Goal: Task Accomplishment & Management: Manage account settings

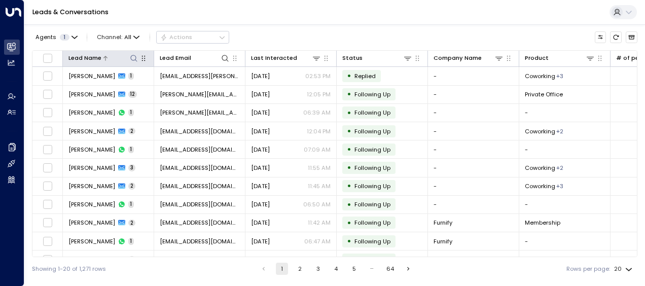
click at [135, 58] on icon at bounding box center [134, 58] width 8 height 8
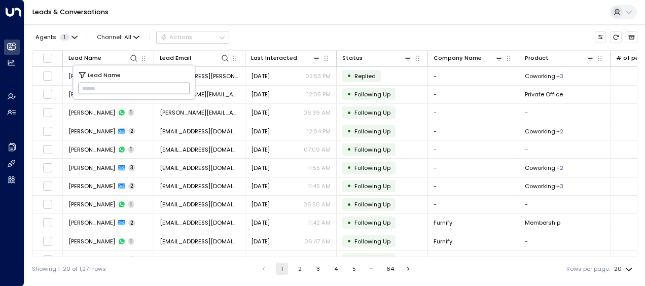
drag, startPoint x: 85, startPoint y: 85, endPoint x: 78, endPoint y: 91, distance: 9.3
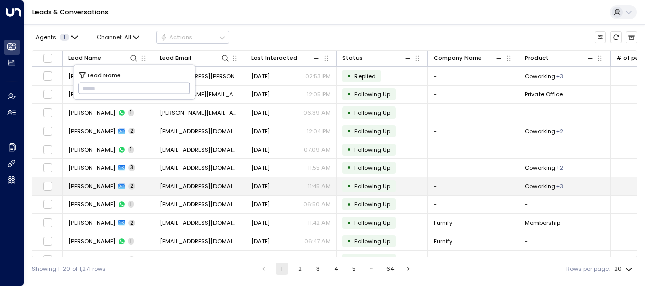
type input "**********"
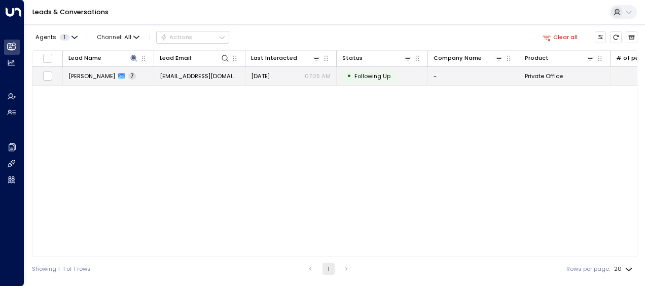
click at [212, 74] on span "[EMAIL_ADDRESS][DOMAIN_NAME]" at bounding box center [200, 76] width 80 height 8
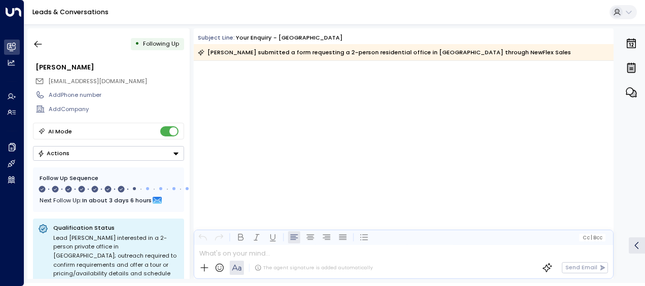
scroll to position [2667, 0]
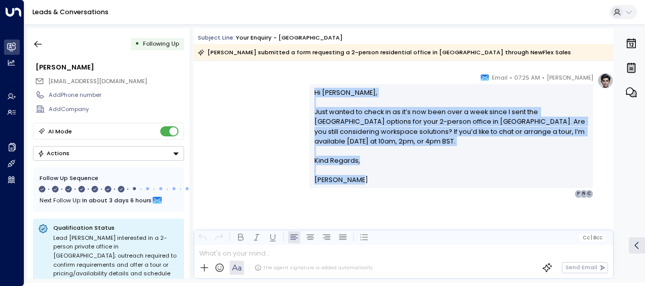
drag, startPoint x: 312, startPoint y: 91, endPoint x: 363, endPoint y: 182, distance: 104.2
click at [363, 182] on div "Hi [PERSON_NAME], Just wanted to check in as it’s now been over a week since I …" at bounding box center [451, 136] width 274 height 97
click at [236, 124] on div "[PERSON_NAME] • 07:25 AM • Email Hi [PERSON_NAME], Just wanted to check in as i…" at bounding box center [404, 135] width 420 height 125
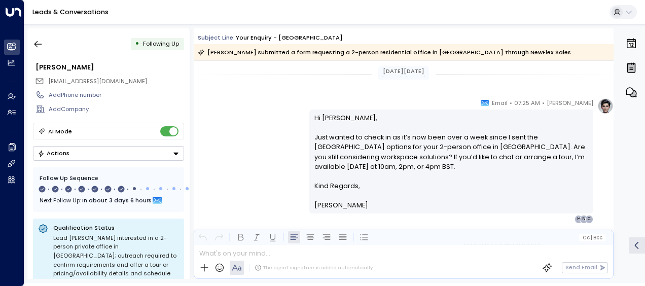
scroll to position [2313, 0]
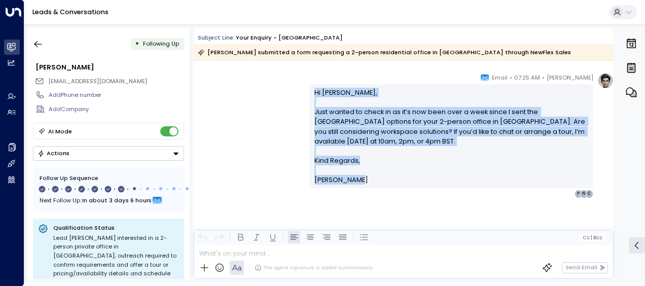
drag, startPoint x: 311, startPoint y: 91, endPoint x: 355, endPoint y: 183, distance: 102.5
click at [355, 183] on div "Hi [PERSON_NAME], Just wanted to check in as it’s now been over a week since I …" at bounding box center [451, 136] width 284 height 104
drag, startPoint x: 355, startPoint y: 183, endPoint x: 334, endPoint y: 128, distance: 58.9
copy div "Hi [PERSON_NAME], Just wanted to check in as it’s now been over a week since I …"
click at [37, 43] on icon "button" at bounding box center [38, 44] width 10 height 10
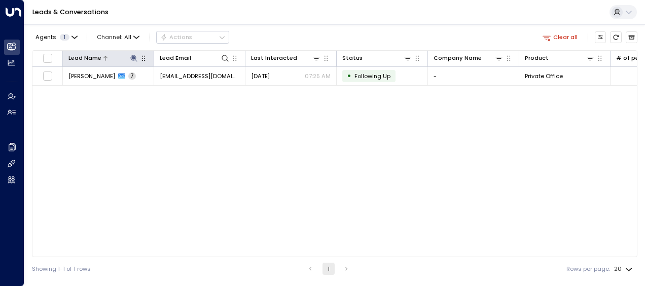
click at [132, 55] on icon at bounding box center [133, 58] width 7 height 7
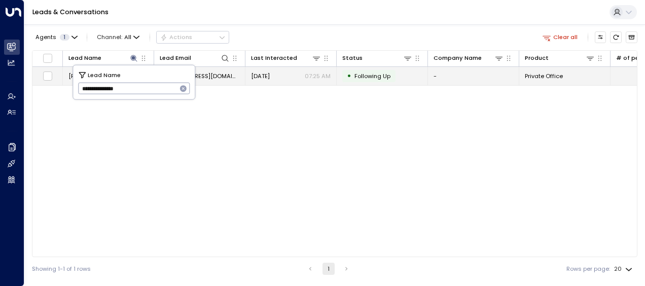
drag, startPoint x: 80, startPoint y: 87, endPoint x: 211, endPoint y: 84, distance: 130.8
click at [211, 84] on body "**********" at bounding box center [322, 140] width 645 height 280
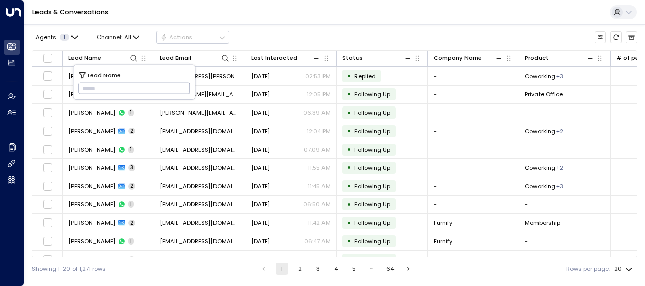
click at [84, 86] on input "text" at bounding box center [134, 88] width 112 height 17
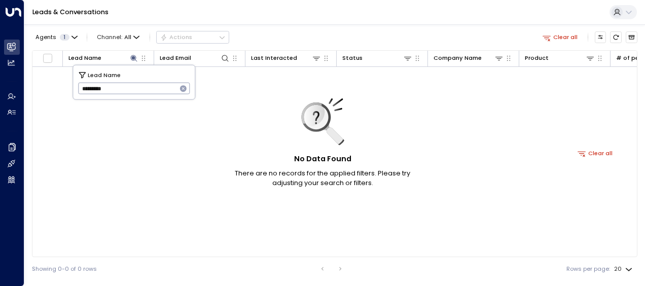
click at [78, 86] on input "*********" at bounding box center [127, 88] width 99 height 17
type input "*********"
drag, startPoint x: 82, startPoint y: 87, endPoint x: 120, endPoint y: 87, distance: 37.5
click at [120, 87] on input "*********" at bounding box center [127, 88] width 99 height 17
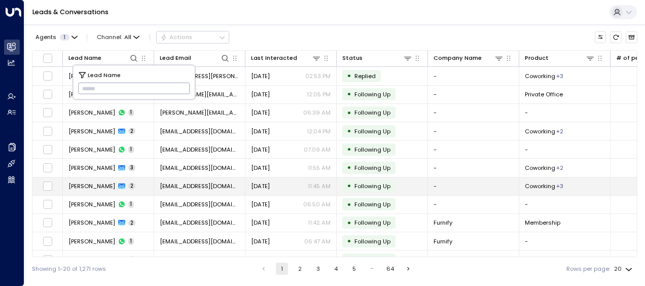
type input "**********"
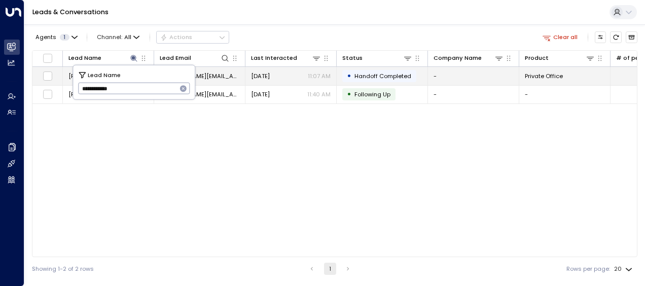
click at [269, 75] on span "[DATE]" at bounding box center [260, 76] width 19 height 8
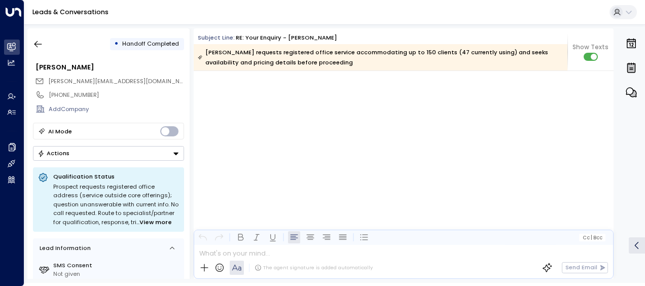
scroll to position [4504, 0]
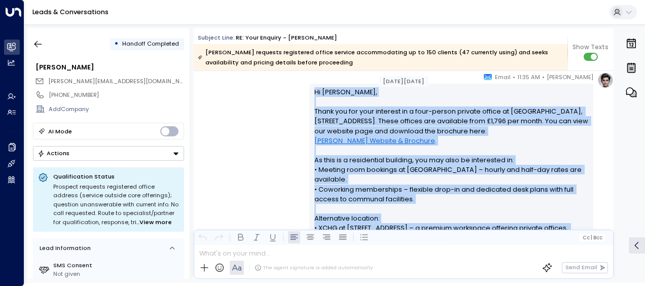
scroll to position [309, 0]
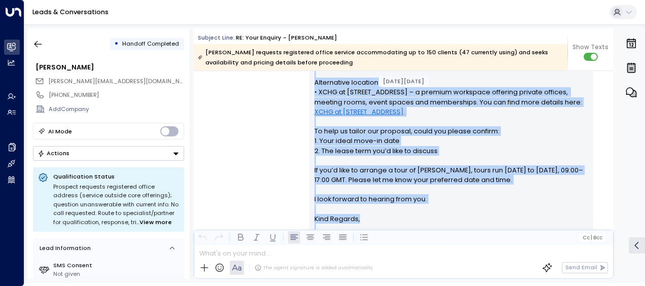
drag, startPoint x: 312, startPoint y: 95, endPoint x: 421, endPoint y: 237, distance: 179.3
click at [421, 237] on div "Subject Line: RE: Your enquiry - [PERSON_NAME] [PERSON_NAME] requests registere…" at bounding box center [404, 153] width 420 height 250
drag, startPoint x: 421, startPoint y: 237, endPoint x: 359, endPoint y: 141, distance: 114.8
click at [359, 141] on p "Hi [PERSON_NAME], Thank you for your interest in a four-person private office a…" at bounding box center [451, 82] width 274 height 263
copy div "Lo Ipsumdo, Sitam con adi elit seddoeiu te i utla-etdolo magnaal enimad mi Veni…"
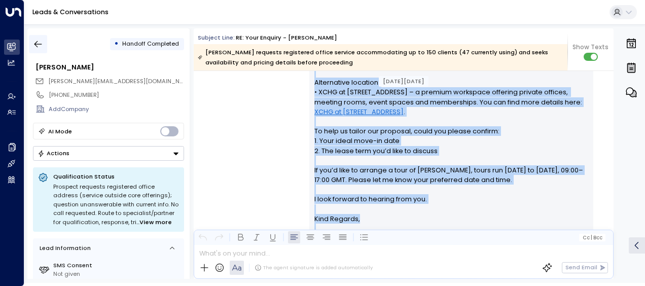
click at [40, 39] on icon "button" at bounding box center [38, 44] width 10 height 10
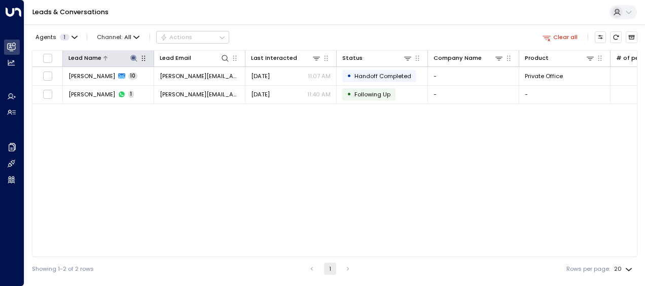
click at [132, 57] on icon at bounding box center [133, 58] width 7 height 7
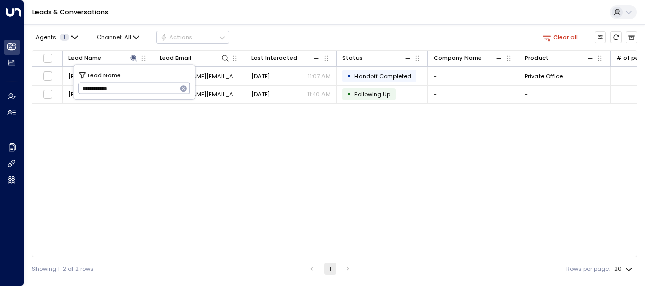
drag, startPoint x: 80, startPoint y: 88, endPoint x: 156, endPoint y: 83, distance: 75.7
click at [156, 83] on input "**********" at bounding box center [127, 88] width 99 height 17
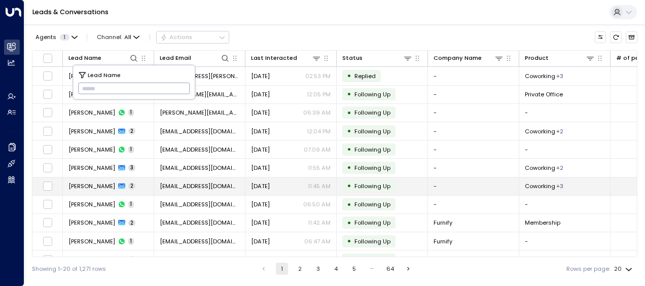
type input "*******"
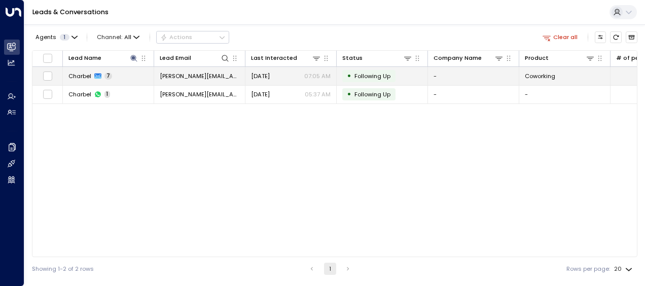
click at [271, 69] on td "[DATE] 07:05 AM" at bounding box center [290, 76] width 91 height 18
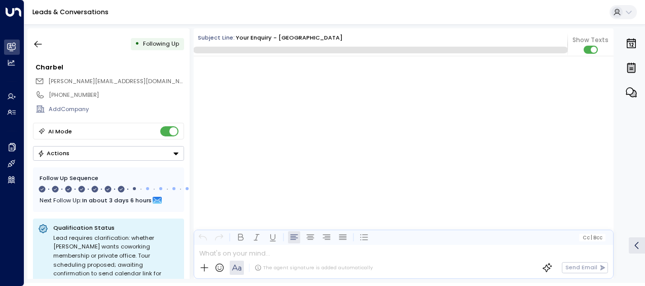
scroll to position [2661, 0]
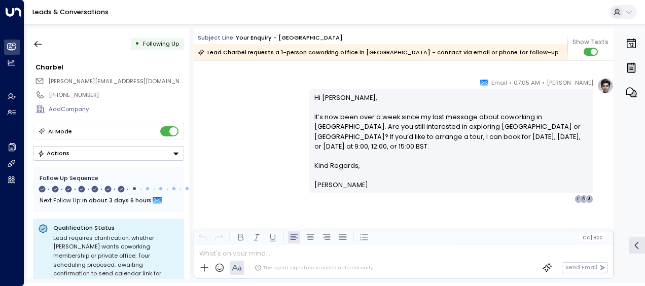
click at [276, 104] on div "[PERSON_NAME] • 07:05 AM • Email Hi [PERSON_NAME], It’s now been over a week si…" at bounding box center [404, 140] width 420 height 125
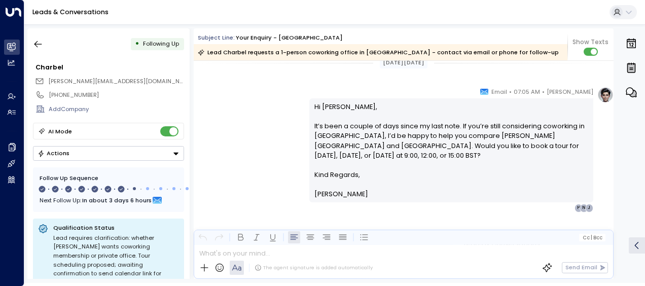
scroll to position [2104, 0]
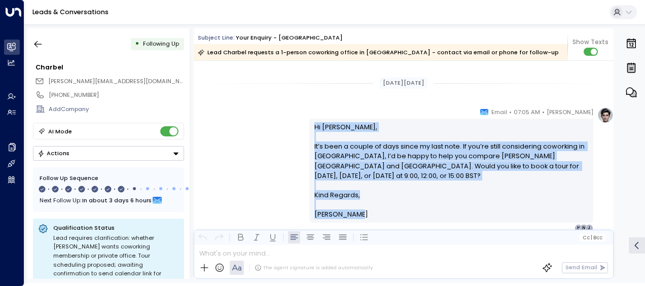
drag, startPoint x: 312, startPoint y: 122, endPoint x: 362, endPoint y: 208, distance: 99.2
click at [362, 208] on div "Hi [PERSON_NAME], It’s been a couple of days since my last note. If you’re stil…" at bounding box center [451, 170] width 274 height 97
drag, startPoint x: 362, startPoint y: 208, endPoint x: 344, endPoint y: 172, distance: 40.1
copy div "Hi [PERSON_NAME], It’s been a couple of days since my last note. If you’re stil…"
click at [287, 136] on div "[PERSON_NAME] • 07:05 AM • Email Hi [PERSON_NAME], It’s been a couple of days s…" at bounding box center [404, 169] width 420 height 125
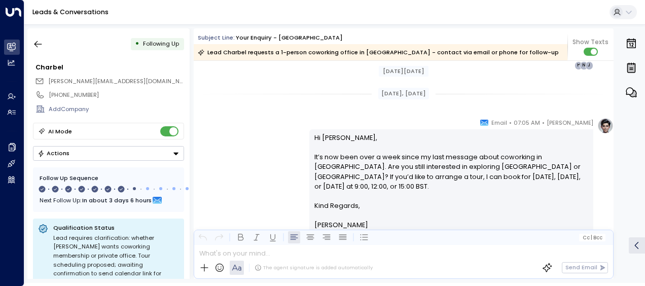
scroll to position [2287, 0]
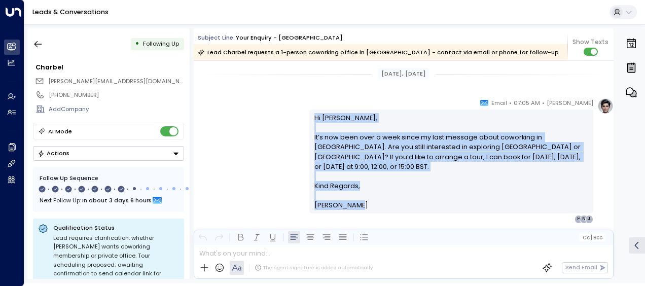
drag, startPoint x: 313, startPoint y: 115, endPoint x: 358, endPoint y: 202, distance: 98.0
click at [358, 202] on div "Hi [PERSON_NAME], It’s now been over a week since my last message about coworki…" at bounding box center [451, 161] width 274 height 97
drag, startPoint x: 358, startPoint y: 202, endPoint x: 324, endPoint y: 156, distance: 57.5
copy div "Hi [PERSON_NAME], It’s now been over a week since my last message about coworki…"
click at [36, 43] on icon "button" at bounding box center [38, 44] width 8 height 7
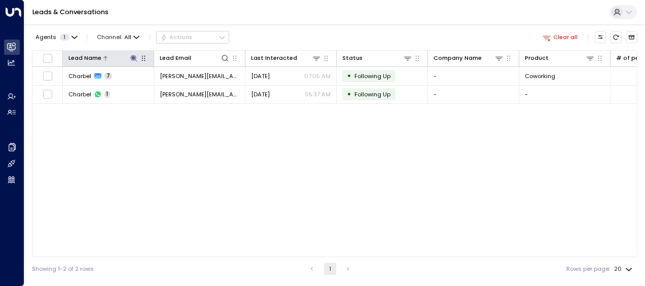
click at [133, 57] on icon at bounding box center [133, 58] width 7 height 7
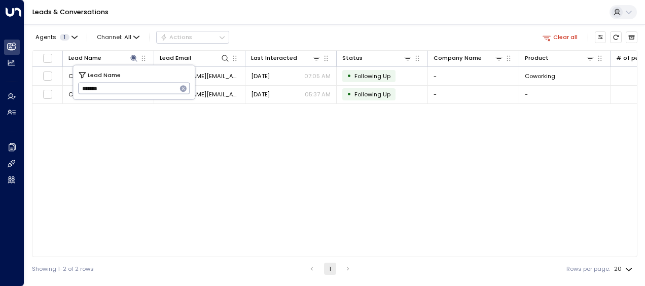
drag, startPoint x: 79, startPoint y: 90, endPoint x: 127, endPoint y: 81, distance: 48.9
click at [127, 81] on input "*******" at bounding box center [127, 88] width 99 height 17
type input "**********"
drag, startPoint x: 80, startPoint y: 88, endPoint x: 132, endPoint y: 86, distance: 52.3
click at [132, 86] on input "**********" at bounding box center [127, 88] width 99 height 17
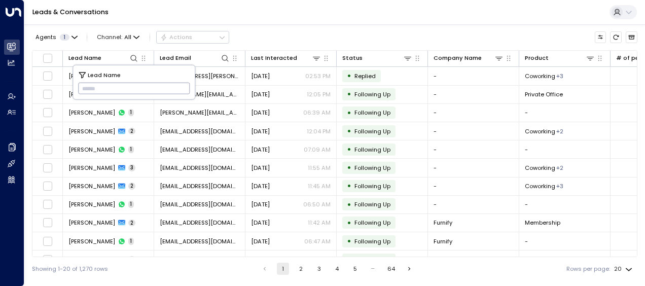
click at [85, 87] on input "text" at bounding box center [134, 88] width 112 height 17
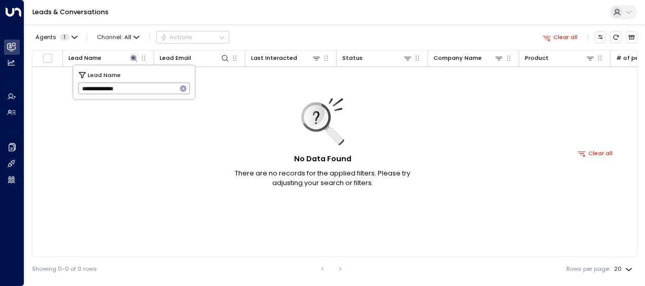
type input "**********"
drag, startPoint x: 79, startPoint y: 88, endPoint x: 154, endPoint y: 78, distance: 75.3
click at [154, 78] on div "**********" at bounding box center [134, 82] width 122 height 34
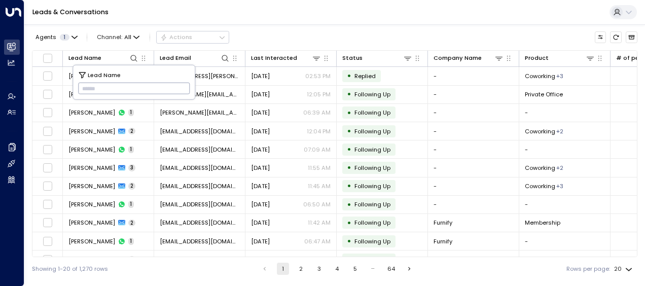
click at [85, 87] on input "text" at bounding box center [134, 88] width 112 height 17
click at [86, 86] on input "text" at bounding box center [134, 88] width 112 height 17
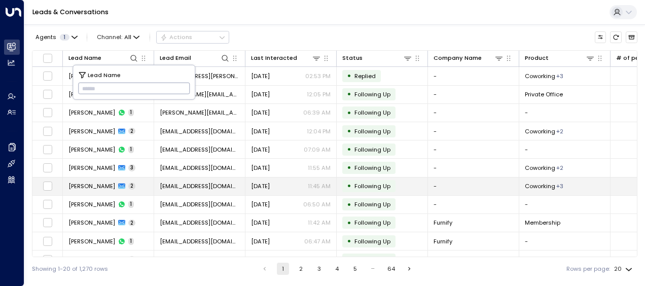
type input "**********"
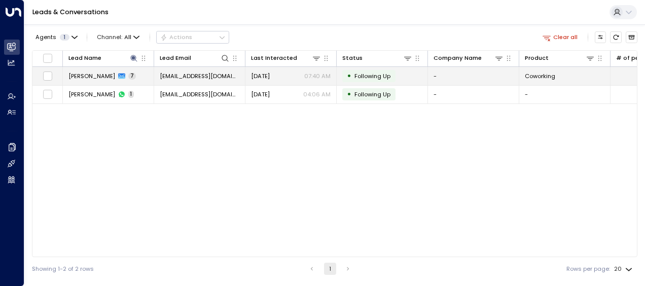
click at [261, 74] on span "[DATE]" at bounding box center [260, 76] width 19 height 8
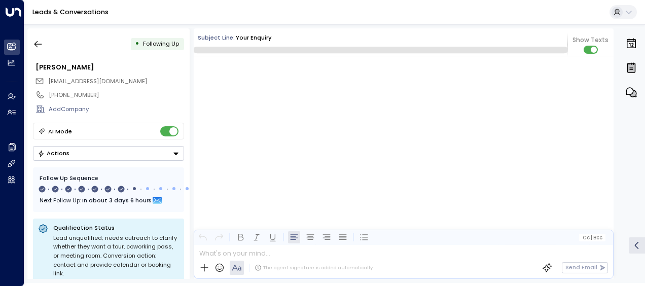
scroll to position [2690, 0]
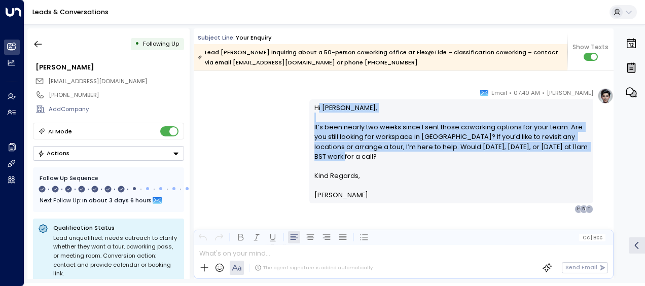
drag, startPoint x: 314, startPoint y: 105, endPoint x: 356, endPoint y: 155, distance: 64.8
click at [356, 155] on p "Hi [PERSON_NAME], It’s been nearly two weeks since I sent those coworking optio…" at bounding box center [451, 137] width 274 height 68
drag, startPoint x: 356, startPoint y: 155, endPoint x: 270, endPoint y: 120, distance: 93.0
click at [270, 120] on div "[PERSON_NAME] • 07:40 AM • Email Hi [PERSON_NAME], It’s been nearly two weeks s…" at bounding box center [404, 150] width 420 height 125
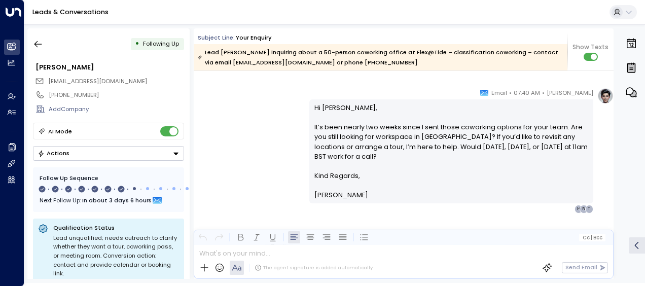
click at [264, 109] on div "[PERSON_NAME] • 07:40 AM • Email Hi [PERSON_NAME], It’s been nearly two weeks s…" at bounding box center [404, 150] width 420 height 125
click at [286, 127] on div "[PERSON_NAME] • 07:40 AM • Email Hi [PERSON_NAME], It’s been nearly two weeks s…" at bounding box center [404, 150] width 420 height 125
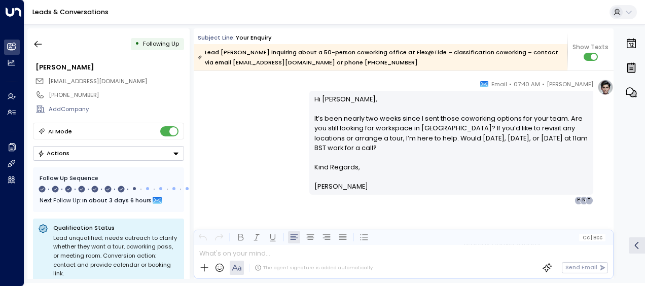
scroll to position [2351, 0]
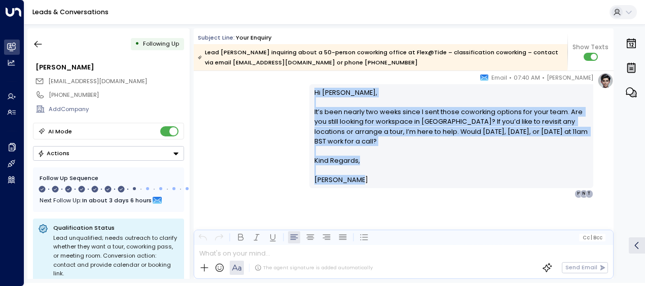
drag, startPoint x: 312, startPoint y: 90, endPoint x: 359, endPoint y: 178, distance: 99.8
click at [359, 178] on div "Hi [PERSON_NAME], It’s been nearly two weeks since I sent those coworking optio…" at bounding box center [451, 136] width 274 height 97
drag, startPoint x: 359, startPoint y: 178, endPoint x: 326, endPoint y: 126, distance: 62.0
copy div "Hi [PERSON_NAME], It’s been nearly two weeks since I sent those coworking optio…"
click at [39, 41] on icon "button" at bounding box center [38, 44] width 10 height 10
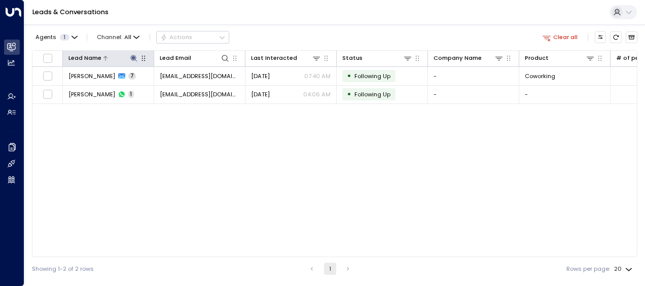
click at [132, 55] on icon at bounding box center [133, 58] width 7 height 7
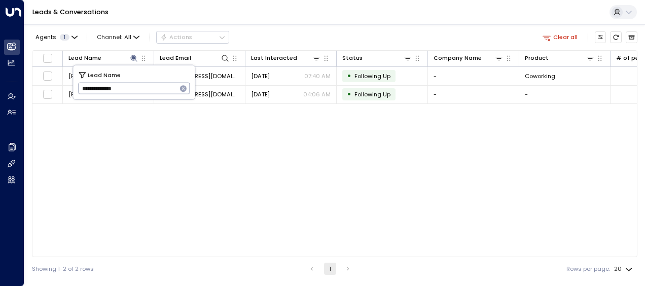
drag, startPoint x: 80, startPoint y: 88, endPoint x: 158, endPoint y: 82, distance: 78.3
click at [158, 82] on input "**********" at bounding box center [127, 88] width 99 height 17
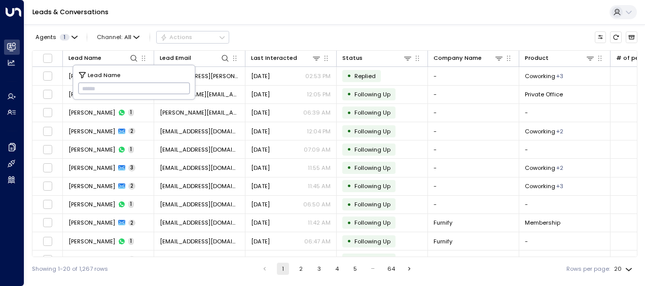
click at [85, 84] on input "text" at bounding box center [134, 88] width 112 height 17
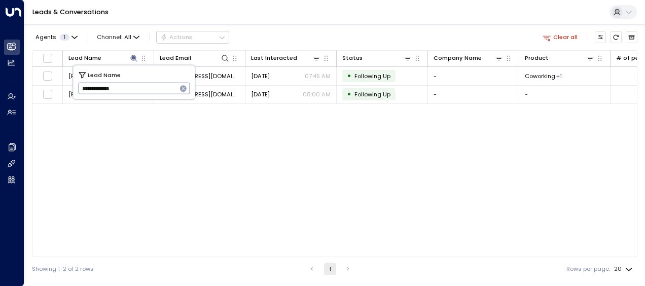
type input "**********"
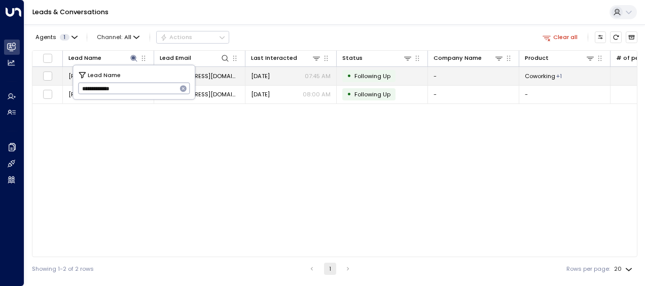
click at [215, 75] on span "[EMAIL_ADDRESS][DOMAIN_NAME]" at bounding box center [200, 76] width 80 height 8
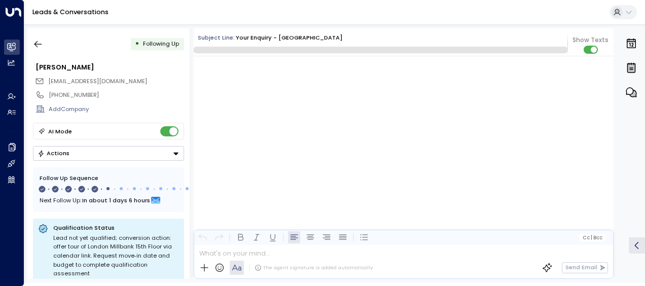
scroll to position [1743, 0]
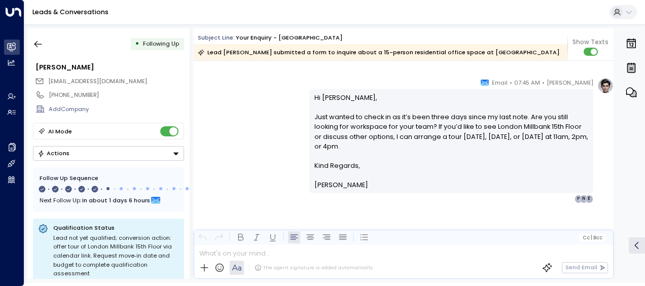
click at [264, 132] on div "[PERSON_NAME] • 07:45 AM • Email Hi [PERSON_NAME], Just wanted to check in as i…" at bounding box center [404, 140] width 420 height 125
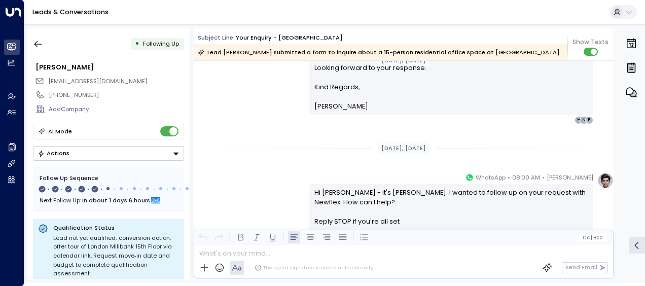
scroll to position [362, 0]
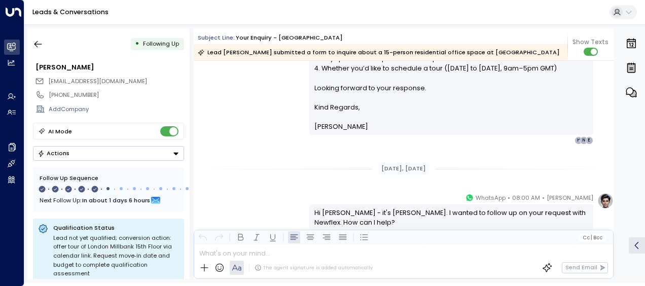
click at [258, 126] on div "[PERSON_NAME] • 03:40 AM • Email Hi [PERSON_NAME], Thank you for your interest …" at bounding box center [404, 8] width 420 height 271
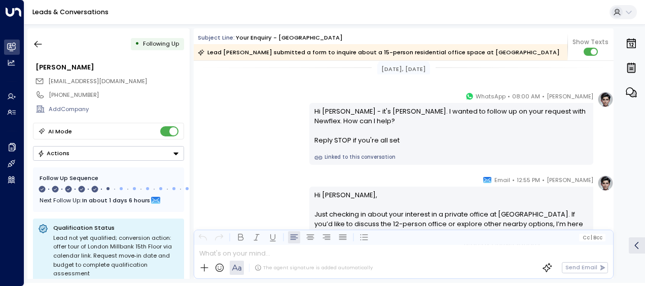
scroll to position [484, 0]
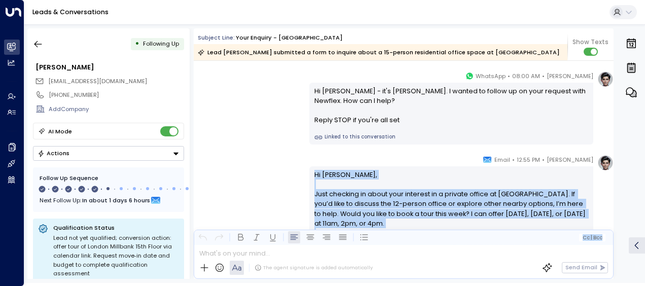
drag, startPoint x: 311, startPoint y: 174, endPoint x: 352, endPoint y: 254, distance: 89.3
click at [352, 254] on div "Subject Line: Your enquiry - [GEOGRAPHIC_DATA] 15th Floor Lead [PERSON_NAME] su…" at bounding box center [404, 153] width 420 height 250
click at [352, 213] on p "Hi [PERSON_NAME], Just checking in about your interest in a private office at […" at bounding box center [451, 204] width 274 height 68
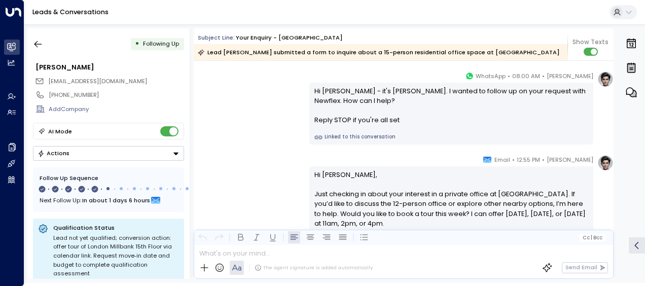
drag, startPoint x: 311, startPoint y: 172, endPoint x: 408, endPoint y: 223, distance: 109.6
click at [408, 223] on p "Hi [PERSON_NAME], Just checking in about your interest in a private office at […" at bounding box center [451, 204] width 274 height 68
drag, startPoint x: 408, startPoint y: 223, endPoint x: 359, endPoint y: 211, distance: 50.7
click at [359, 211] on p "Hi [PERSON_NAME], Just checking in about your interest in a private office at […" at bounding box center [451, 204] width 274 height 68
drag, startPoint x: 349, startPoint y: 200, endPoint x: 344, endPoint y: 199, distance: 5.7
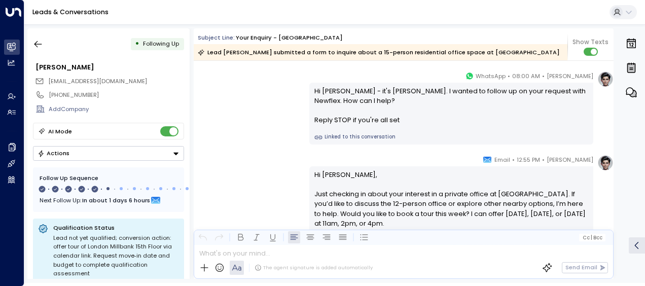
copy p "Hi [PERSON_NAME], Just checking in about your interest in a private office at […"
click at [278, 158] on div "[PERSON_NAME] • 12:55 PM • Email Hi [PERSON_NAME], Just checking in about your …" at bounding box center [404, 217] width 420 height 125
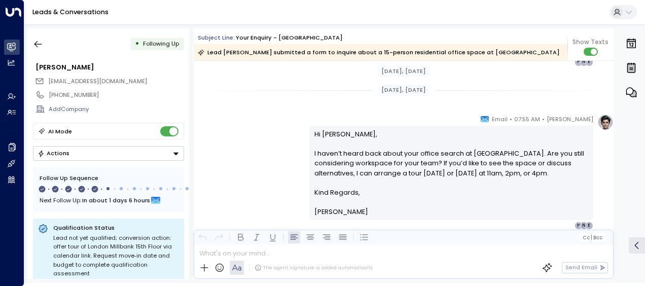
scroll to position [707, 0]
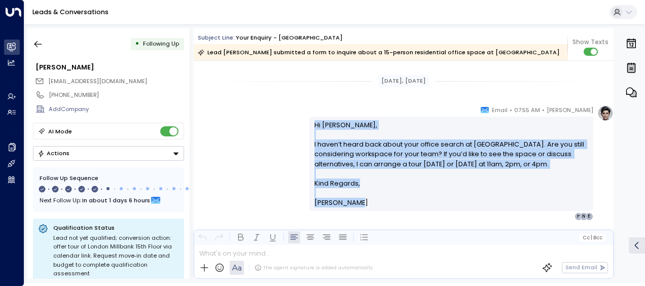
drag, startPoint x: 312, startPoint y: 124, endPoint x: 354, endPoint y: 203, distance: 90.0
click at [354, 203] on div "Hi [PERSON_NAME], I haven’t heard back about your office search at [GEOGRAPHIC_…" at bounding box center [451, 164] width 274 height 88
drag, startPoint x: 354, startPoint y: 203, endPoint x: 327, endPoint y: 179, distance: 36.3
copy div "Hi [PERSON_NAME], I haven’t heard back about your office search at [GEOGRAPHIC_…"
click at [256, 142] on div "[PERSON_NAME] • 07:55 AM • Email Hi [PERSON_NAME], I haven’t heard back about y…" at bounding box center [404, 163] width 420 height 116
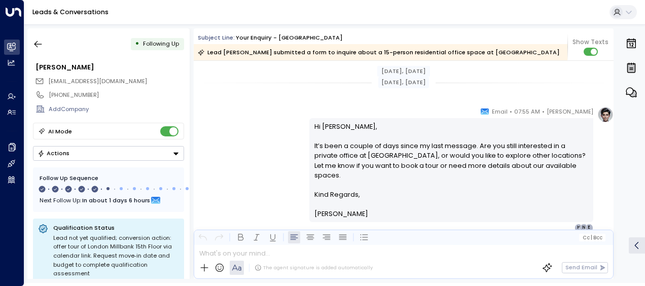
scroll to position [889, 0]
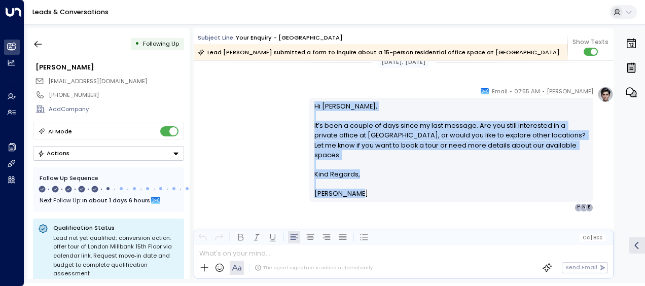
drag, startPoint x: 311, startPoint y: 104, endPoint x: 354, endPoint y: 195, distance: 100.7
click at [354, 195] on div "Hi [PERSON_NAME], It’s been a couple of days since my last message. Are you sti…" at bounding box center [451, 150] width 284 height 104
drag, startPoint x: 354, startPoint y: 195, endPoint x: 321, endPoint y: 158, distance: 49.6
copy div "Hi [PERSON_NAME], It’s been a couple of days since my last message. Are you sti…"
click at [265, 135] on div "[PERSON_NAME] • 07:55 AM • Email Hi [PERSON_NAME], It’s been a couple of days s…" at bounding box center [404, 148] width 420 height 125
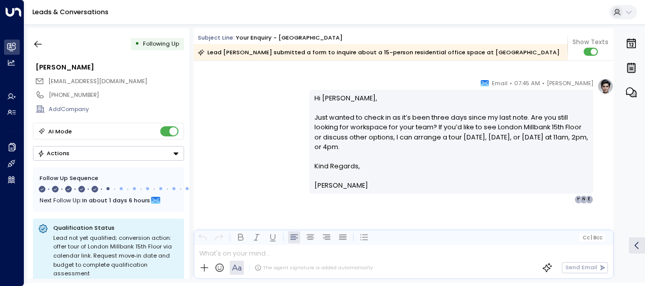
scroll to position [1072, 0]
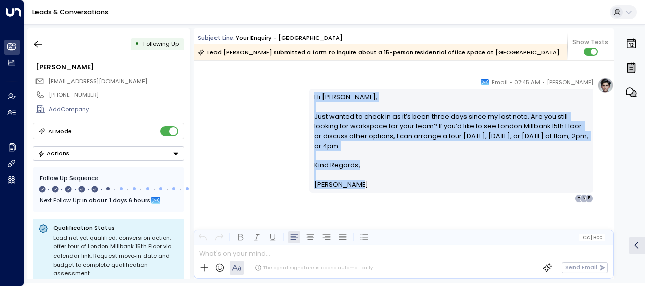
drag, startPoint x: 313, startPoint y: 96, endPoint x: 355, endPoint y: 189, distance: 101.4
click at [355, 189] on div "Hi [PERSON_NAME], Just wanted to check in as it’s been three days since my last…" at bounding box center [451, 140] width 274 height 97
drag, startPoint x: 355, startPoint y: 189, endPoint x: 338, endPoint y: 164, distance: 30.5
click at [338, 164] on span "Kind Regards," at bounding box center [337, 165] width 46 height 10
copy div "Hi [PERSON_NAME], Just wanted to check in as it’s been three days since my last…"
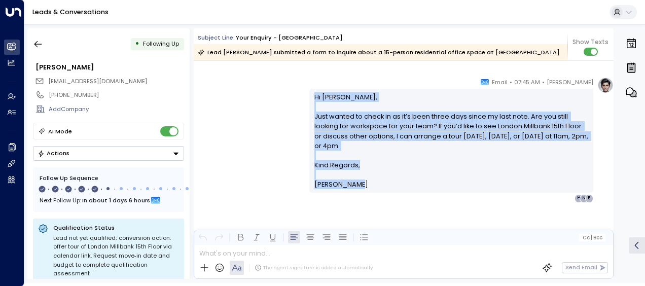
click at [257, 153] on div "[PERSON_NAME] • 07:45 AM • Email Hi [PERSON_NAME], Just wanted to check in as i…" at bounding box center [404, 139] width 420 height 125
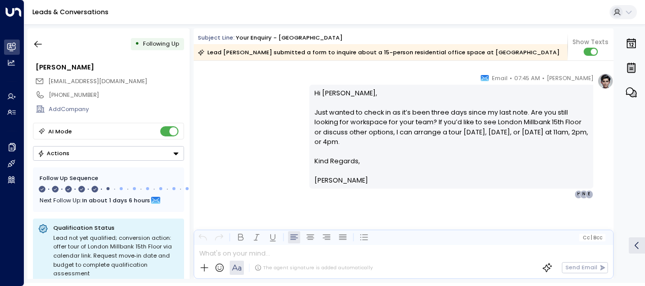
scroll to position [1076, 0]
click at [40, 44] on icon "button" at bounding box center [38, 44] width 10 height 10
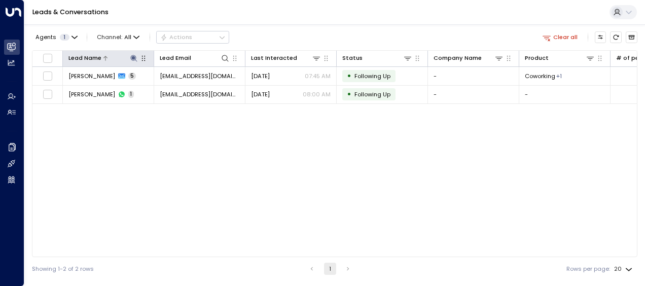
click at [131, 57] on icon at bounding box center [134, 58] width 8 height 8
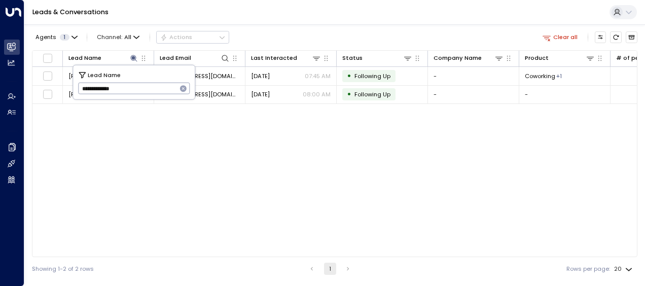
drag, startPoint x: 79, startPoint y: 87, endPoint x: 157, endPoint y: 85, distance: 78.1
click at [157, 85] on input "**********" at bounding box center [127, 88] width 99 height 17
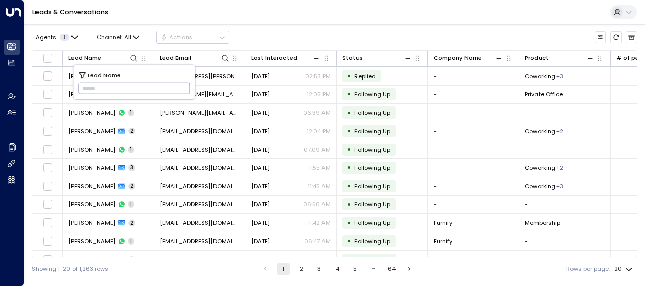
click at [82, 88] on input "text" at bounding box center [134, 88] width 112 height 17
type input "**********"
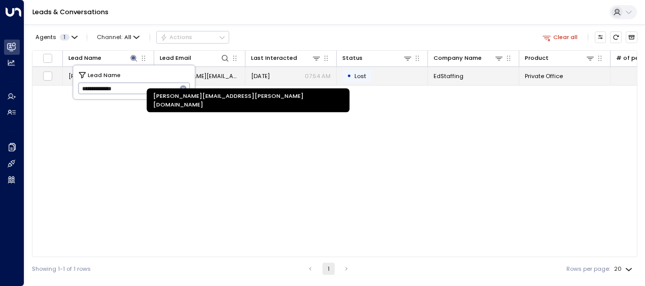
click at [223, 74] on span "[PERSON_NAME][EMAIL_ADDRESS][PERSON_NAME][DOMAIN_NAME]" at bounding box center [200, 76] width 80 height 8
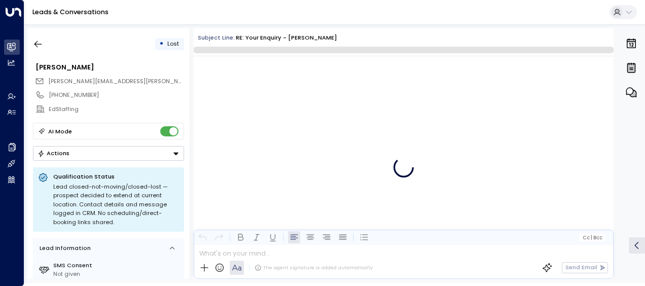
scroll to position [1705, 0]
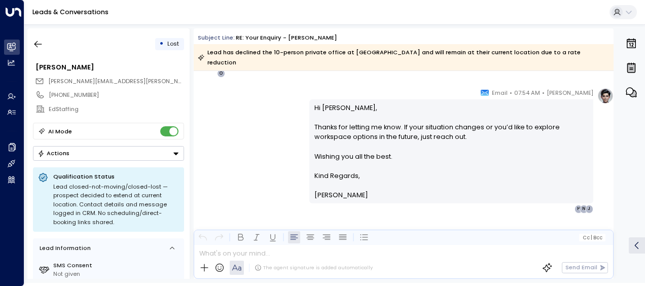
click at [242, 126] on div "[PERSON_NAME] • 07:54 AM • Email Hi [PERSON_NAME], Thanks for letting me know. …" at bounding box center [404, 150] width 420 height 125
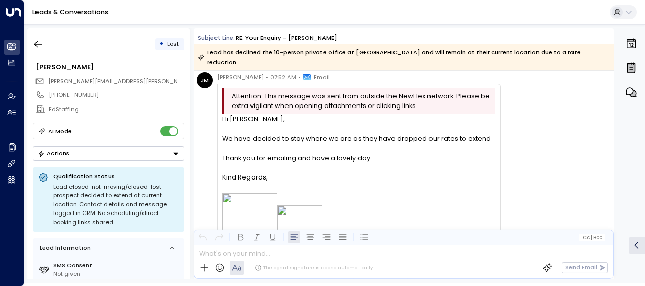
scroll to position [1319, 0]
drag, startPoint x: 224, startPoint y: 109, endPoint x: 271, endPoint y: 167, distance: 75.3
click at [271, 167] on div "Hi [PERSON_NAME], We have decided to stay where we are as they have dropped our…" at bounding box center [358, 282] width 273 height 335
drag, startPoint x: 271, startPoint y: 167, endPoint x: 246, endPoint y: 147, distance: 31.8
copy div "Hi [PERSON_NAME], We have decided to stay where we are as they have dropped our…"
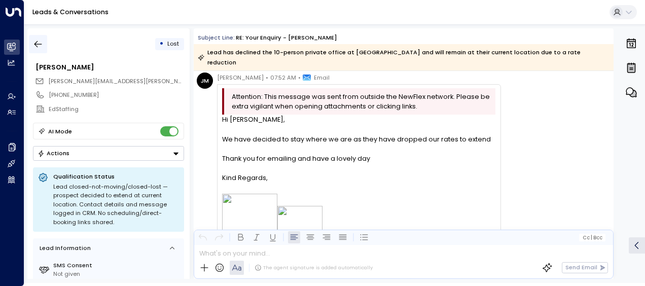
click at [35, 42] on icon "button" at bounding box center [38, 44] width 10 height 10
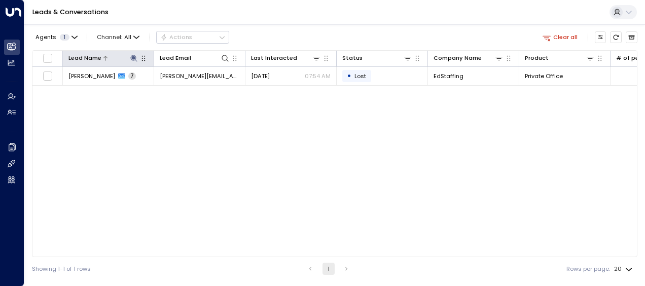
click at [135, 55] on icon at bounding box center [134, 58] width 8 height 8
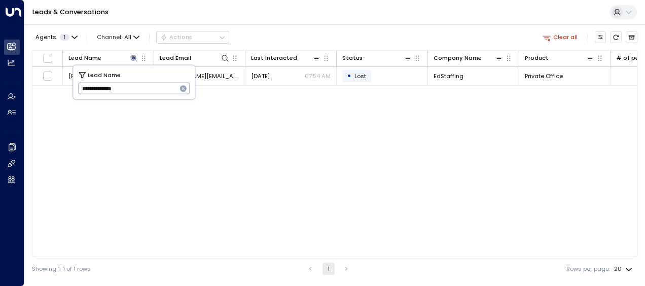
drag, startPoint x: 81, startPoint y: 86, endPoint x: 156, endPoint y: 85, distance: 74.5
click at [156, 85] on input "**********" at bounding box center [127, 88] width 99 height 17
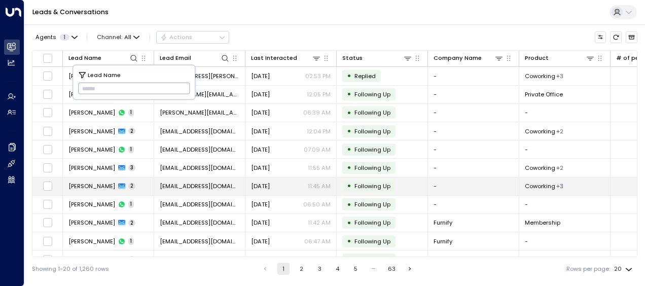
type input "**********"
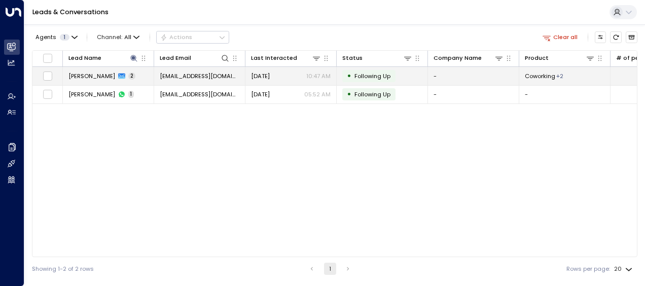
click at [224, 76] on span "[EMAIL_ADDRESS][DOMAIN_NAME]" at bounding box center [200, 76] width 80 height 8
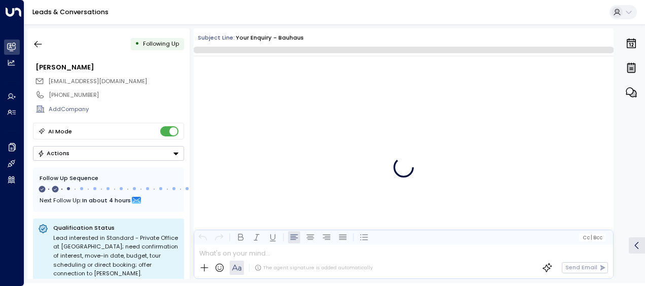
scroll to position [469, 0]
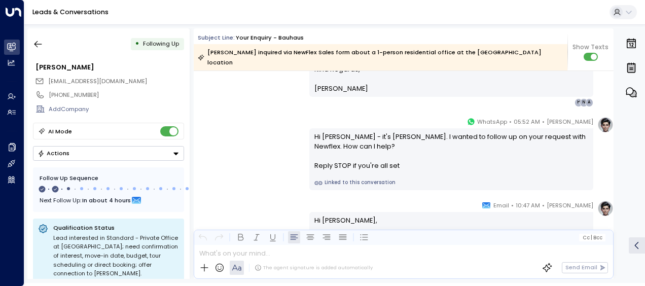
click at [250, 146] on div "[PERSON_NAME] • 05:52 AM • WhatsApp Hi [PERSON_NAME] - it's [PERSON_NAME]. I wa…" at bounding box center [404, 154] width 420 height 74
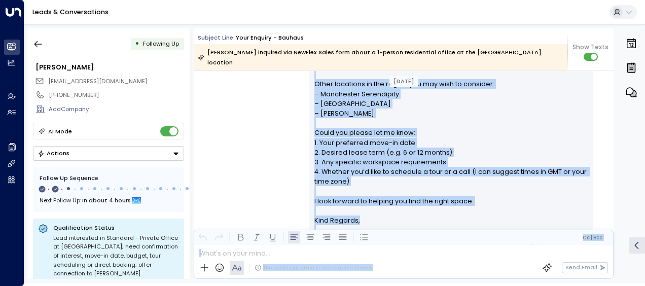
scroll to position [352, 0]
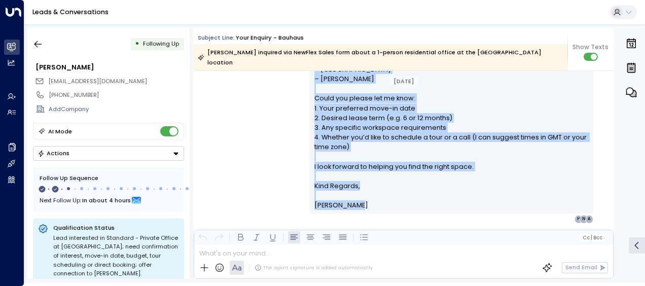
drag, startPoint x: 312, startPoint y: 66, endPoint x: 404, endPoint y: 205, distance: 166.4
click at [404, 205] on div "[PERSON_NAME] • 05:47 AM • Email Hi [PERSON_NAME], Thank you for your interest …" at bounding box center [451, 59] width 284 height 330
drag, startPoint x: 404, startPoint y: 205, endPoint x: 339, endPoint y: 131, distance: 98.1
click at [339, 131] on p "Hi [PERSON_NAME], Thank you for your interest in a private office at [GEOGRAPHI…" at bounding box center [451, 45] width 274 height 272
click at [274, 144] on div "[PERSON_NAME] • 05:47 AM • Email Hi [PERSON_NAME], Thank you for your interest …" at bounding box center [404, 59] width 420 height 330
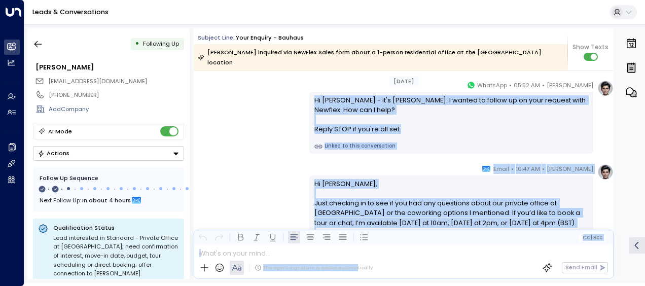
scroll to position [517, 0]
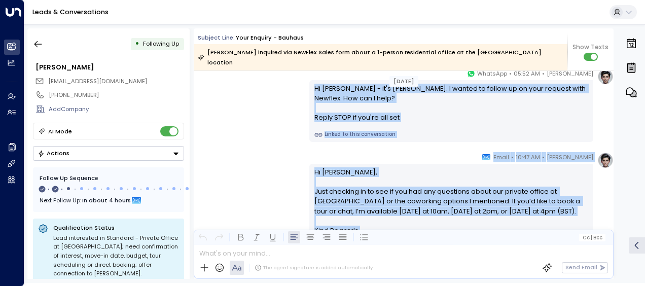
drag, startPoint x: 313, startPoint y: 121, endPoint x: 366, endPoint y: 217, distance: 109.6
drag, startPoint x: 366, startPoint y: 217, endPoint x: 351, endPoint y: 198, distance: 24.2
click at [250, 194] on div "[PERSON_NAME] • 10:47 AM • Email Hi [PERSON_NAME], Just checking in to see if y…" at bounding box center [404, 210] width 420 height 116
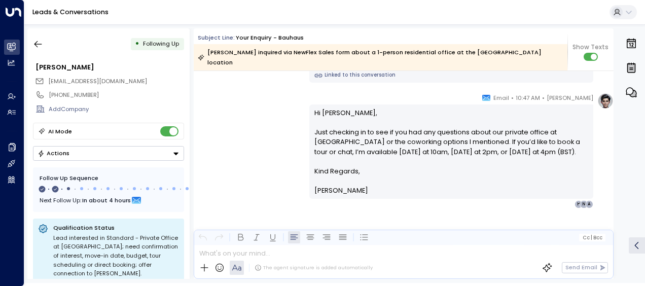
scroll to position [577, 0]
click at [39, 44] on icon "button" at bounding box center [38, 44] width 8 height 7
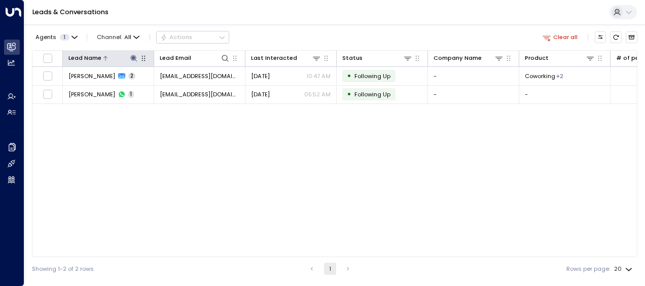
click at [132, 56] on icon at bounding box center [133, 58] width 7 height 7
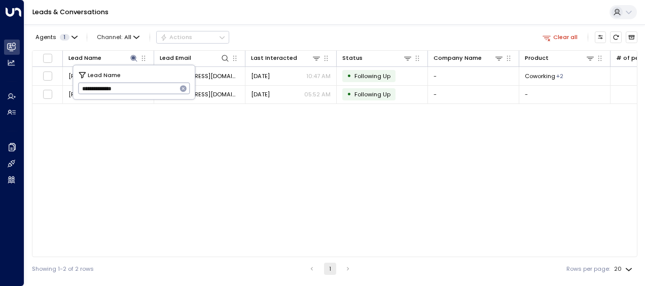
drag, startPoint x: 82, startPoint y: 90, endPoint x: 155, endPoint y: 80, distance: 73.7
click at [155, 80] on input "**********" at bounding box center [127, 88] width 99 height 17
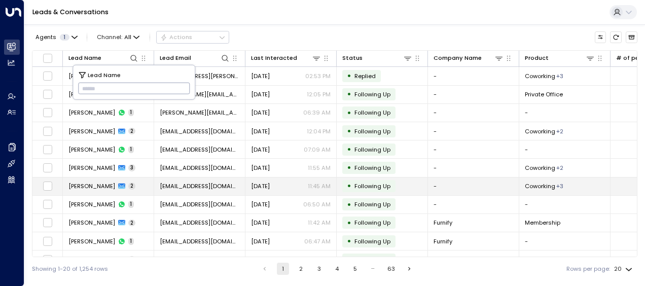
type input "**********"
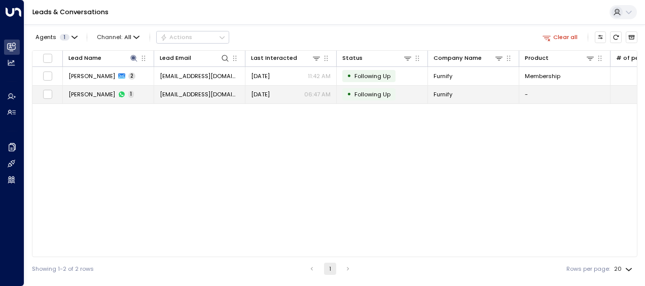
click at [265, 92] on span "[DATE]" at bounding box center [260, 94] width 19 height 8
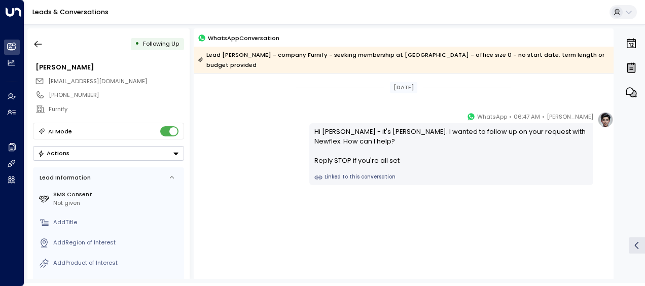
click at [238, 109] on div "[DATE] [PERSON_NAME] • 06:47 AM • WhatsApp Hi [PERSON_NAME] - it's [PERSON_NAME…" at bounding box center [404, 170] width 420 height 193
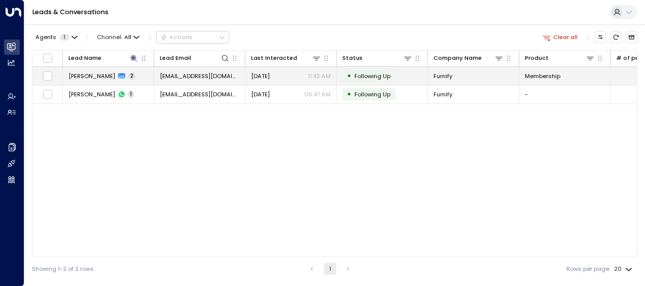
click at [186, 76] on span "[EMAIL_ADDRESS][DOMAIN_NAME]" at bounding box center [200, 76] width 80 height 8
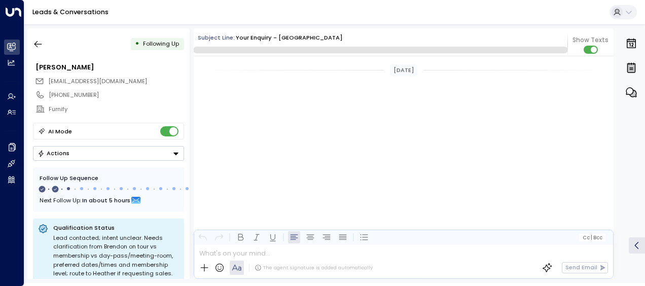
scroll to position [513, 0]
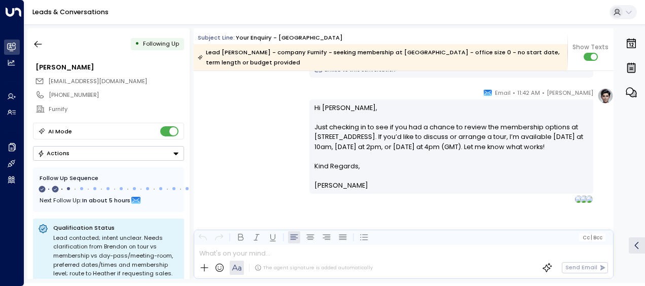
click at [288, 147] on div "[PERSON_NAME] • 11:42 AM • Email Hi [PERSON_NAME], Just checking in to see if y…" at bounding box center [404, 146] width 420 height 116
click at [253, 125] on div "[PERSON_NAME] • 11:42 AM • Email Hi [PERSON_NAME], Just checking in to see if y…" at bounding box center [404, 146] width 420 height 116
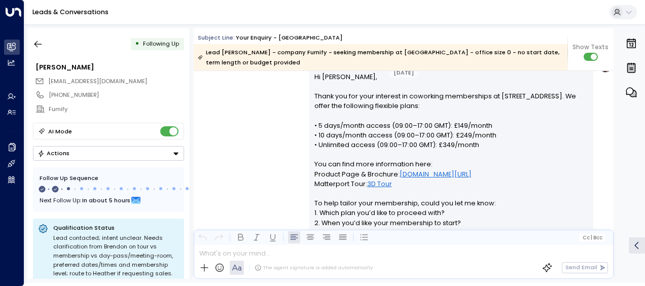
scroll to position [168, 0]
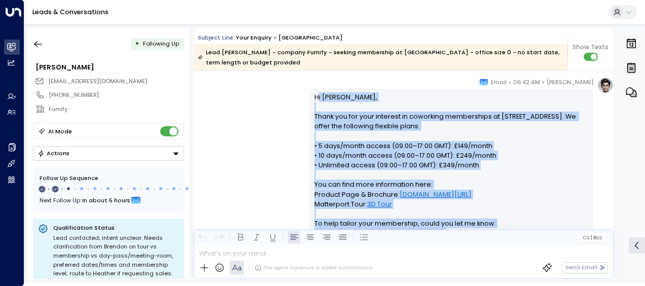
drag, startPoint x: 315, startPoint y: 97, endPoint x: 405, endPoint y: 231, distance: 161.6
click at [405, 231] on div "Subject Line: Your enquiry - [GEOGRAPHIC_DATA] Lead [PERSON_NAME] - company Fur…" at bounding box center [404, 153] width 420 height 250
drag, startPoint x: 405, startPoint y: 231, endPoint x: 361, endPoint y: 184, distance: 64.9
click at [276, 135] on div "[PERSON_NAME] • 06:42 AM • Email Hi [PERSON_NAME], Thank you for your interest …" at bounding box center [404, 208] width 420 height 262
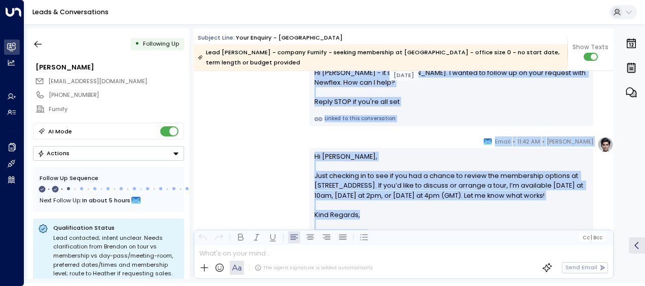
scroll to position [528, 0]
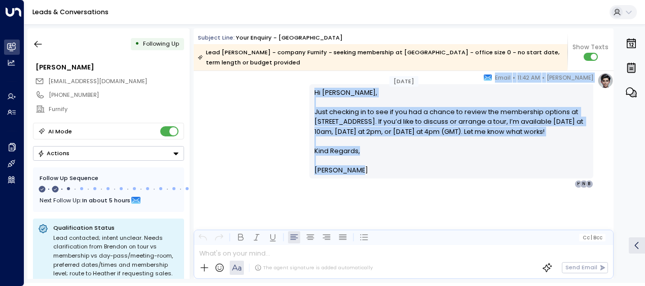
drag, startPoint x: 310, startPoint y: 141, endPoint x: 368, endPoint y: 179, distance: 69.2
drag, startPoint x: 368, startPoint y: 179, endPoint x: 312, endPoint y: 164, distance: 58.3
click at [36, 42] on icon "button" at bounding box center [38, 44] width 8 height 7
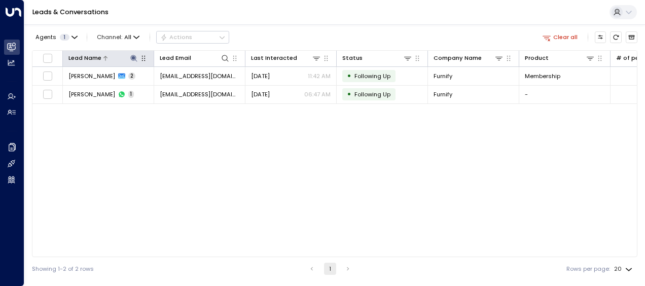
click at [132, 57] on icon at bounding box center [133, 58] width 7 height 7
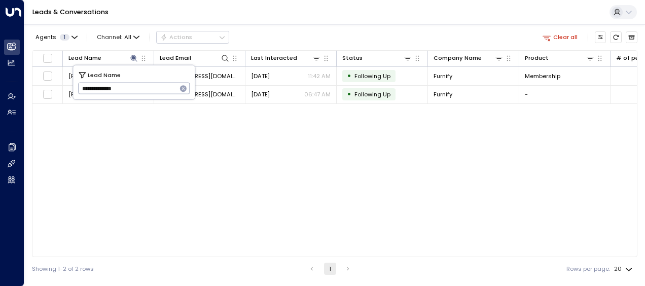
drag, startPoint x: 80, startPoint y: 88, endPoint x: 150, endPoint y: 90, distance: 70.5
click at [150, 90] on input "**********" at bounding box center [127, 88] width 99 height 17
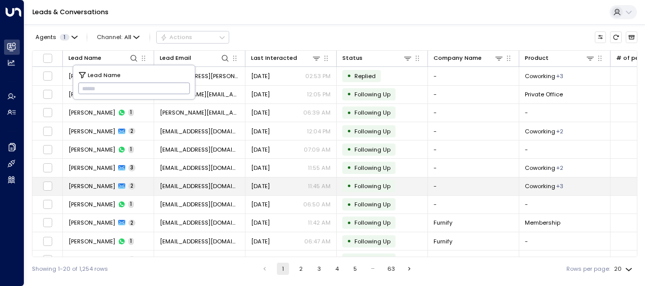
type input "**********"
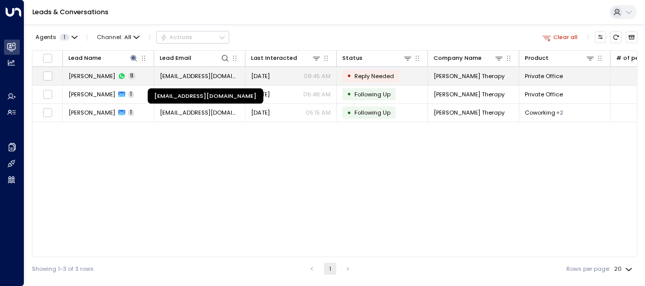
click at [226, 75] on span "[EMAIL_ADDRESS][DOMAIN_NAME]" at bounding box center [200, 76] width 80 height 8
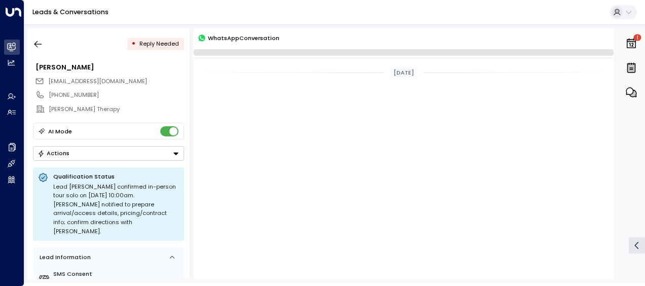
scroll to position [1000, 0]
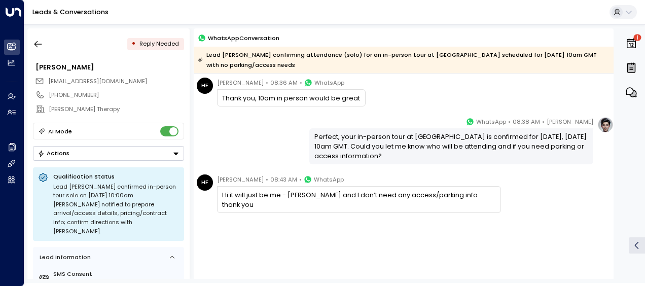
click at [238, 133] on div "[PERSON_NAME] • 08:38 AM • WhatsApp Perfect, your in-person tour at [GEOGRAPHIC…" at bounding box center [404, 141] width 420 height 48
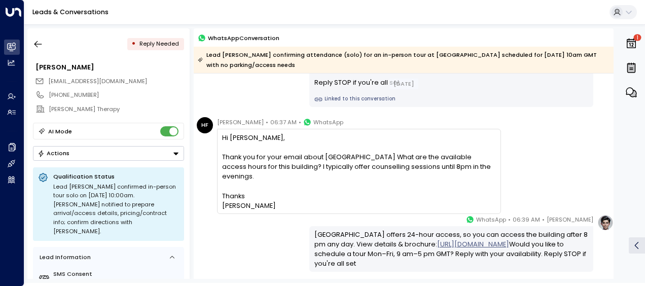
scroll to position [81, 0]
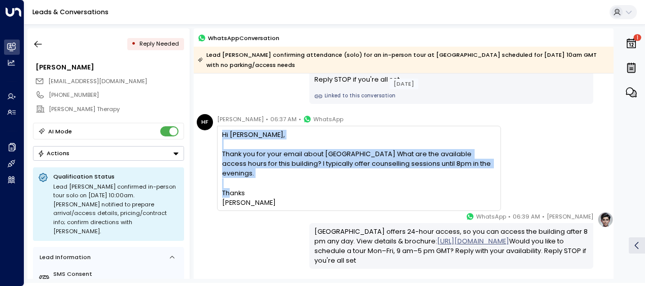
drag, startPoint x: 222, startPoint y: 131, endPoint x: 255, endPoint y: 195, distance: 71.2
click at [255, 195] on div "Hi [PERSON_NAME], Thank you for your email about [GEOGRAPHIC_DATA] What are the…" at bounding box center [358, 169] width 273 height 78
drag, startPoint x: 255, startPoint y: 195, endPoint x: 237, endPoint y: 177, distance: 24.7
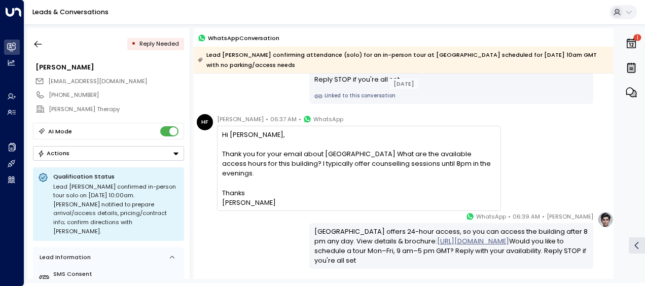
click at [259, 215] on div "[PERSON_NAME] • 06:39 AM • [GEOGRAPHIC_DATA] offers 24-hour access, so you can …" at bounding box center [404, 239] width 420 height 57
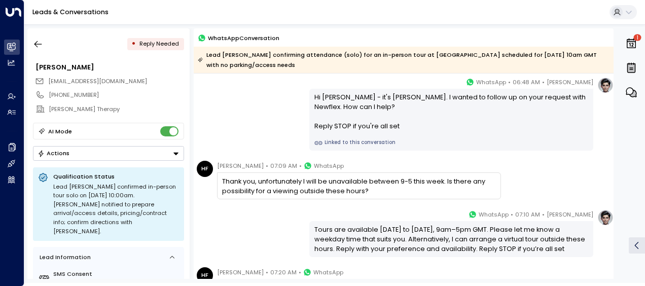
scroll to position [284, 0]
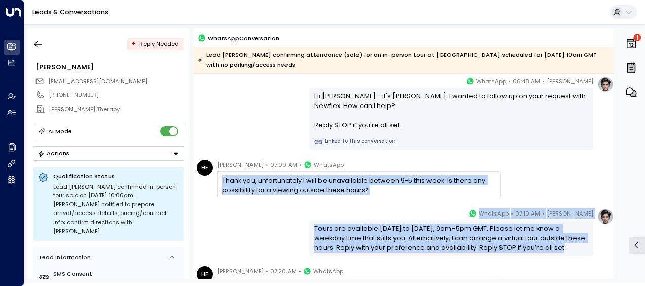
drag, startPoint x: 223, startPoint y: 180, endPoint x: 567, endPoint y: 249, distance: 351.2
click at [567, 249] on div "[DATE] HF [PERSON_NAME] • 06:37 AM • WhatsApp Hi [PERSON_NAME], Thank you for y…" at bounding box center [404, 190] width 420 height 800
drag, startPoint x: 567, startPoint y: 249, endPoint x: 492, endPoint y: 235, distance: 76.4
click at [263, 227] on div "[PERSON_NAME] • 07:10 AM • WhatsApp Tours are available [DATE] to [DATE], 9am–5…" at bounding box center [404, 232] width 420 height 48
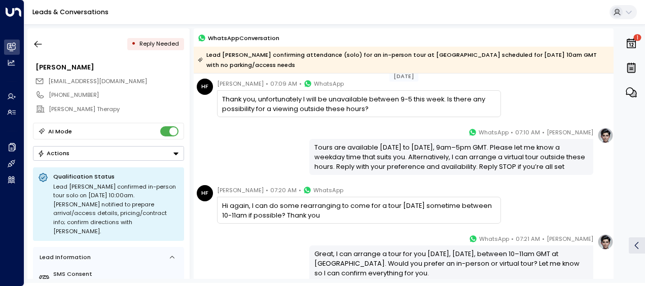
scroll to position [385, 0]
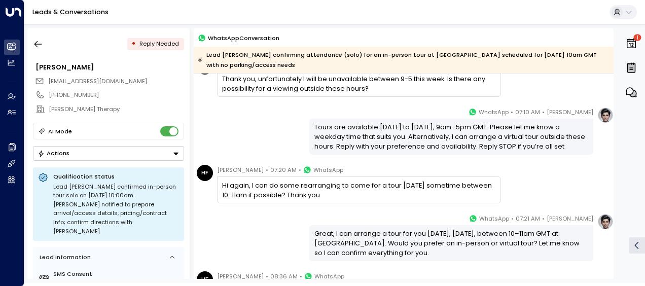
drag, startPoint x: 223, startPoint y: 186, endPoint x: 449, endPoint y: 256, distance: 236.7
click at [449, 256] on div "[DATE] [PERSON_NAME] • 06:48 AM • WhatsApp Hi [PERSON_NAME] - it's [PERSON_NAME…" at bounding box center [404, 88] width 420 height 800
click at [257, 244] on div "[PERSON_NAME] • 07:21 AM • WhatsApp Great, I can arrange a tour for you [DATE],…" at bounding box center [404, 237] width 420 height 48
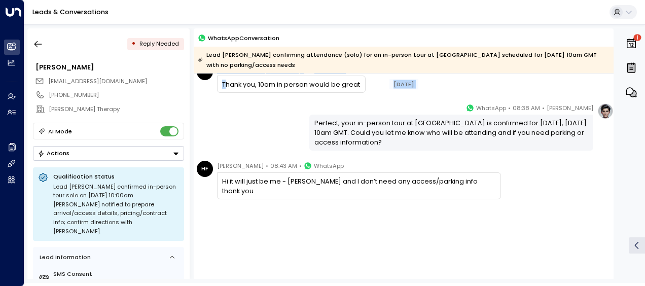
scroll to position [594, 0]
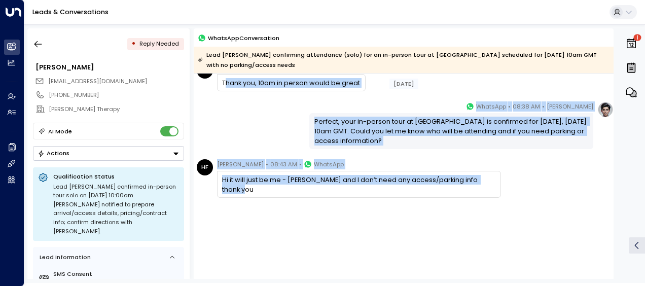
drag, startPoint x: 224, startPoint y: 169, endPoint x: 309, endPoint y: 210, distance: 94.4
drag, startPoint x: 309, startPoint y: 210, endPoint x: 269, endPoint y: 182, distance: 49.5
click at [264, 214] on div "HF [PERSON_NAME] • 08:43 AM • WhatsApp Hi it will just be me - [PERSON_NAME] an…" at bounding box center [404, 219] width 420 height 120
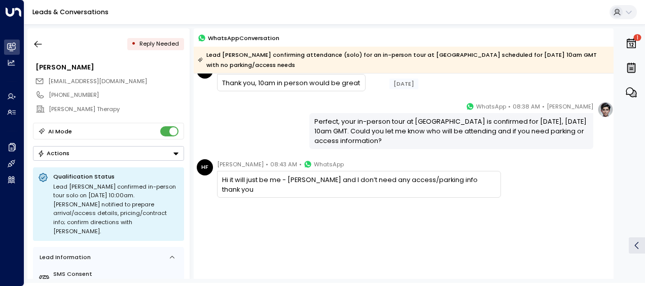
click at [175, 150] on icon "Button group with a nested menu" at bounding box center [175, 153] width 7 height 7
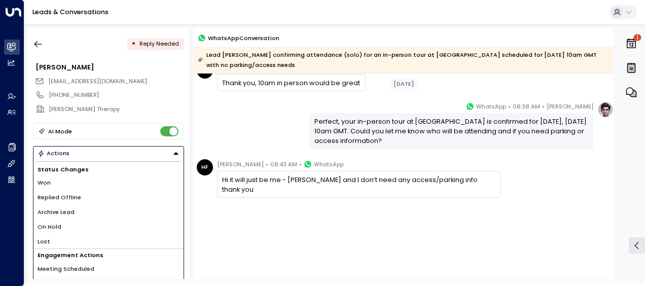
click at [43, 182] on span "Won" at bounding box center [44, 182] width 13 height 9
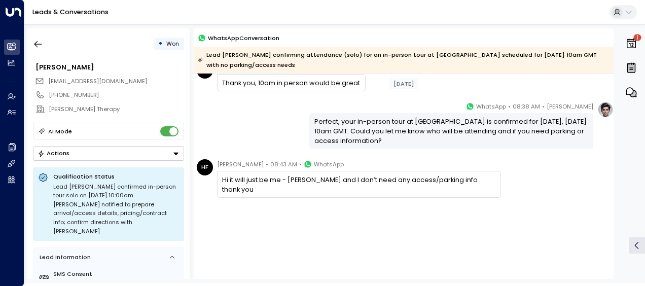
click at [174, 150] on icon "Button group with a nested menu" at bounding box center [175, 153] width 7 height 7
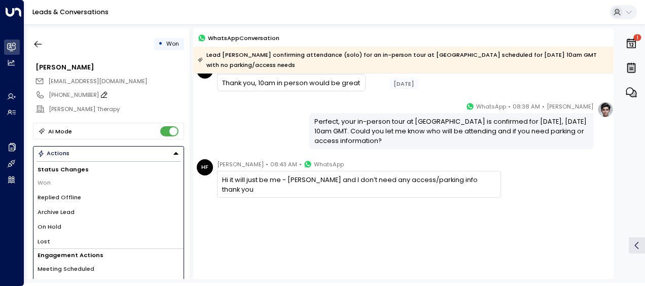
click at [165, 98] on div "[PHONE_NUMBER]" at bounding box center [116, 95] width 135 height 9
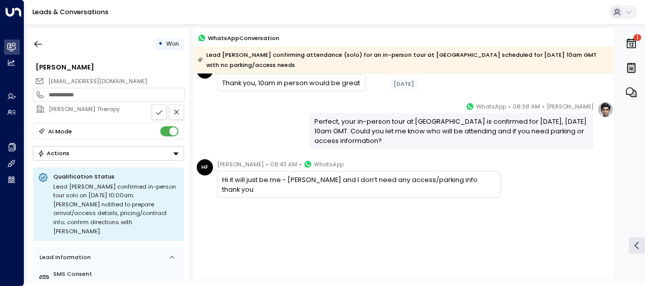
click at [165, 98] on input "**********" at bounding box center [115, 95] width 133 height 9
click at [37, 43] on icon "button" at bounding box center [38, 44] width 10 height 10
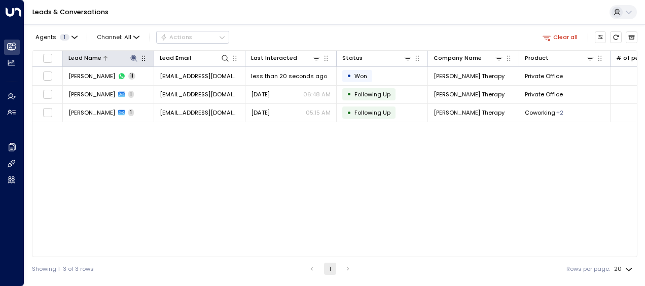
click at [134, 58] on icon at bounding box center [133, 58] width 7 height 7
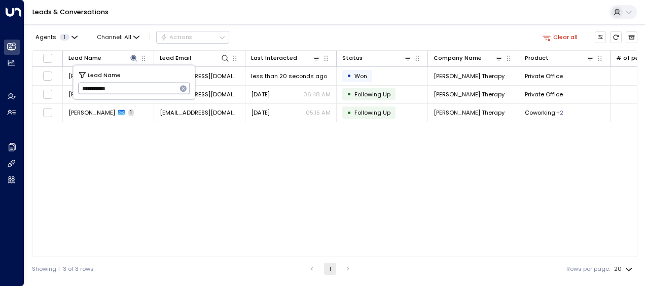
click at [80, 86] on input "**********" at bounding box center [127, 88] width 99 height 17
type input "*"
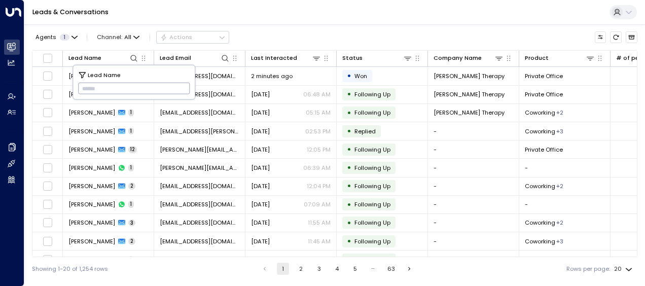
paste input "**********"
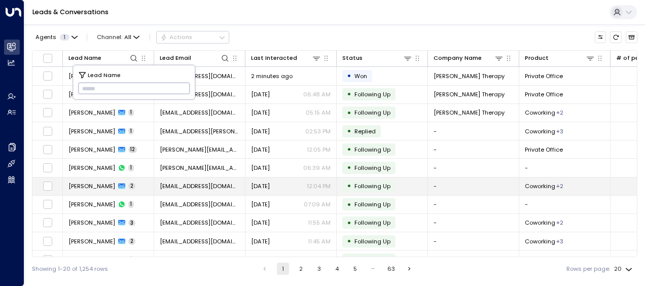
type input "**********"
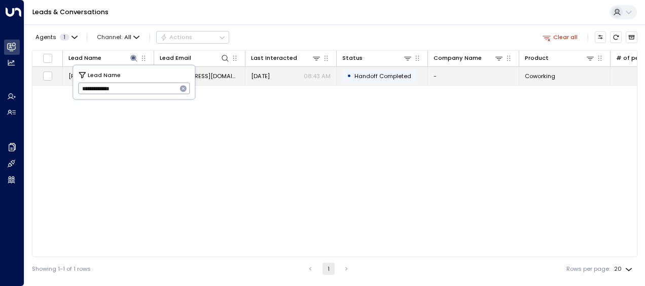
click at [264, 74] on span "[DATE]" at bounding box center [260, 76] width 19 height 8
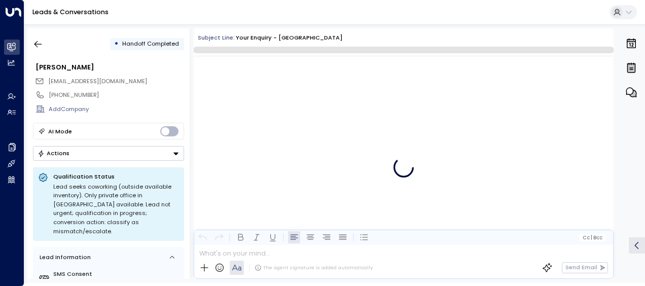
scroll to position [233, 0]
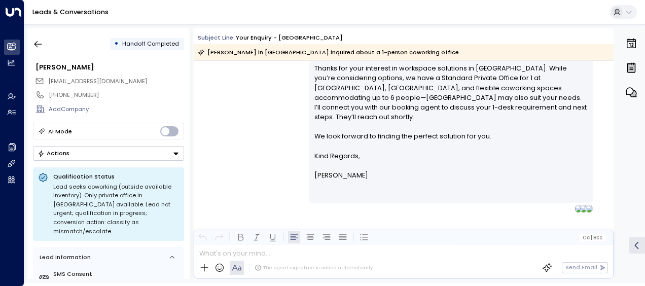
click at [262, 122] on div "[PERSON_NAME] • 08:43 AM • Email Hi [PERSON_NAME], Thanks for your interest in …" at bounding box center [404, 121] width 420 height 184
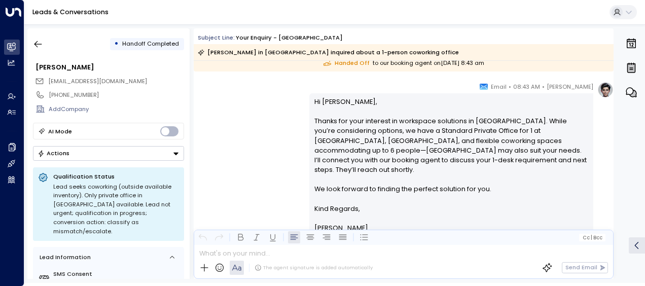
scroll to position [183, 0]
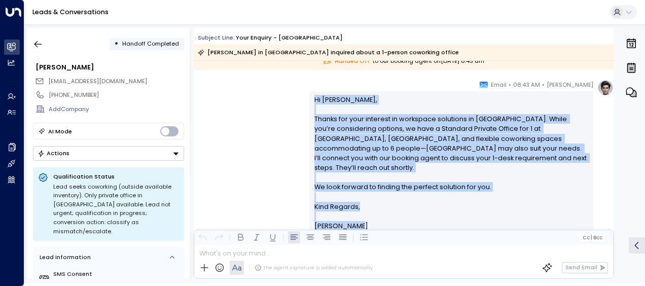
drag, startPoint x: 311, startPoint y: 97, endPoint x: 359, endPoint y: 217, distance: 128.5
click at [359, 217] on div "Hi [PERSON_NAME], Thanks for your interest in workspace solutions in [GEOGRAPHI…" at bounding box center [451, 172] width 284 height 162
drag, startPoint x: 359, startPoint y: 217, endPoint x: 327, endPoint y: 149, distance: 75.3
click at [39, 43] on icon "button" at bounding box center [38, 44] width 10 height 10
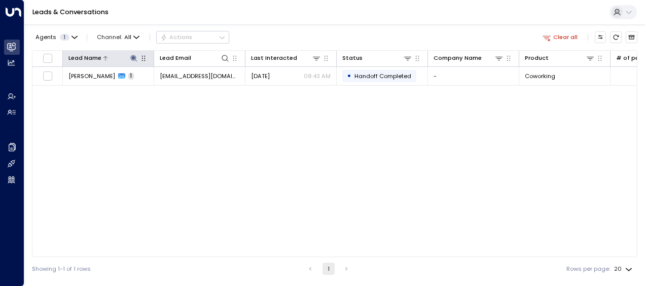
click at [131, 56] on icon at bounding box center [134, 58] width 8 height 8
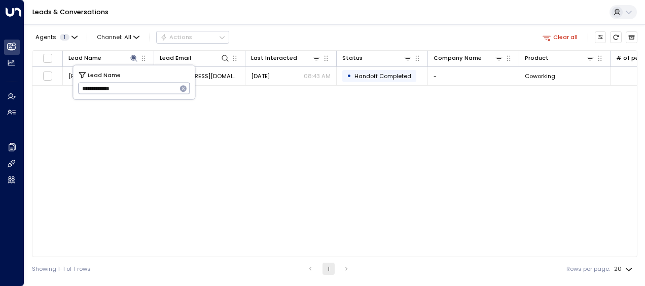
drag, startPoint x: 78, startPoint y: 90, endPoint x: 147, endPoint y: 90, distance: 69.0
click at [147, 90] on input "**********" at bounding box center [127, 88] width 99 height 17
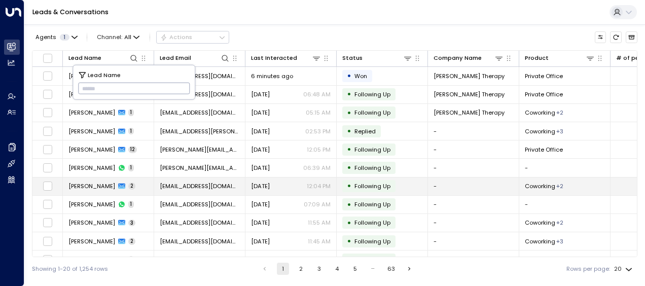
type input "**********"
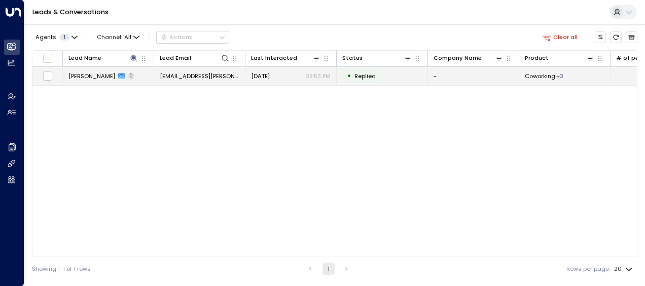
click at [214, 76] on span "[EMAIL_ADDRESS][PERSON_NAME][DOMAIN_NAME]" at bounding box center [200, 76] width 80 height 8
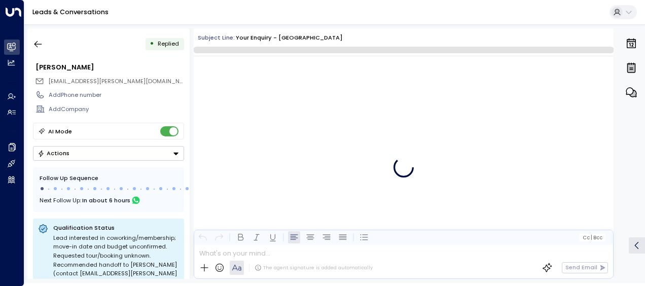
scroll to position [304, 0]
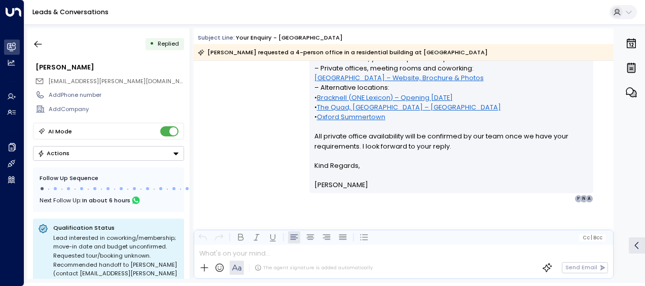
click at [258, 120] on div "[PERSON_NAME] • 02:53 PM • Email Hi [PERSON_NAME], Thank you for your interest …" at bounding box center [404, 67] width 420 height 271
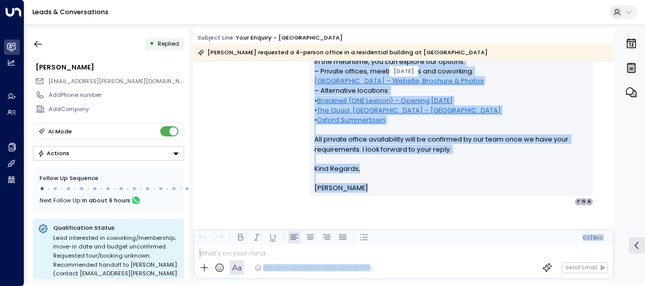
scroll to position [309, 0]
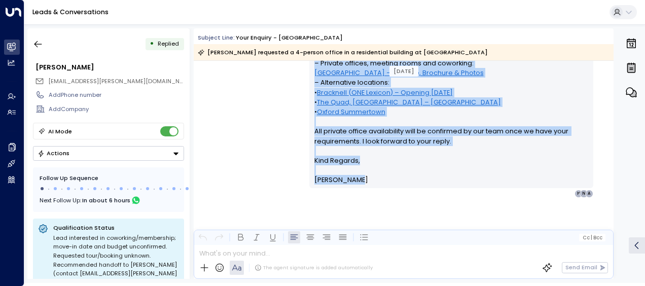
drag, startPoint x: 312, startPoint y: 91, endPoint x: 390, endPoint y: 184, distance: 120.9
click at [390, 184] on div "Hi [PERSON_NAME], Thank you for your interest in private offices at [GEOGRAPHIC…" at bounding box center [451, 63] width 274 height 243
drag, startPoint x: 390, startPoint y: 184, endPoint x: 341, endPoint y: 132, distance: 71.4
click at [38, 45] on icon "button" at bounding box center [38, 44] width 10 height 10
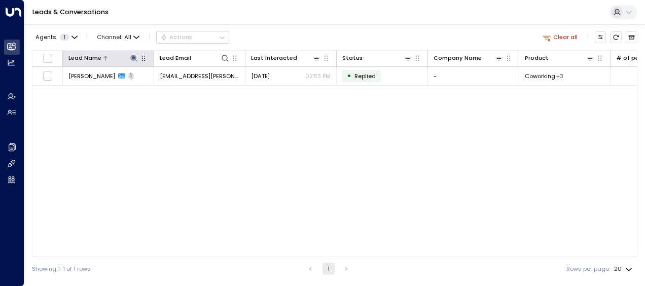
click at [132, 55] on icon at bounding box center [133, 58] width 7 height 7
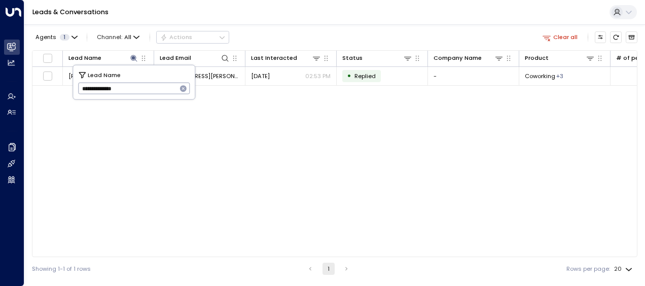
drag, startPoint x: 80, startPoint y: 87, endPoint x: 137, endPoint y: 85, distance: 57.4
click at [137, 85] on input "**********" at bounding box center [127, 88] width 99 height 17
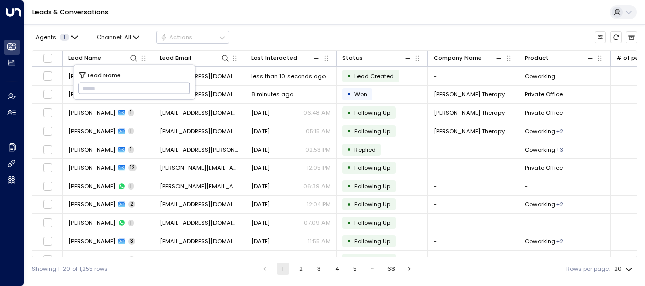
click at [86, 87] on input "text" at bounding box center [134, 88] width 112 height 17
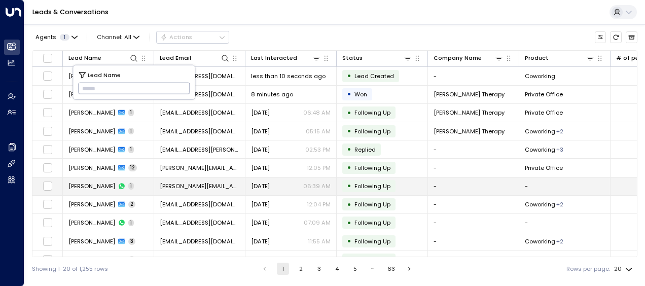
type input "**********"
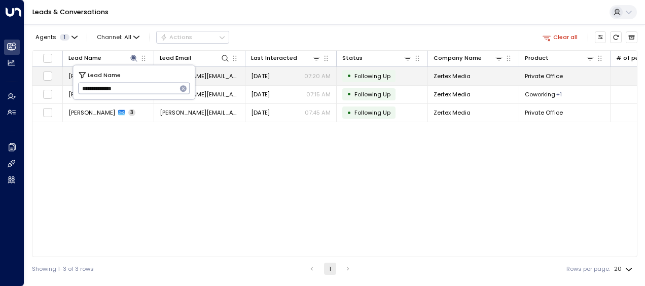
click at [217, 76] on span "[PERSON_NAME][EMAIL_ADDRESS][DOMAIN_NAME]" at bounding box center [200, 76] width 80 height 8
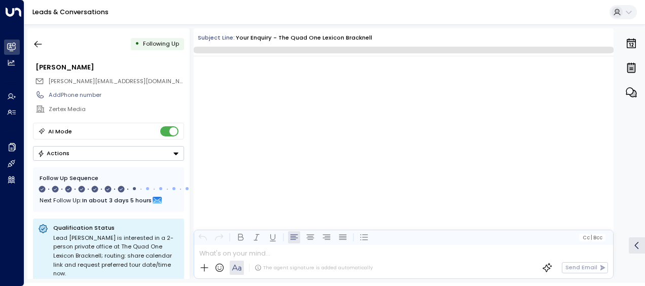
scroll to position [2828, 0]
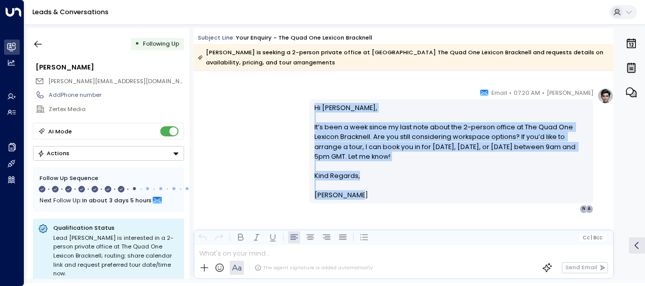
drag, startPoint x: 312, startPoint y: 106, endPoint x: 368, endPoint y: 197, distance: 106.5
click at [368, 197] on div "Hi [PERSON_NAME], It’s been a week since my last note about the 2-person office…" at bounding box center [451, 151] width 274 height 97
drag, startPoint x: 368, startPoint y: 197, endPoint x: 323, endPoint y: 138, distance: 74.1
click at [41, 40] on icon "button" at bounding box center [38, 44] width 10 height 10
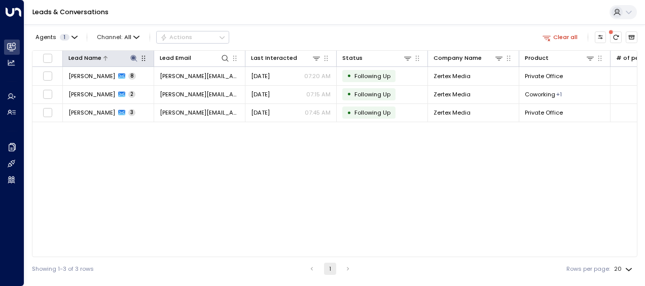
click at [133, 56] on icon at bounding box center [133, 58] width 7 height 7
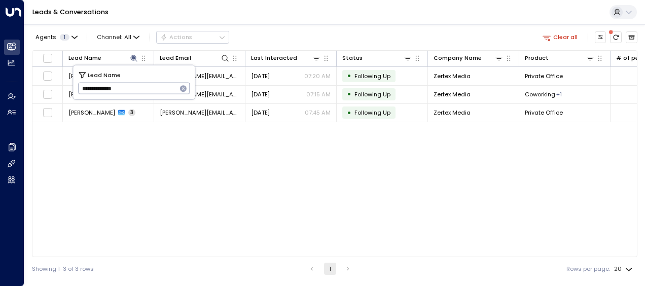
drag, startPoint x: 82, startPoint y: 87, endPoint x: 141, endPoint y: 85, distance: 59.9
click at [141, 85] on input "**********" at bounding box center [127, 88] width 99 height 17
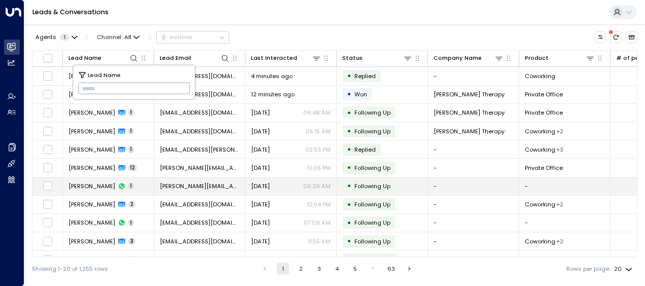
type input "**********"
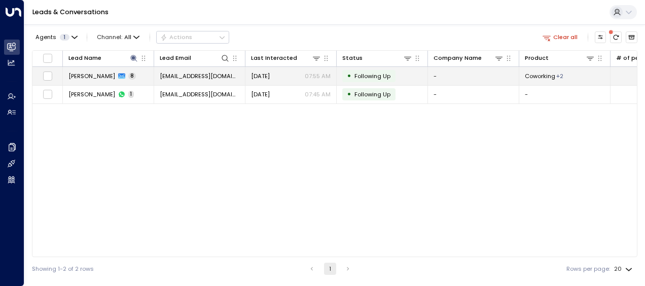
click at [269, 74] on span "[DATE]" at bounding box center [260, 76] width 19 height 8
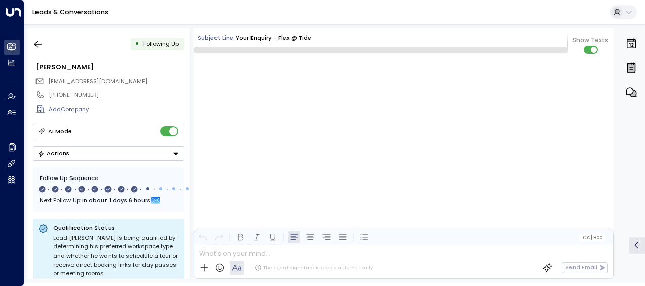
scroll to position [3639, 0]
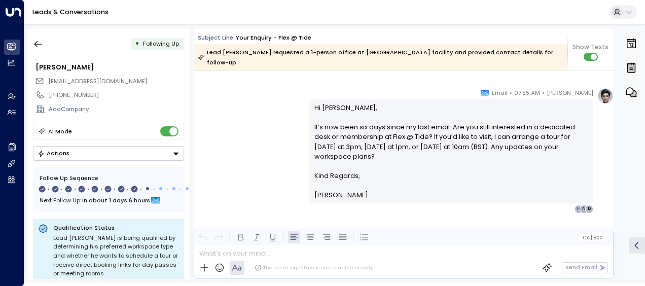
click at [289, 117] on div "[PERSON_NAME] • 07:55 AM • Email Hi Dom, It’s now been six days since my last e…" at bounding box center [404, 150] width 420 height 125
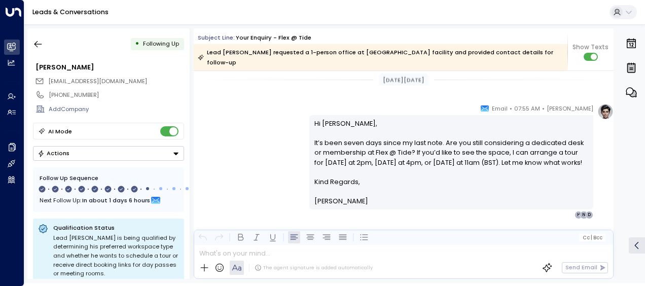
scroll to position [3102, 0]
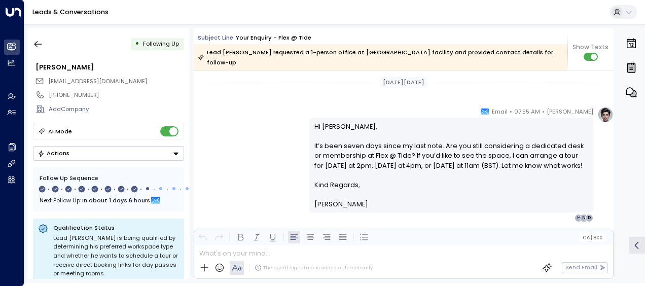
click at [264, 134] on div "[PERSON_NAME] • 07:55 AM • Email Hi Dom, It’s been seven days since my last not…" at bounding box center [404, 164] width 420 height 116
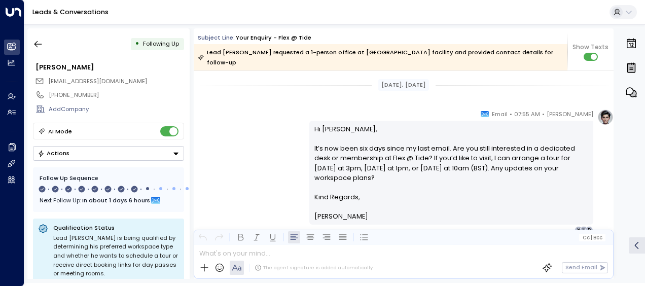
scroll to position [3264, 0]
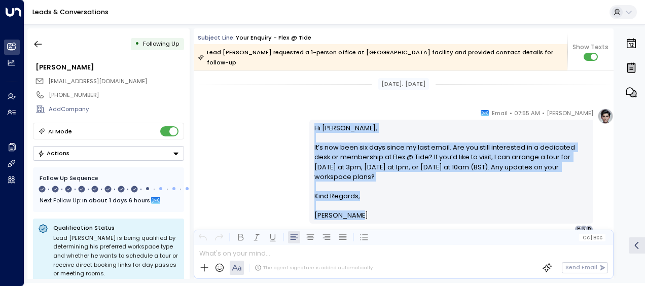
drag, startPoint x: 312, startPoint y: 114, endPoint x: 360, endPoint y: 204, distance: 102.1
click at [360, 204] on div "Hi [PERSON_NAME], It’s now been six days since my last email. Are you still int…" at bounding box center [451, 171] width 274 height 97
drag, startPoint x: 360, startPoint y: 204, endPoint x: 338, endPoint y: 148, distance: 60.5
click at [338, 148] on p "Hi [PERSON_NAME], It’s now been six days since my last email. Are you still int…" at bounding box center [451, 157] width 274 height 68
click at [33, 42] on icon "button" at bounding box center [38, 44] width 10 height 10
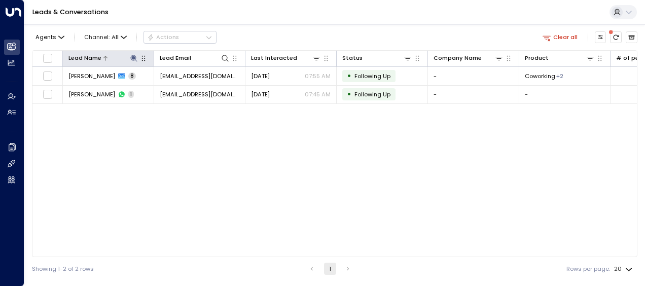
click at [135, 57] on icon at bounding box center [133, 58] width 7 height 7
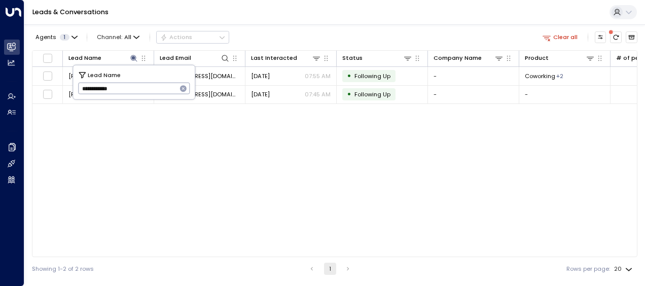
drag, startPoint x: 79, startPoint y: 87, endPoint x: 144, endPoint y: 81, distance: 65.2
click at [144, 81] on input "**********" at bounding box center [127, 88] width 99 height 17
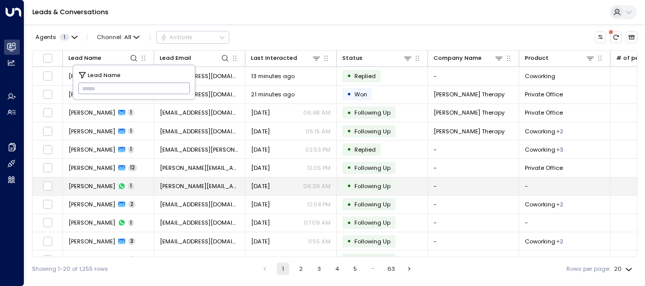
type input "**********"
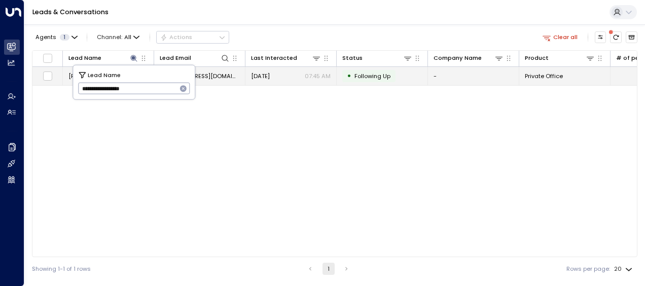
click at [262, 76] on span "[DATE]" at bounding box center [260, 76] width 19 height 8
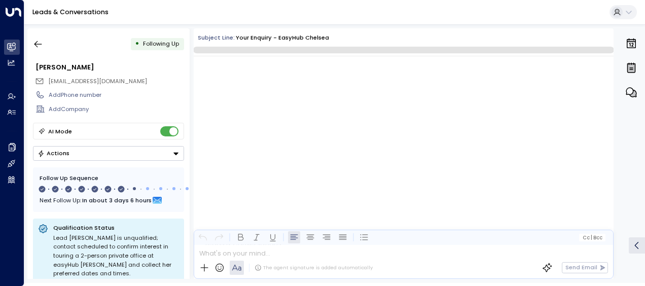
scroll to position [2633, 0]
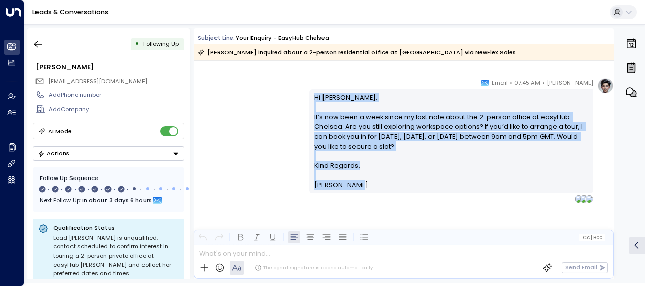
drag, startPoint x: 312, startPoint y: 95, endPoint x: 352, endPoint y: 190, distance: 102.9
click at [352, 190] on div "Hi [PERSON_NAME], It’s now been a week since my last note about the 2-person of…" at bounding box center [451, 141] width 274 height 97
drag, startPoint x: 352, startPoint y: 190, endPoint x: 330, endPoint y: 152, distance: 43.7
click at [39, 40] on icon "button" at bounding box center [38, 44] width 10 height 10
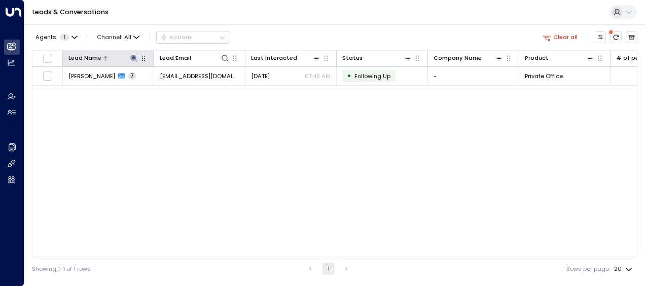
click at [133, 58] on icon at bounding box center [133, 58] width 7 height 7
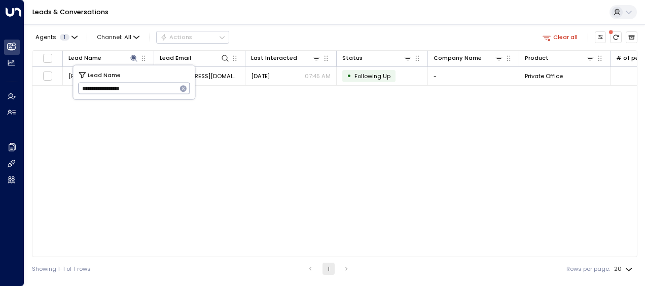
drag, startPoint x: 81, startPoint y: 89, endPoint x: 152, endPoint y: 83, distance: 71.2
click at [152, 83] on input "**********" at bounding box center [127, 88] width 99 height 17
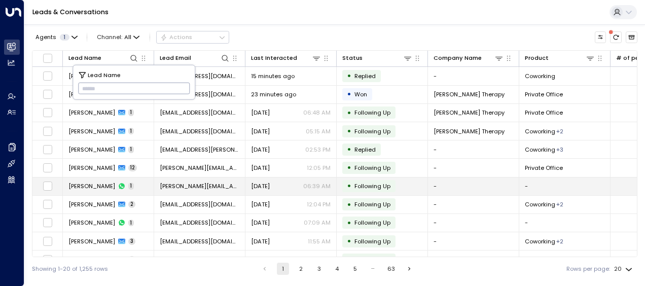
type input "**********"
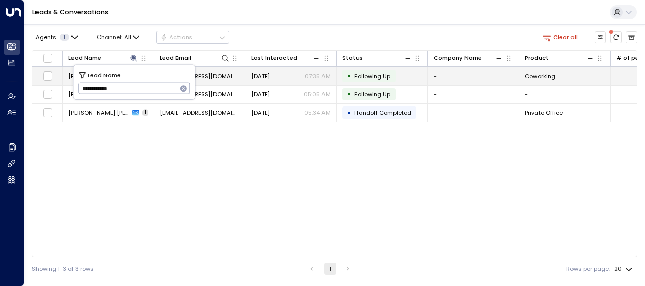
click at [268, 74] on span "[DATE]" at bounding box center [260, 76] width 19 height 8
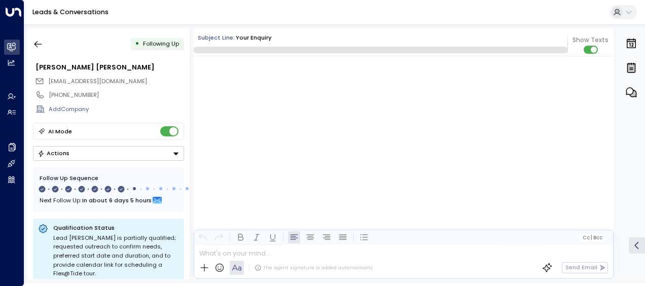
scroll to position [2671, 0]
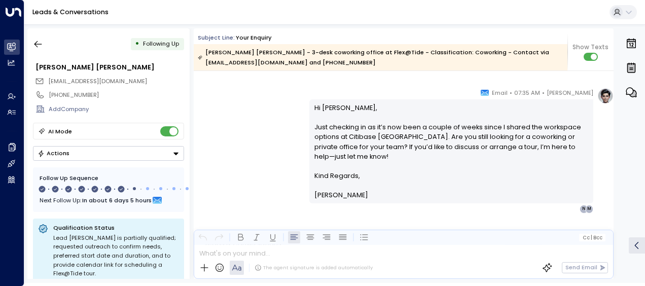
click at [268, 128] on div "[PERSON_NAME] • 07:35 AM • Email Hi [PERSON_NAME], Just checking in as it’s now…" at bounding box center [404, 150] width 420 height 125
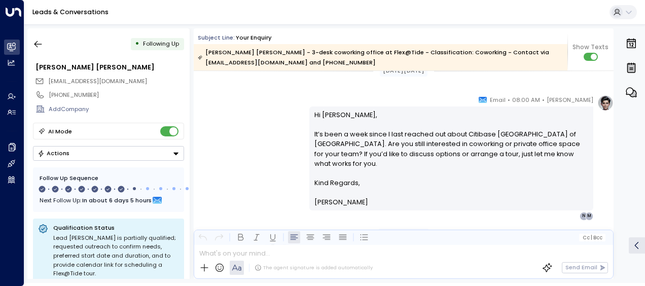
scroll to position [1589, 0]
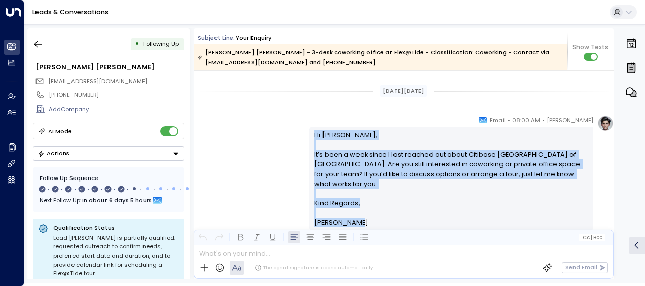
drag, startPoint x: 312, startPoint y: 135, endPoint x: 362, endPoint y: 213, distance: 92.7
click at [362, 213] on div "Hi [PERSON_NAME], It’s been a week since I last reached out about Citibase [GEO…" at bounding box center [451, 178] width 274 height 97
drag, startPoint x: 362, startPoint y: 213, endPoint x: 337, endPoint y: 189, distance: 34.8
click at [274, 154] on div "[PERSON_NAME] • 08:00 AM • Email Hi [PERSON_NAME], It’s been a week since I las…" at bounding box center [404, 177] width 420 height 125
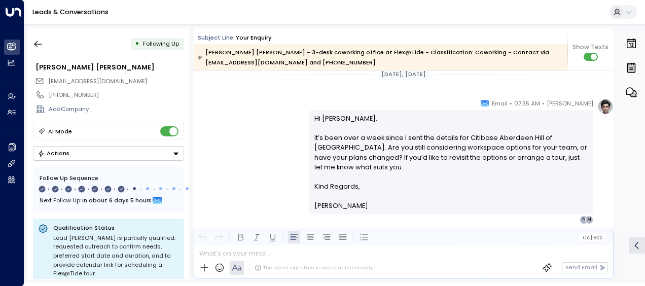
scroll to position [1771, 0]
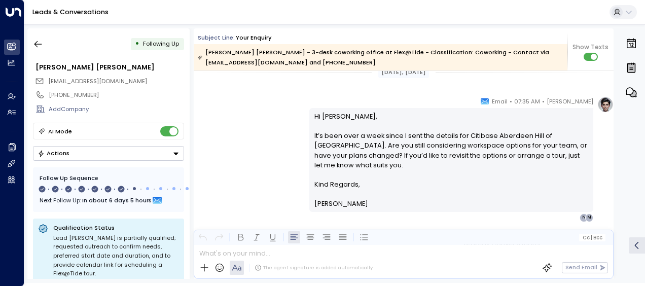
click at [262, 130] on div "[PERSON_NAME] • 07:35 AM • Email Hi [PERSON_NAME], It’s been over a week since …" at bounding box center [404, 158] width 420 height 125
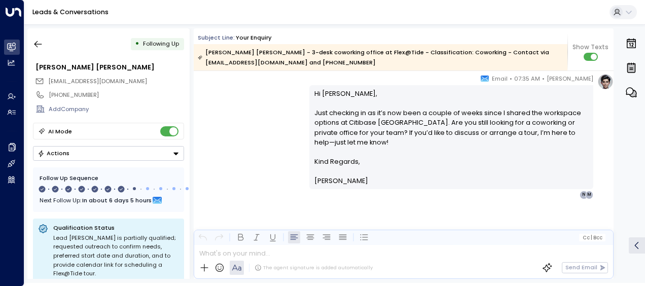
scroll to position [1968, 0]
click at [39, 43] on icon "button" at bounding box center [38, 44] width 10 height 10
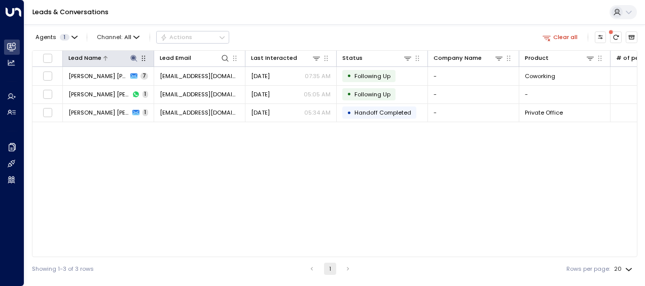
click at [132, 55] on icon at bounding box center [133, 58] width 7 height 7
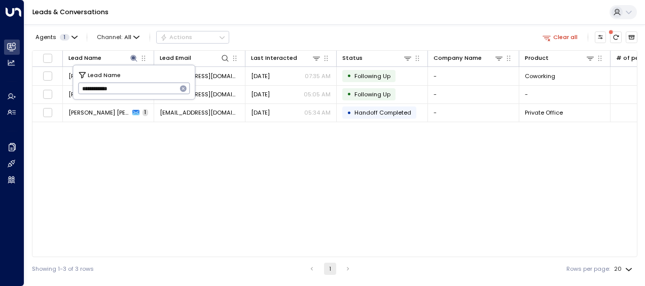
drag, startPoint x: 81, startPoint y: 87, endPoint x: 141, endPoint y: 86, distance: 59.8
click at [141, 86] on input "**********" at bounding box center [127, 88] width 99 height 17
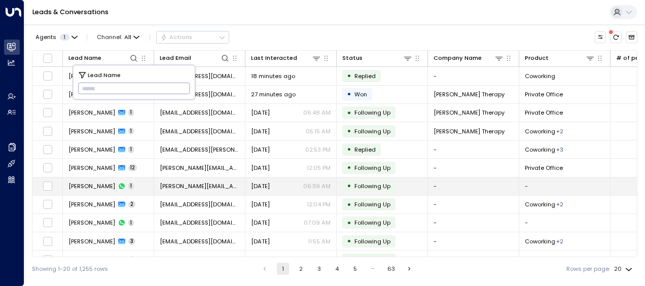
type input "**********"
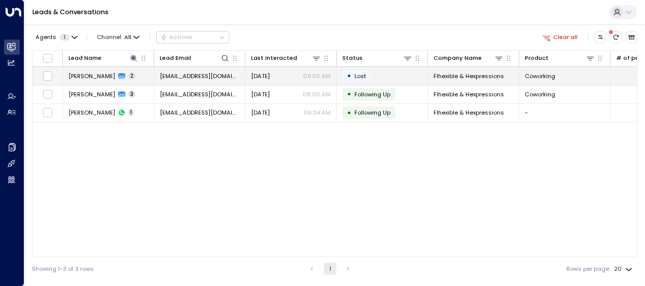
click at [216, 73] on span "[EMAIL_ADDRESS][DOMAIN_NAME]" at bounding box center [200, 76] width 80 height 8
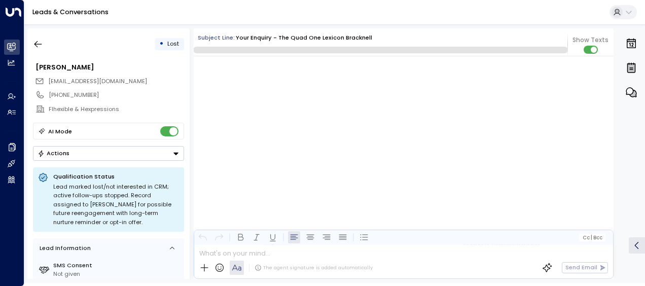
scroll to position [582, 0]
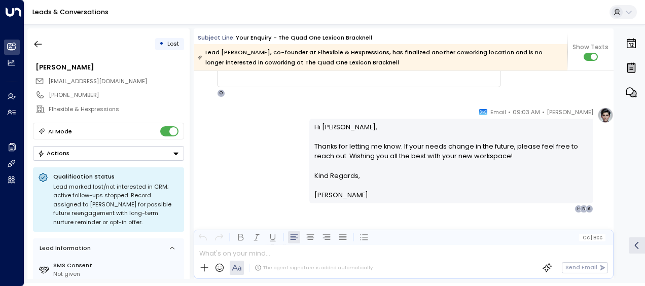
click at [248, 145] on div "[PERSON_NAME] • 09:03 AM • Email Hi [PERSON_NAME], Thanks for letting me know. …" at bounding box center [404, 160] width 420 height 106
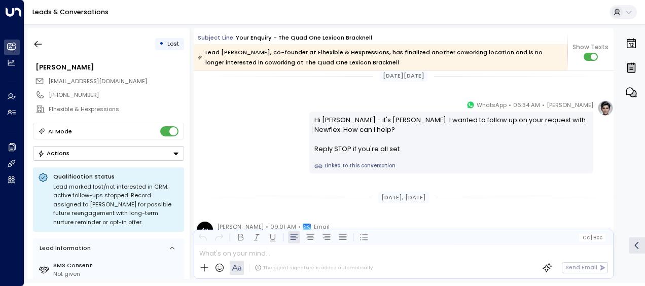
scroll to position [0, 0]
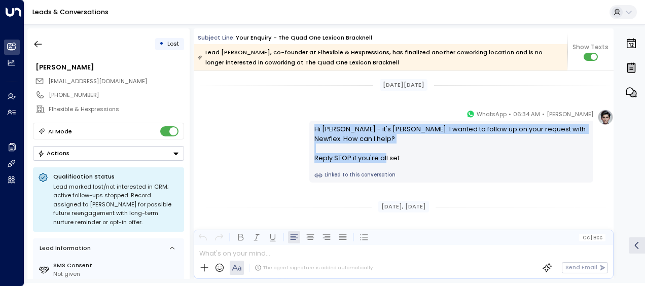
drag, startPoint x: 313, startPoint y: 127, endPoint x: 398, endPoint y: 159, distance: 90.5
click at [398, 159] on div "Hi [PERSON_NAME] - it's [PERSON_NAME]. I wanted to follow up on your request wi…" at bounding box center [451, 143] width 274 height 39
drag, startPoint x: 398, startPoint y: 159, endPoint x: 344, endPoint y: 148, distance: 55.0
click at [261, 121] on div "[PERSON_NAME] • 06:34 AM • WhatsApp Hi [PERSON_NAME] - it's [PERSON_NAME]. I wa…" at bounding box center [404, 146] width 420 height 74
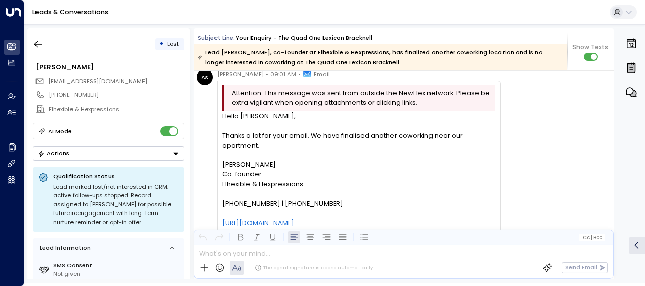
scroll to position [162, 0]
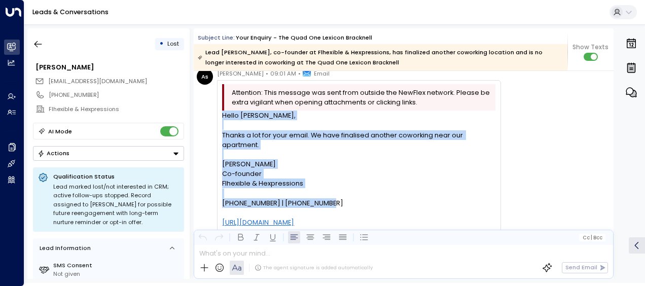
drag, startPoint x: 223, startPoint y: 116, endPoint x: 340, endPoint y: 201, distance: 145.1
click at [340, 201] on div "Hello [PERSON_NAME], Thanks a lot for your email. We have finalised another cow…" at bounding box center [358, 213] width 273 height 205
drag, startPoint x: 340, startPoint y: 201, endPoint x: 277, endPoint y: 176, distance: 67.6
click at [40, 44] on icon "button" at bounding box center [38, 44] width 8 height 7
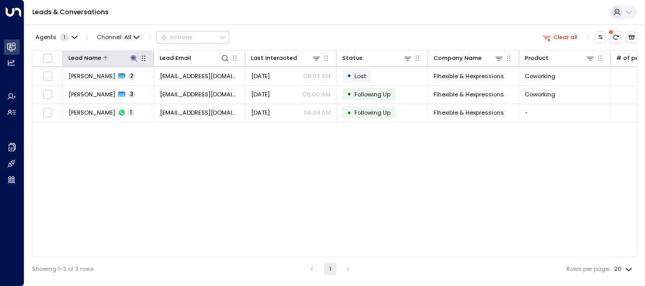
click at [134, 59] on icon at bounding box center [134, 58] width 8 height 8
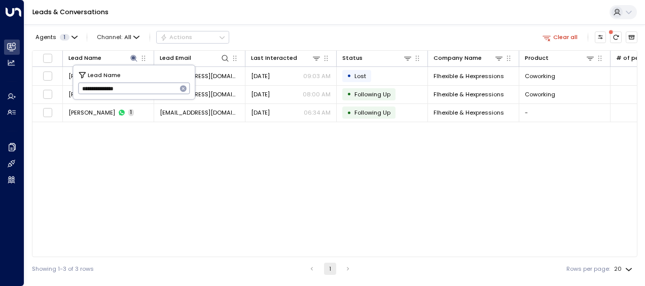
drag, startPoint x: 81, startPoint y: 88, endPoint x: 140, endPoint y: 89, distance: 58.8
click at [140, 89] on input "**********" at bounding box center [127, 88] width 99 height 17
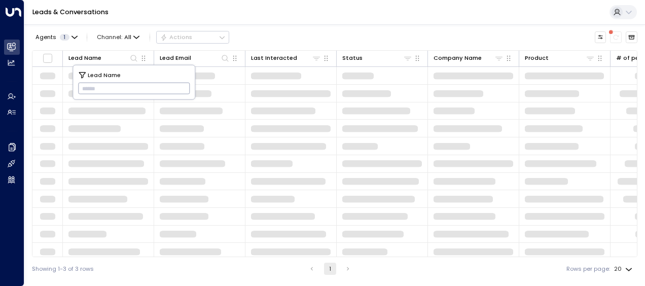
click at [85, 85] on input "text" at bounding box center [134, 88] width 112 height 17
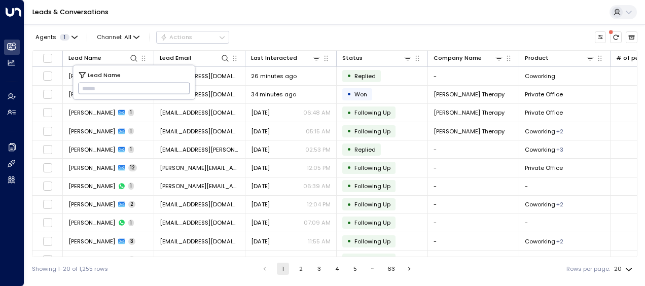
click at [88, 88] on input "text" at bounding box center [134, 88] width 112 height 17
type input "**********"
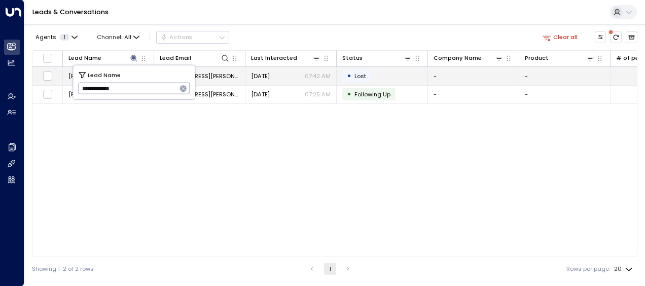
click at [257, 74] on span "[DATE]" at bounding box center [260, 76] width 19 height 8
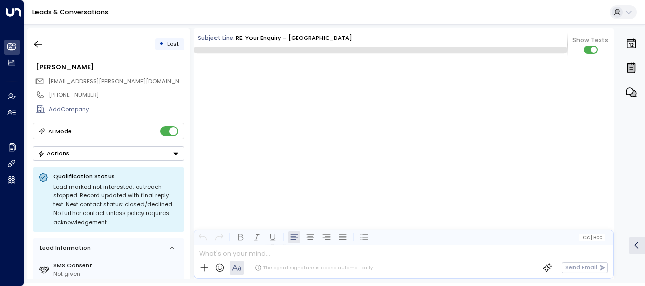
scroll to position [2061, 0]
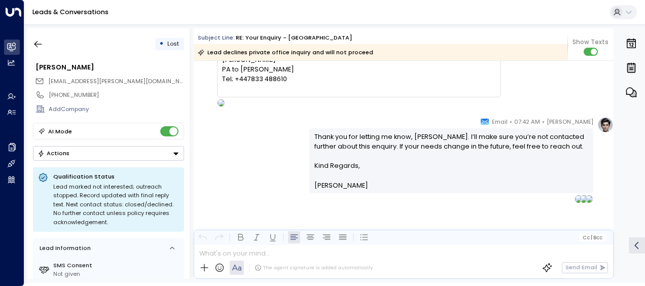
click at [247, 141] on div "[PERSON_NAME] • 07:42 AM • Email Thank you for letting me know, [PERSON_NAME]. …" at bounding box center [404, 160] width 420 height 87
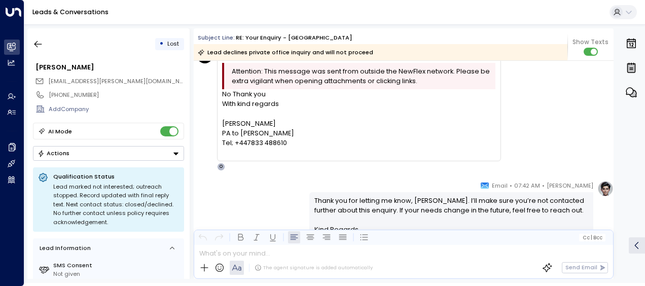
scroll to position [1509, 0]
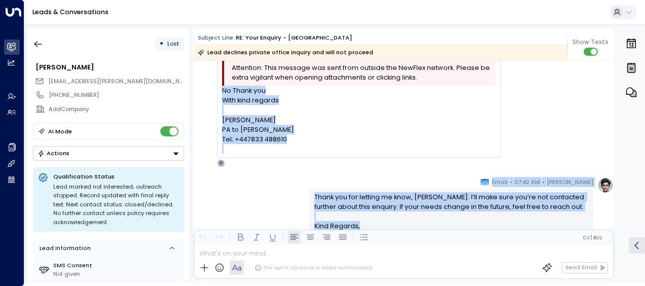
drag, startPoint x: 222, startPoint y: 90, endPoint x: 383, endPoint y: 237, distance: 218.2
click at [383, 237] on div "Subject Line: RE: Your enquiry - [GEOGRAPHIC_DATA] Lead declines private office…" at bounding box center [404, 153] width 420 height 250
drag, startPoint x: 383, startPoint y: 237, endPoint x: 335, endPoint y: 202, distance: 59.8
click at [40, 44] on icon "button" at bounding box center [38, 44] width 10 height 10
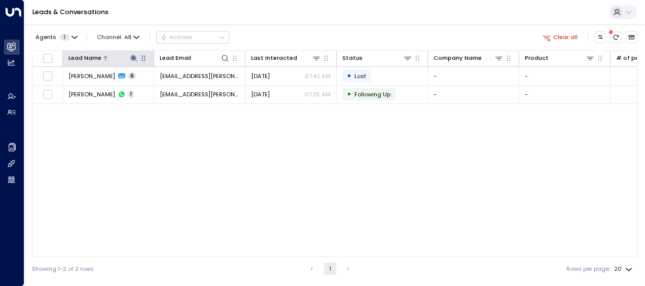
click at [136, 56] on icon at bounding box center [134, 58] width 8 height 8
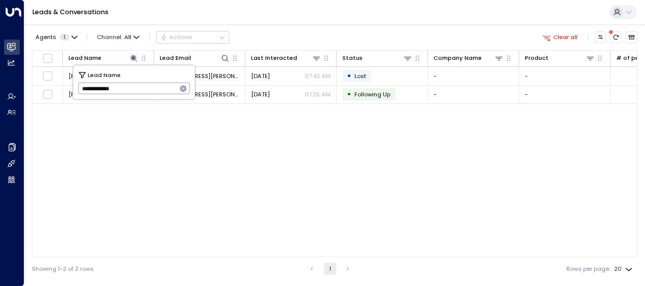
drag, startPoint x: 82, startPoint y: 88, endPoint x: 138, endPoint y: 79, distance: 57.1
click at [138, 79] on div "**********" at bounding box center [134, 82] width 122 height 34
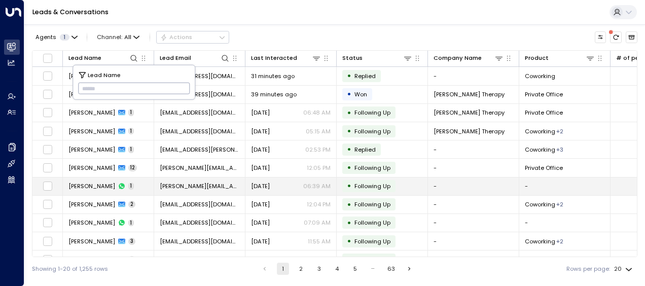
type input "**********"
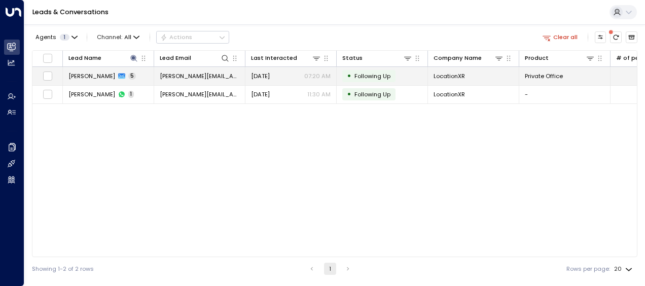
click at [268, 75] on span "[DATE]" at bounding box center [260, 76] width 19 height 8
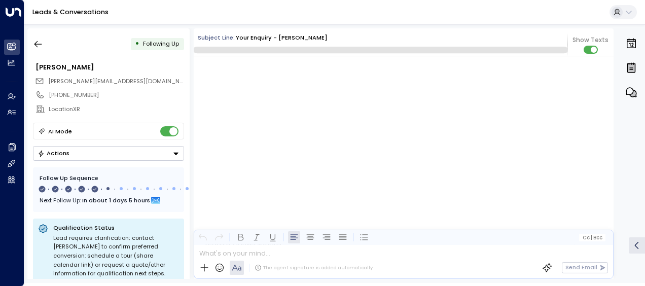
scroll to position [1782, 0]
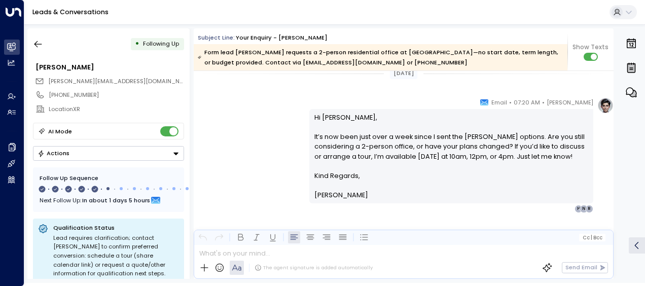
click at [257, 120] on div "[PERSON_NAME] • 07:20 AM • Email Hi [PERSON_NAME], It’s now been just over a we…" at bounding box center [404, 155] width 420 height 116
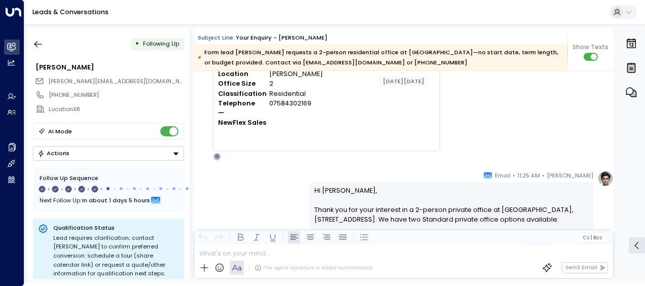
scroll to position [0, 0]
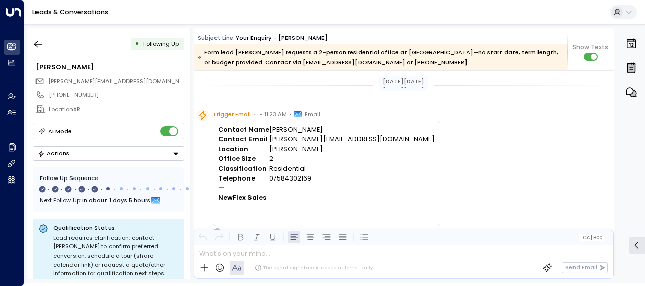
click at [439, 181] on div "Trigger Email • • 11:23 AM • Email Contact Name [PERSON_NAME] Contact Email [PE…" at bounding box center [405, 172] width 417 height 127
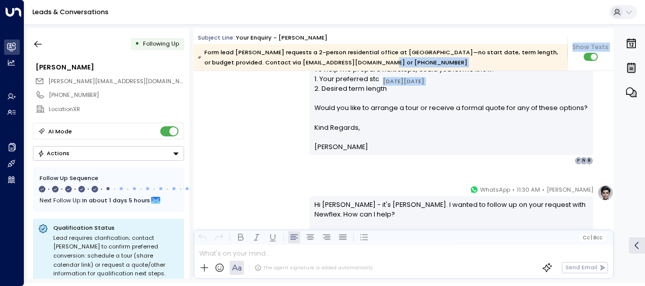
scroll to position [381, 0]
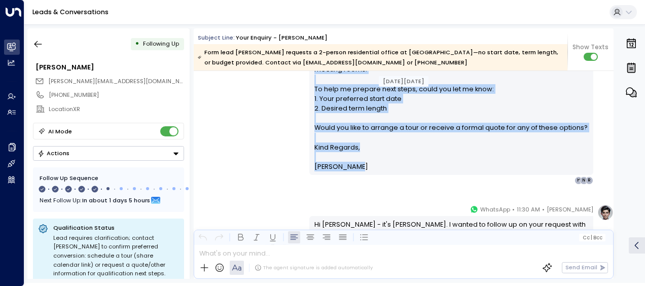
drag, startPoint x: 313, startPoint y: 124, endPoint x: 382, endPoint y: 172, distance: 84.4
click at [382, 172] on div "Hi [PERSON_NAME], Thank you for your interest in a 2-person private office at […" at bounding box center [451, 26] width 274 height 292
drag, startPoint x: 382, startPoint y: 172, endPoint x: 331, endPoint y: 133, distance: 65.1
click at [272, 143] on div "[PERSON_NAME] • 11:25 AM • Email Hi [PERSON_NAME], Thank you for your interest …" at bounding box center [404, 25] width 420 height 320
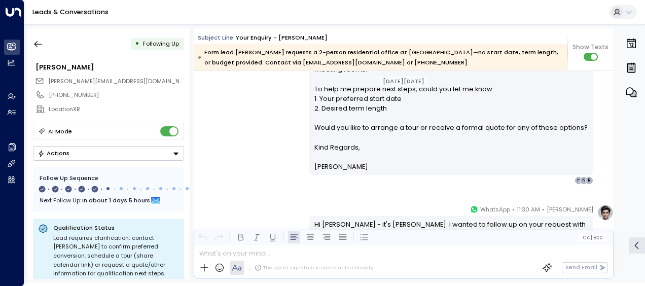
click at [281, 212] on div "[PERSON_NAME] • 11:30 AM • WhatsApp Hi [PERSON_NAME] - it's [PERSON_NAME]. I wa…" at bounding box center [404, 241] width 420 height 74
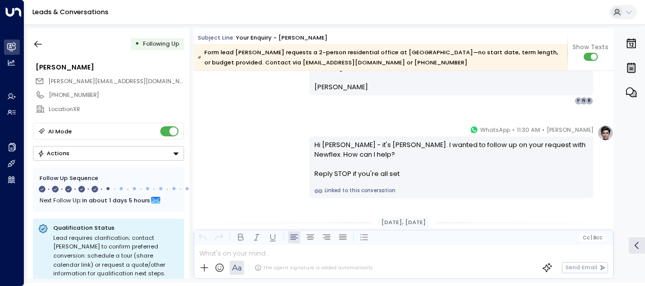
scroll to position [462, 0]
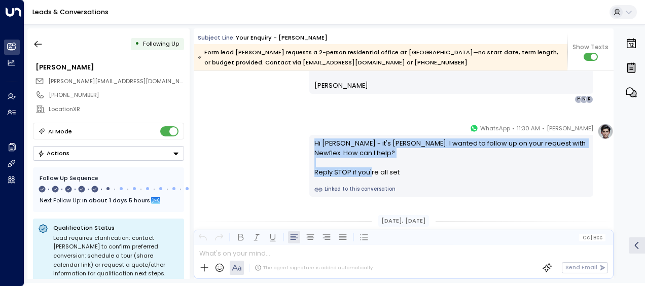
drag, startPoint x: 313, startPoint y: 141, endPoint x: 403, endPoint y: 170, distance: 94.4
click at [403, 170] on div "Hi [PERSON_NAME] - it's [PERSON_NAME]. I wanted to follow up on your request wi…" at bounding box center [451, 157] width 274 height 39
drag, startPoint x: 403, startPoint y: 170, endPoint x: 348, endPoint y: 159, distance: 55.9
click at [348, 159] on div "Hi [PERSON_NAME] - it's [PERSON_NAME]. I wanted to follow up on your request wi…" at bounding box center [451, 157] width 274 height 39
click at [284, 153] on div "[PERSON_NAME] • 11:30 AM • WhatsApp Hi [PERSON_NAME] - it's [PERSON_NAME]. I wa…" at bounding box center [404, 160] width 420 height 74
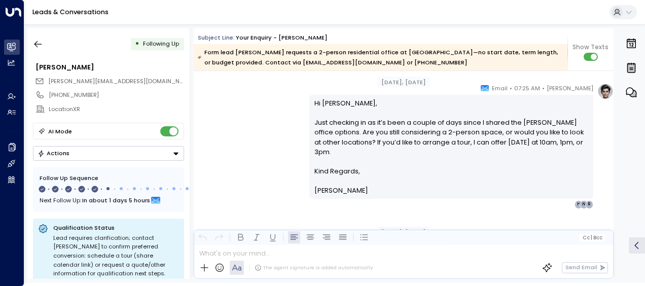
scroll to position [624, 0]
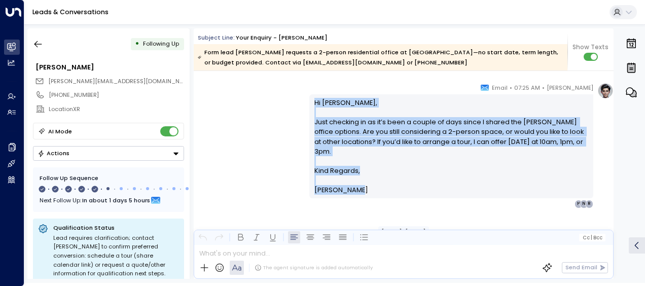
drag, startPoint x: 311, startPoint y: 97, endPoint x: 359, endPoint y: 189, distance: 103.0
click at [359, 189] on div "Hi [PERSON_NAME], Just checking in as it’s been a couple of days since I shared…" at bounding box center [451, 146] width 274 height 97
drag, startPoint x: 359, startPoint y: 189, endPoint x: 318, endPoint y: 143, distance: 61.1
click at [278, 162] on div "[PERSON_NAME] • 07:25 AM • Email Hi [PERSON_NAME], Just checking in as it’s bee…" at bounding box center [404, 145] width 420 height 125
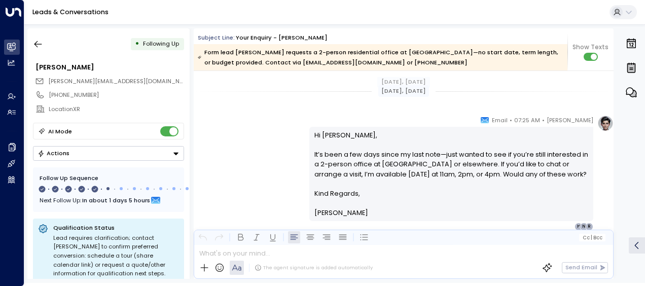
scroll to position [766, 0]
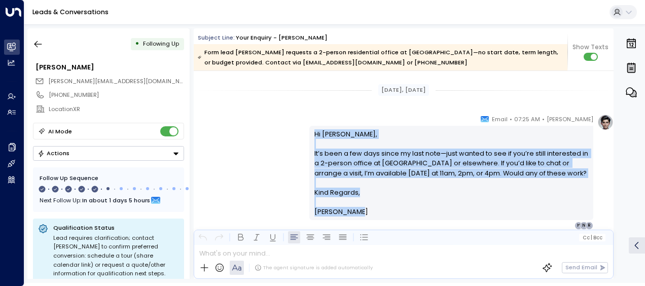
drag, startPoint x: 313, startPoint y: 132, endPoint x: 358, endPoint y: 210, distance: 90.4
click at [358, 210] on div "Hi [PERSON_NAME], It’s been a few days since my last note—just wanted to see if…" at bounding box center [451, 173] width 274 height 88
drag, startPoint x: 358, startPoint y: 210, endPoint x: 325, endPoint y: 168, distance: 53.7
click at [242, 168] on div "[PERSON_NAME] • 07:25 AM • Email Hi [PERSON_NAME], It’s been a few days since m…" at bounding box center [404, 172] width 420 height 116
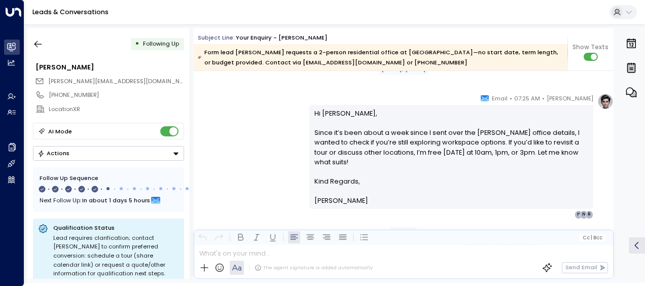
scroll to position [949, 0]
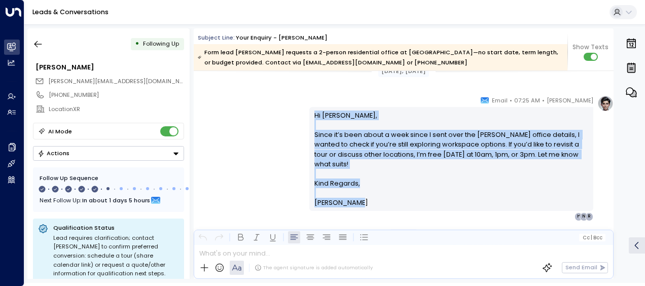
drag, startPoint x: 312, startPoint y: 114, endPoint x: 362, endPoint y: 192, distance: 92.6
click at [362, 192] on div "Hi [PERSON_NAME], Since it’s been about a week since I sent over the [PERSON_NA…" at bounding box center [451, 159] width 274 height 97
drag, startPoint x: 362, startPoint y: 192, endPoint x: 326, endPoint y: 156, distance: 51.3
click at [270, 134] on div "[PERSON_NAME] • 07:25 AM • Email Hi [PERSON_NAME], Since it’s been about a week…" at bounding box center [404, 157] width 420 height 125
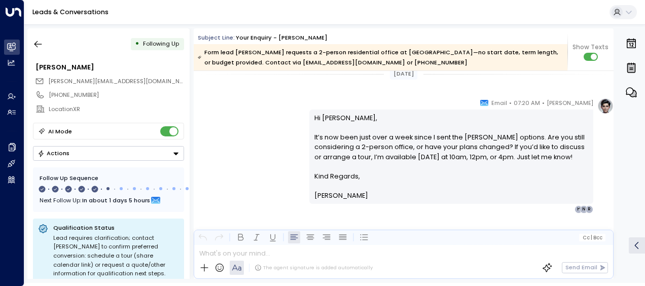
scroll to position [1111, 0]
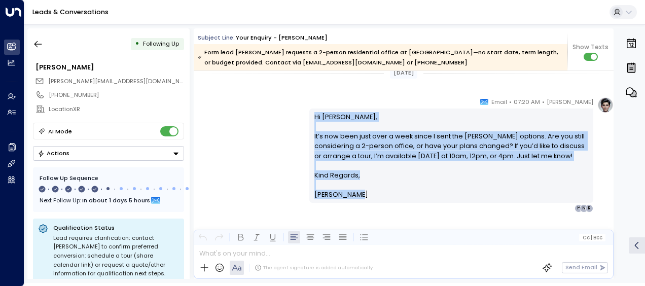
drag, startPoint x: 311, startPoint y: 115, endPoint x: 360, endPoint y: 195, distance: 93.5
click at [360, 195] on div "Hi [PERSON_NAME], It’s now been just over a week since I sent the [PERSON_NAME]…" at bounding box center [451, 156] width 274 height 88
drag, startPoint x: 360, startPoint y: 195, endPoint x: 318, endPoint y: 164, distance: 52.1
click at [277, 157] on div "[PERSON_NAME] • 07:20 AM • Email Hi [PERSON_NAME], It’s now been just over a we…" at bounding box center [404, 155] width 420 height 116
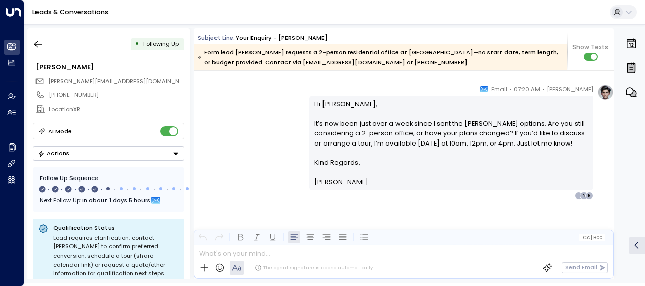
scroll to position [1126, 0]
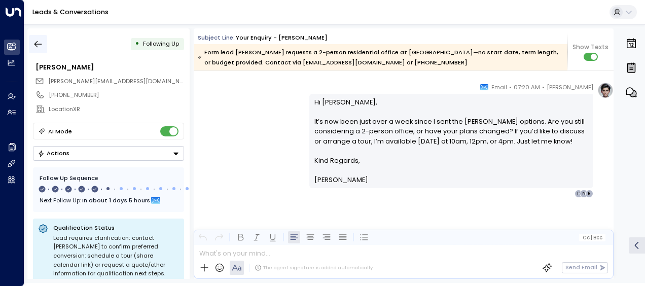
click at [40, 43] on icon "button" at bounding box center [38, 44] width 10 height 10
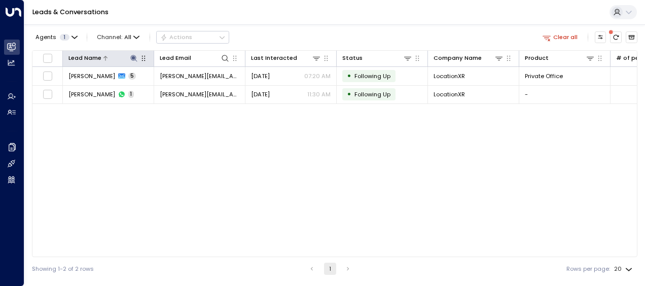
click at [134, 56] on icon at bounding box center [134, 58] width 8 height 8
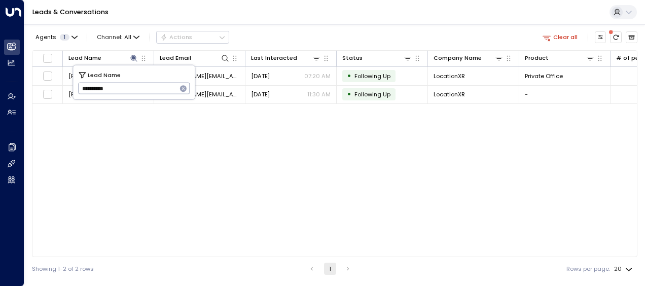
drag, startPoint x: 81, startPoint y: 87, endPoint x: 139, endPoint y: 87, distance: 58.3
click at [139, 87] on input "**********" at bounding box center [127, 88] width 99 height 17
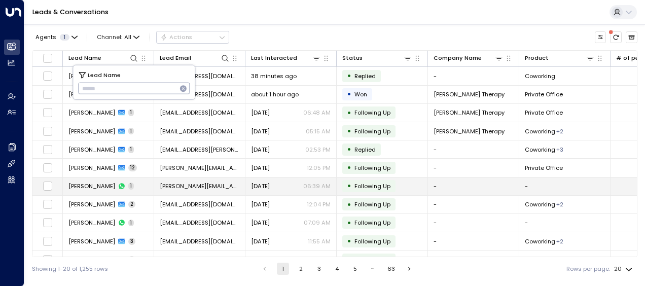
type input "*********"
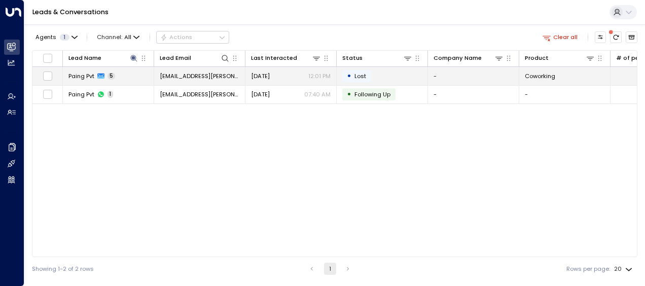
click at [259, 73] on span "[DATE]" at bounding box center [260, 76] width 19 height 8
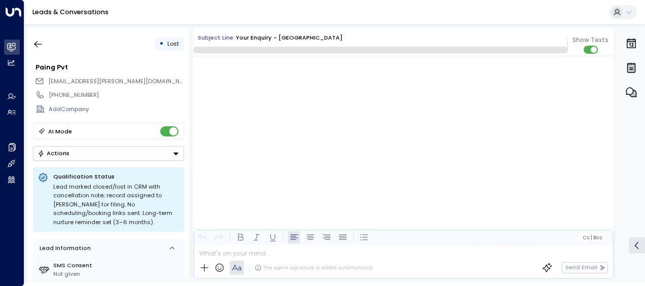
scroll to position [1095, 0]
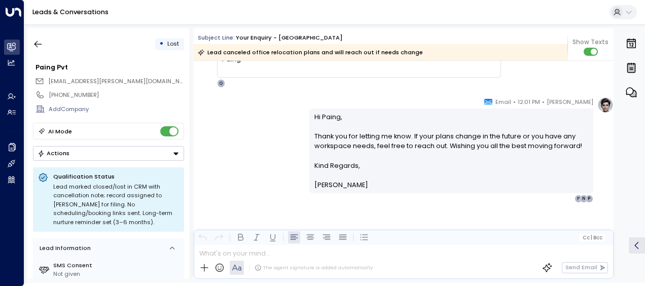
click at [255, 132] on div "[PERSON_NAME] • 12:01 PM • Email Hi Paing, Thank you for letting me know. If yo…" at bounding box center [404, 150] width 420 height 106
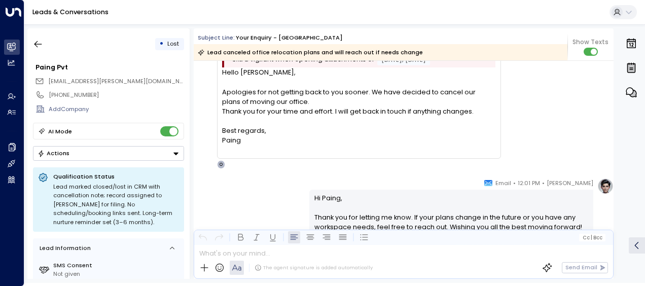
scroll to position [994, 0]
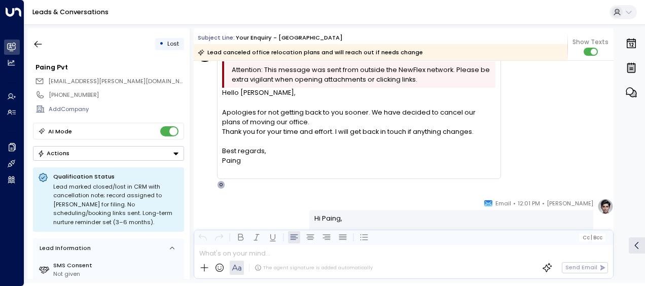
drag, startPoint x: 223, startPoint y: 93, endPoint x: 259, endPoint y: 165, distance: 80.3
click at [259, 165] on div "Hello [PERSON_NAME], Apologies for not getting back to you sooner. We have deci…" at bounding box center [358, 132] width 273 height 88
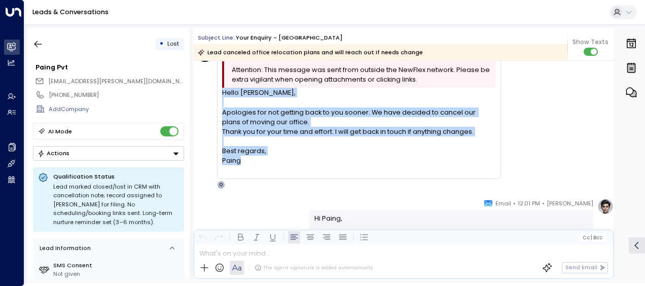
drag, startPoint x: 259, startPoint y: 165, endPoint x: 236, endPoint y: 152, distance: 25.9
click at [36, 42] on icon "button" at bounding box center [38, 44] width 8 height 7
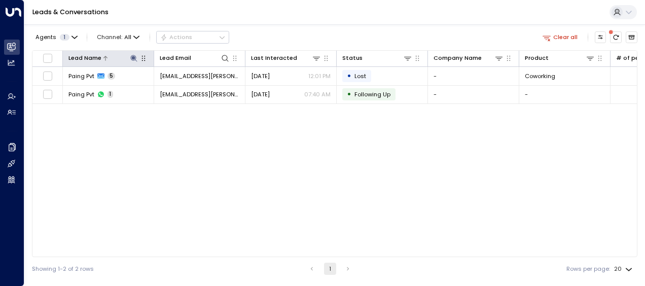
click at [132, 58] on icon at bounding box center [133, 58] width 7 height 7
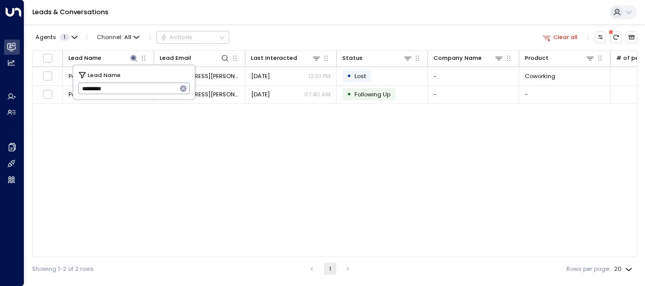
drag, startPoint x: 81, startPoint y: 90, endPoint x: 122, endPoint y: 91, distance: 40.6
click at [122, 91] on input "*********" at bounding box center [127, 88] width 99 height 17
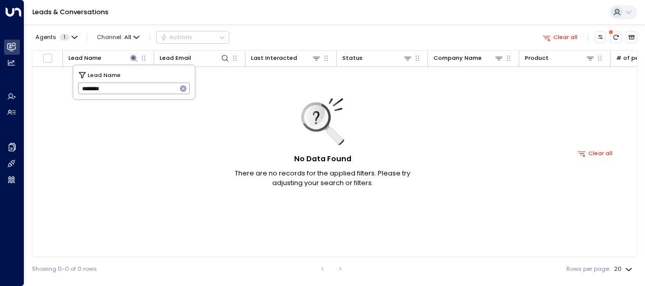
type input "********"
drag, startPoint x: 82, startPoint y: 89, endPoint x: 124, endPoint y: 86, distance: 41.7
click at [124, 86] on input "********" at bounding box center [127, 88] width 99 height 17
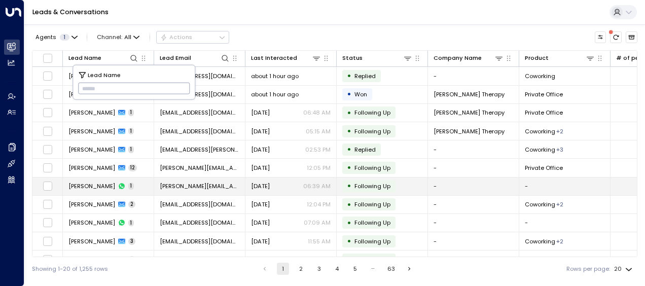
type input "**********"
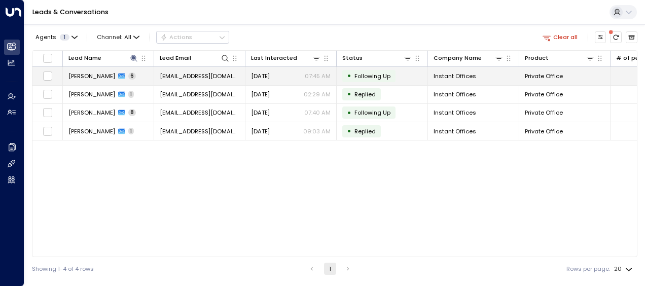
click at [270, 74] on span "[DATE]" at bounding box center [260, 76] width 19 height 8
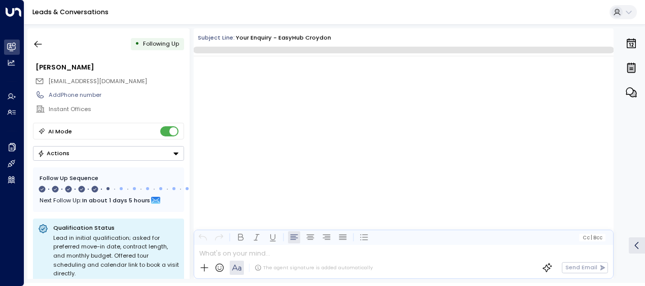
scroll to position [1988, 0]
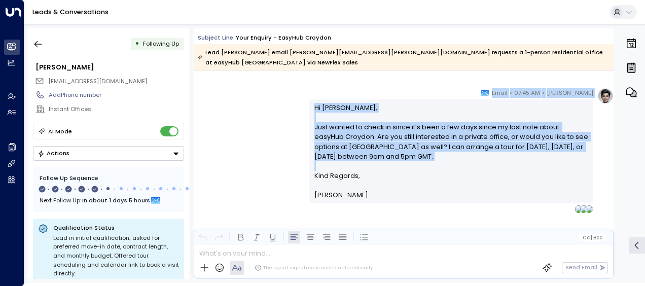
drag, startPoint x: 270, startPoint y: 74, endPoint x: 155, endPoint y: 10, distance: 131.4
click at [155, 10] on div "Leads & Conversations • Following Up [PERSON_NAME] [PERSON_NAME][EMAIL_ADDRESS]…" at bounding box center [334, 141] width 621 height 283
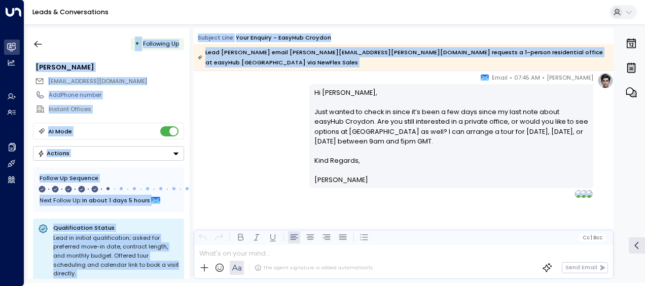
scroll to position [1463, 0]
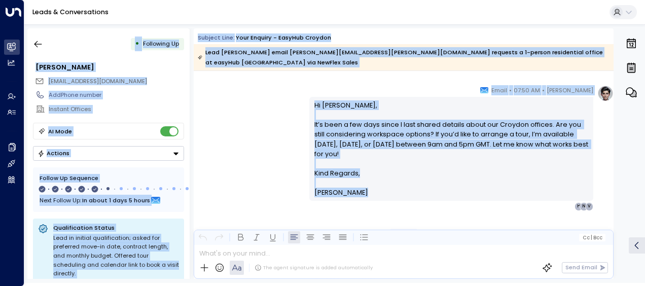
click at [240, 134] on div "[PERSON_NAME] • 07:50 AM • Email Hi [PERSON_NAME], It’s been a few days since I…" at bounding box center [404, 147] width 420 height 125
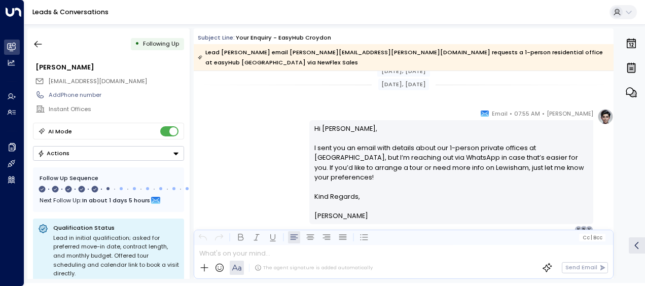
scroll to position [455, 0]
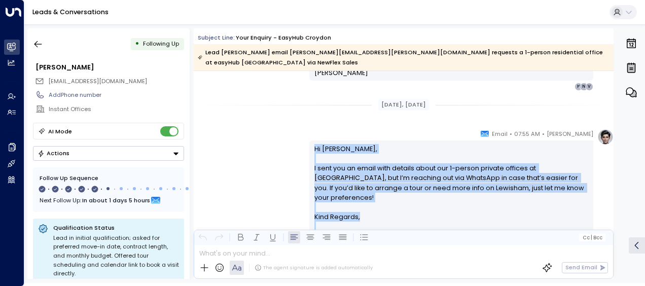
drag, startPoint x: 312, startPoint y: 146, endPoint x: 360, endPoint y: 225, distance: 91.9
click at [360, 225] on div "Hi [PERSON_NAME], I sent you an email with details about our 1-person private o…" at bounding box center [451, 192] width 274 height 97
drag, startPoint x: 360, startPoint y: 225, endPoint x: 338, endPoint y: 193, distance: 38.3
click at [338, 193] on p "Hi [PERSON_NAME], I sent you an email with details about our 1-person private o…" at bounding box center [451, 178] width 274 height 68
click at [268, 166] on div "[PERSON_NAME] • 07:55 AM • Email Hi [PERSON_NAME], I sent you an email with det…" at bounding box center [404, 191] width 420 height 125
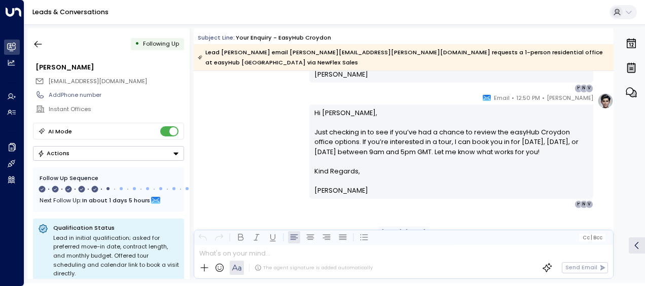
scroll to position [618, 0]
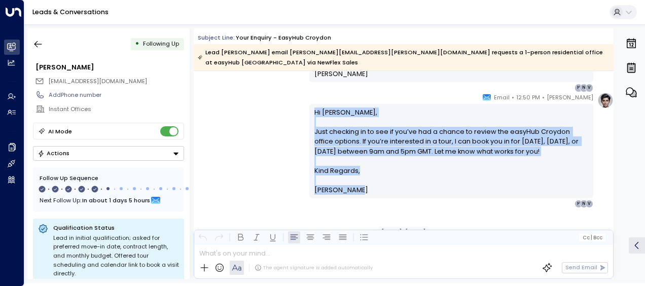
drag, startPoint x: 312, startPoint y: 110, endPoint x: 362, endPoint y: 191, distance: 94.9
click at [362, 191] on div "Hi [PERSON_NAME], Just checking in to see if you’ve had a chance to review the …" at bounding box center [451, 151] width 274 height 88
drag, startPoint x: 362, startPoint y: 191, endPoint x: 325, endPoint y: 149, distance: 55.3
click at [264, 124] on div "[PERSON_NAME] • 12:50 PM • Email Hi [PERSON_NAME], Just checking in to see if y…" at bounding box center [404, 150] width 420 height 116
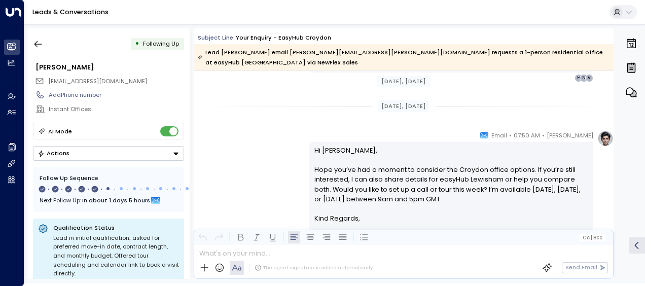
scroll to position [760, 0]
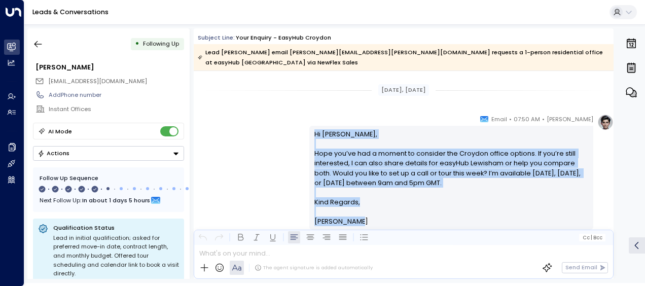
drag, startPoint x: 313, startPoint y: 132, endPoint x: 374, endPoint y: 222, distance: 108.0
click at [374, 222] on div "Hi [PERSON_NAME] you’ve had a moment to consider the Croydon office options. If…" at bounding box center [451, 177] width 274 height 97
drag, startPoint x: 374, startPoint y: 222, endPoint x: 333, endPoint y: 166, distance: 69.6
click at [43, 45] on icon "button" at bounding box center [38, 44] width 10 height 10
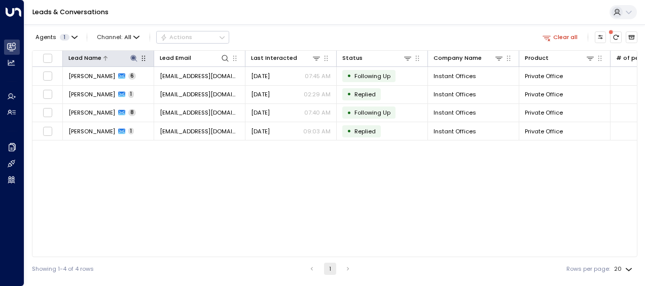
click at [131, 54] on icon at bounding box center [134, 58] width 8 height 8
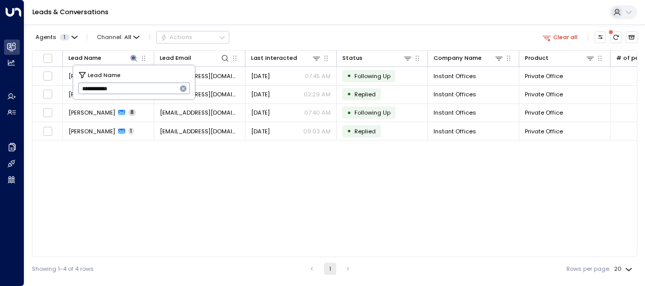
drag, startPoint x: 83, startPoint y: 89, endPoint x: 141, endPoint y: 90, distance: 58.3
click at [141, 90] on input "**********" at bounding box center [127, 88] width 99 height 17
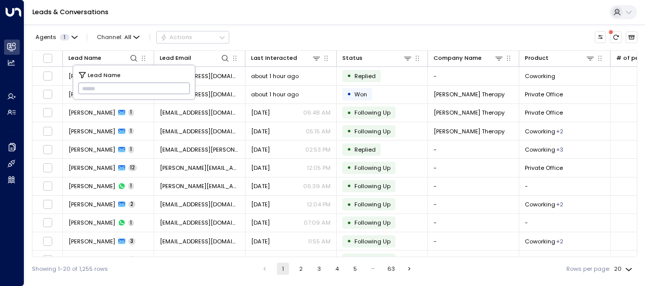
type input "*********"
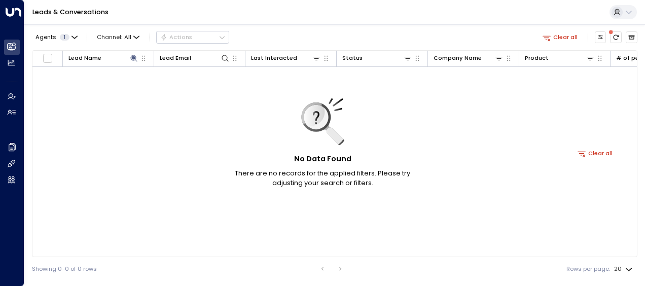
click at [161, 105] on div "No Data Found There are no records for the applied filters. Please try adjustin…" at bounding box center [595, 153] width 1126 height 172
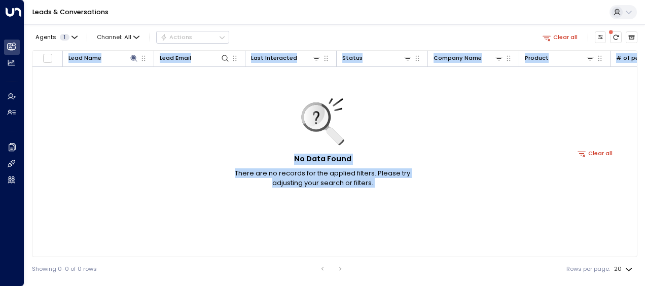
click at [161, 105] on div "No Data Found There are no records for the applied filters. Please try adjustin…" at bounding box center [595, 153] width 1126 height 172
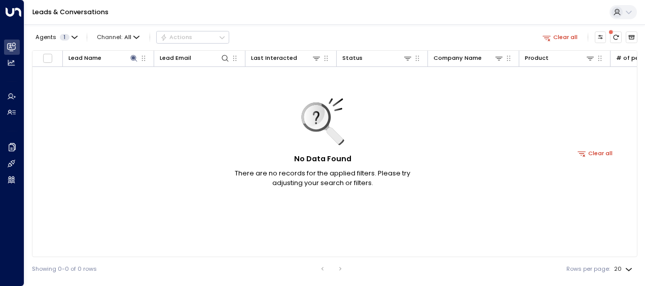
click at [161, 105] on div "No Data Found There are no records for the applied filters. Please try adjustin…" at bounding box center [595, 153] width 1126 height 172
click at [135, 59] on icon at bounding box center [133, 58] width 7 height 7
drag, startPoint x: 81, startPoint y: 90, endPoint x: 127, endPoint y: 96, distance: 46.0
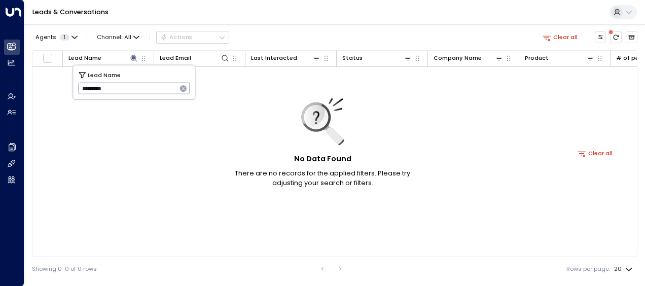
click at [127, 96] on input "*********" at bounding box center [127, 88] width 99 height 17
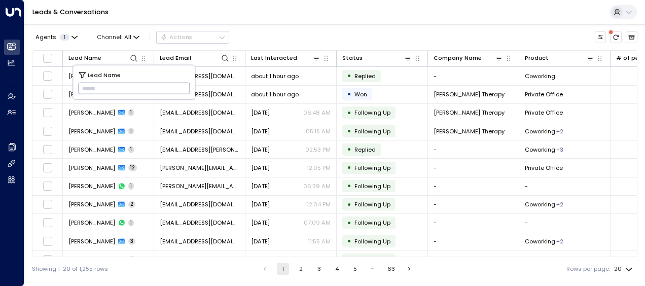
click at [82, 84] on input "text" at bounding box center [134, 88] width 112 height 17
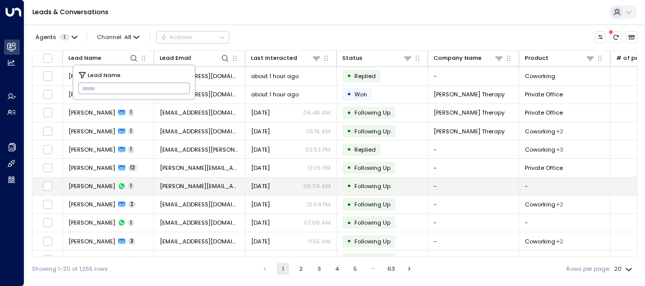
type input "**********"
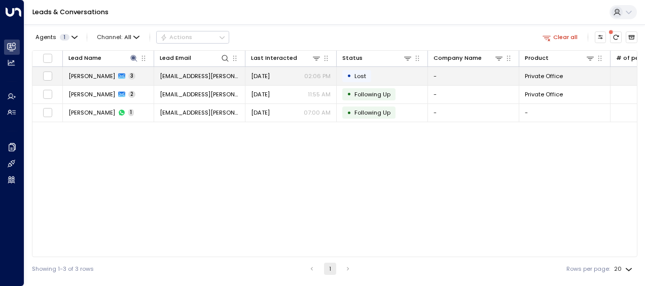
click at [270, 74] on span "[DATE]" at bounding box center [260, 76] width 19 height 8
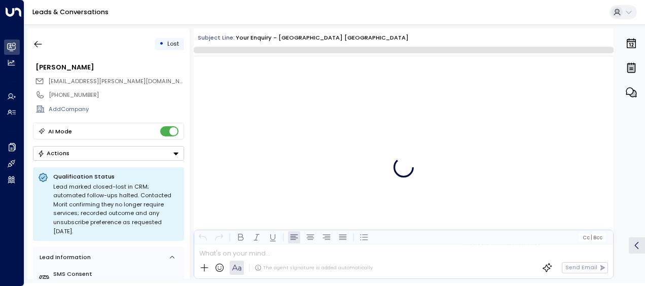
scroll to position [499, 0]
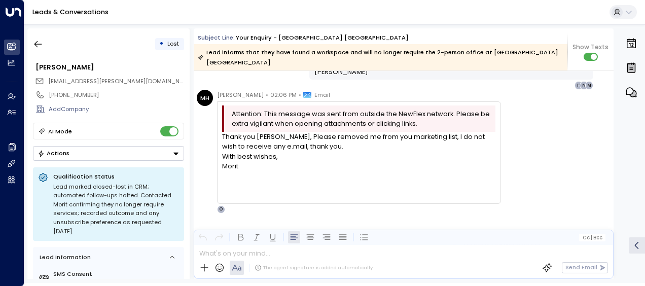
click at [517, 128] on div "MH [PERSON_NAME] • 02:06 PM • Email Attention: This message was sent from outsi…" at bounding box center [405, 152] width 417 height 124
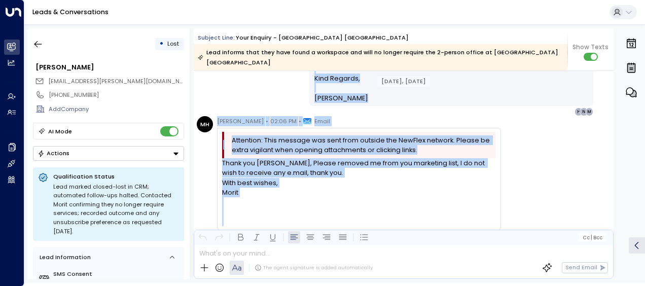
scroll to position [416, 0]
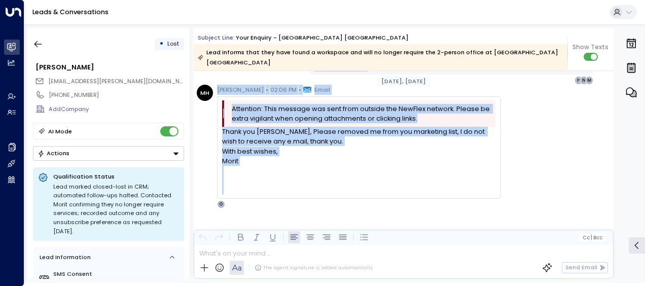
drag, startPoint x: 223, startPoint y: 80, endPoint x: 366, endPoint y: 280, distance: 246.1
click at [366, 280] on div "• Lost [PERSON_NAME] [EMAIL_ADDRESS][PERSON_NAME][DOMAIN_NAME] [PHONE_NUMBER] A…" at bounding box center [334, 153] width 621 height 259
click at [39, 42] on icon "button" at bounding box center [38, 44] width 10 height 10
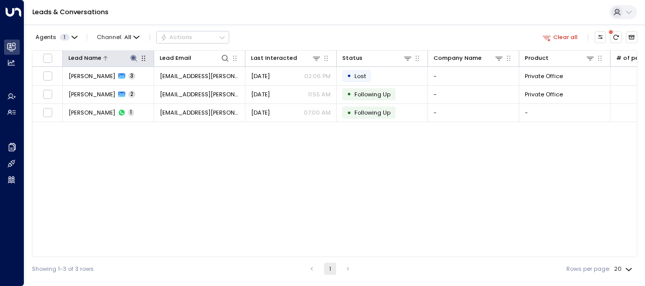
click at [133, 58] on icon at bounding box center [133, 58] width 7 height 7
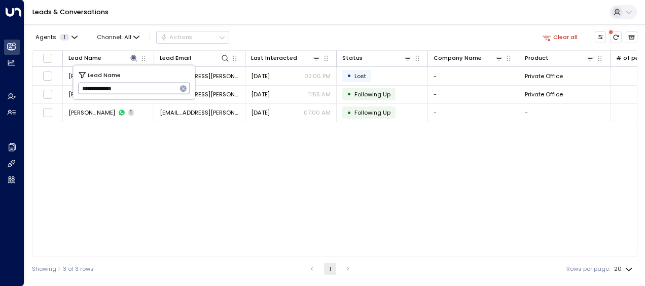
drag, startPoint x: 81, startPoint y: 88, endPoint x: 139, endPoint y: 88, distance: 58.3
click at [139, 88] on input "**********" at bounding box center [127, 88] width 99 height 17
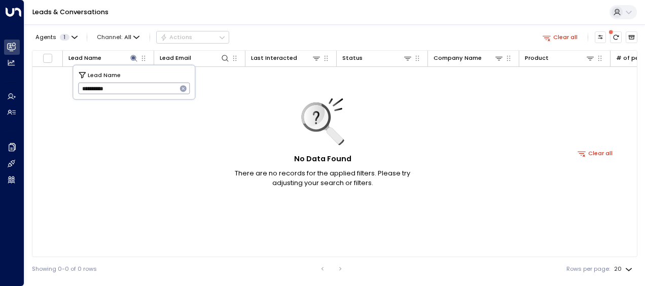
type input "**********"
drag, startPoint x: 80, startPoint y: 88, endPoint x: 146, endPoint y: 78, distance: 66.6
click at [146, 78] on div "**********" at bounding box center [134, 82] width 122 height 34
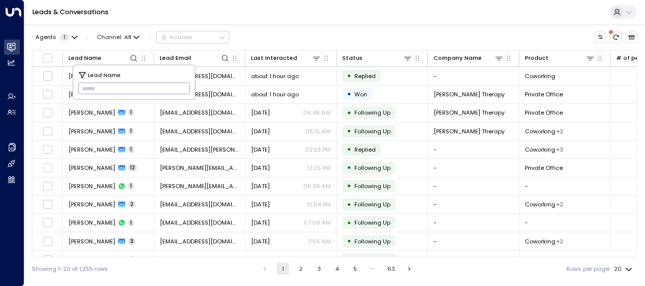
type input "**********"
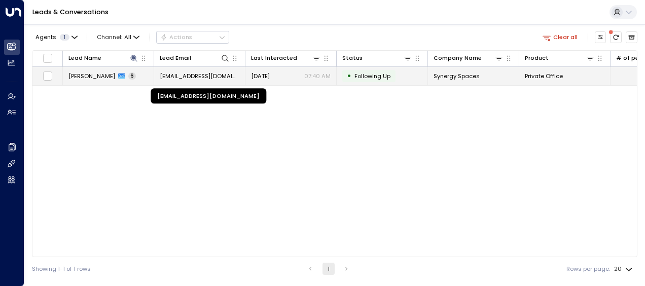
click at [219, 75] on span "[EMAIL_ADDRESS][DOMAIN_NAME]" at bounding box center [200, 76] width 80 height 8
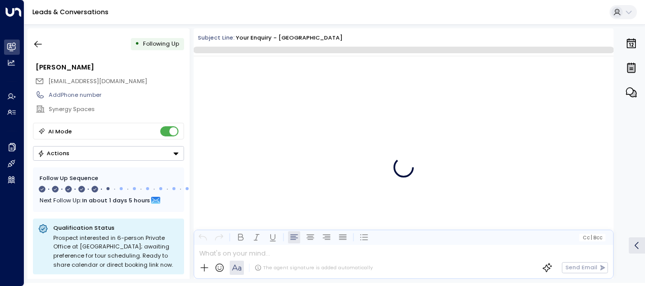
scroll to position [1998, 0]
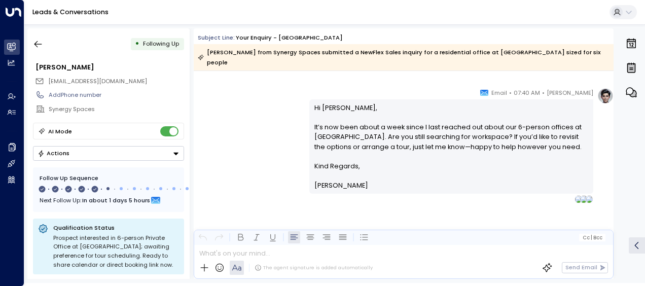
click at [268, 146] on div "[PERSON_NAME] • 07:40 AM • Email Hi [PERSON_NAME], It’s now been about a week s…" at bounding box center [404, 146] width 420 height 116
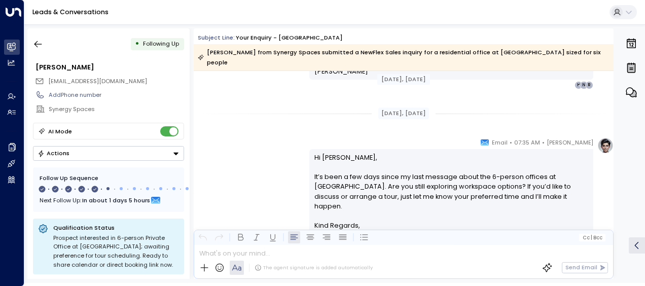
scroll to position [1165, 0]
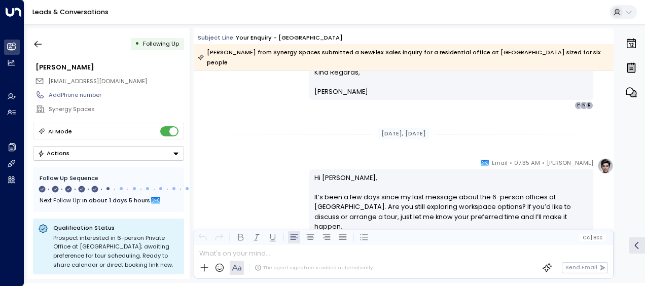
click at [259, 158] on div "[PERSON_NAME] • 07:35 AM • Email Hi [PERSON_NAME], It’s been a few days since m…" at bounding box center [404, 220] width 420 height 125
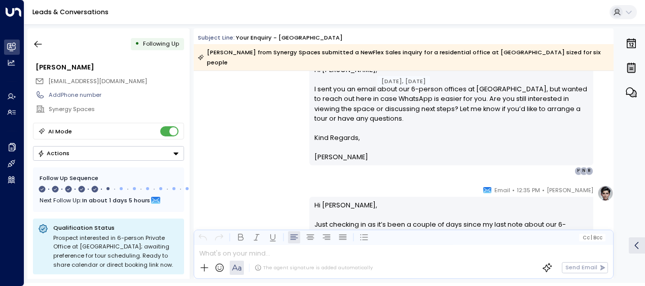
scroll to position [524, 0]
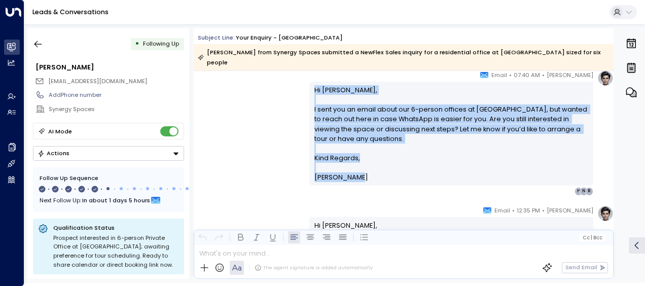
drag, startPoint x: 312, startPoint y: 87, endPoint x: 355, endPoint y: 181, distance: 102.6
click at [355, 181] on div "Hi [PERSON_NAME], I sent you an email about our 6-person offices at [GEOGRAPHIC…" at bounding box center [451, 133] width 274 height 97
drag, startPoint x: 355, startPoint y: 181, endPoint x: 342, endPoint y: 173, distance: 15.0
click at [262, 168] on div "[PERSON_NAME] • 07:40 AM • Email Hi [PERSON_NAME], I sent you an email about ou…" at bounding box center [404, 132] width 420 height 125
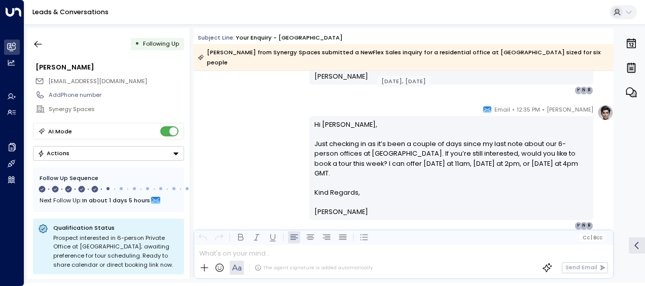
scroll to position [645, 0]
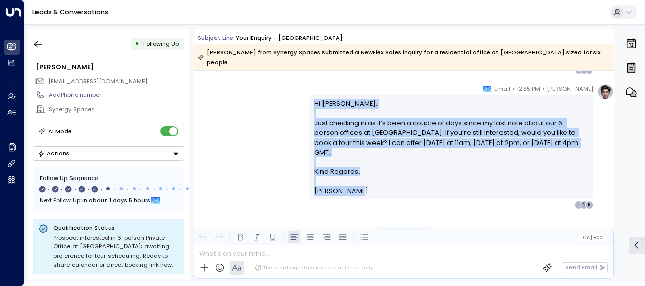
drag, startPoint x: 312, startPoint y: 103, endPoint x: 353, endPoint y: 192, distance: 98.0
click at [353, 192] on div "Hi [PERSON_NAME], Just checking in as it’s been a couple of days since my last …" at bounding box center [451, 147] width 274 height 97
drag, startPoint x: 353, startPoint y: 192, endPoint x: 318, endPoint y: 156, distance: 49.8
click at [249, 130] on div "[PERSON_NAME] • 12:35 PM • Email Hi [PERSON_NAME], Just checking in as it’s bee…" at bounding box center [404, 146] width 420 height 125
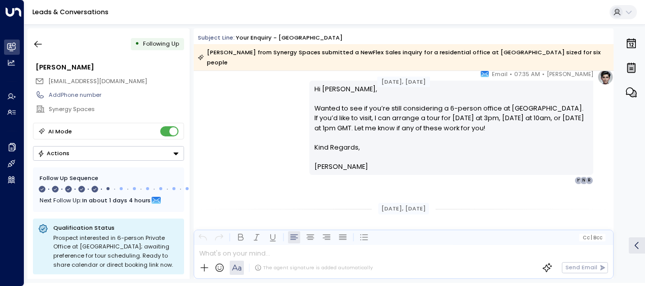
scroll to position [808, 0]
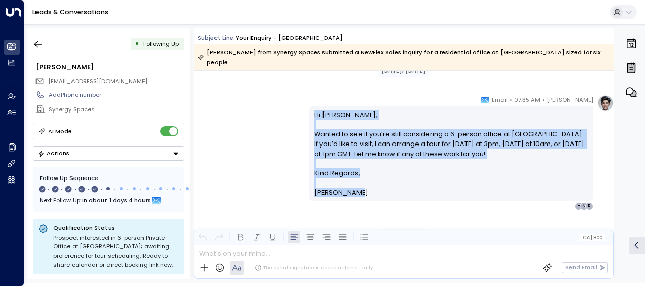
drag, startPoint x: 313, startPoint y: 116, endPoint x: 367, endPoint y: 190, distance: 91.5
click at [367, 190] on div "Hi [PERSON_NAME], Wanted to see if you’re still considering a 6-person office a…" at bounding box center [451, 154] width 274 height 88
drag, startPoint x: 367, startPoint y: 190, endPoint x: 320, endPoint y: 161, distance: 55.0
click at [274, 168] on div "[PERSON_NAME] • 07:35 AM • Email Hi [PERSON_NAME], Wanted to see if you’re stil…" at bounding box center [404, 153] width 420 height 116
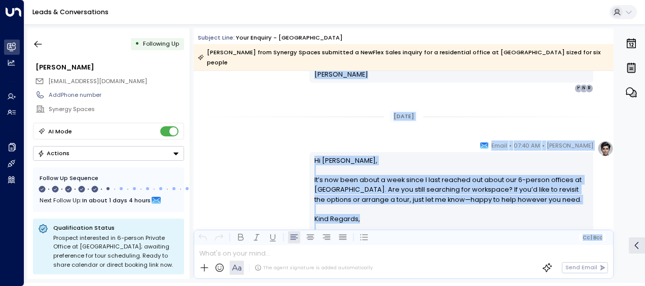
scroll to position [1167, 0]
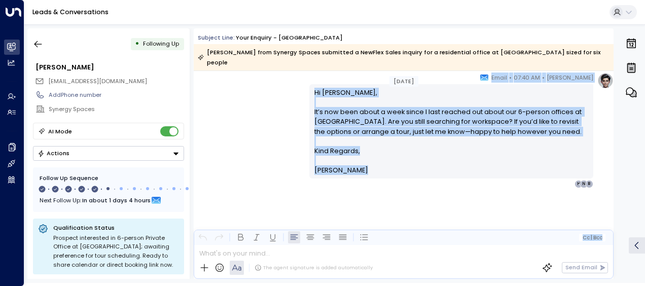
drag, startPoint x: 312, startPoint y: 135, endPoint x: 351, endPoint y: 298, distance: 166.9
click at [351, 283] on html "Overview Leads & Conversations Leads & Conversations Analytics Analytics Agents…" at bounding box center [322, 141] width 645 height 283
click at [40, 44] on icon "button" at bounding box center [38, 44] width 8 height 7
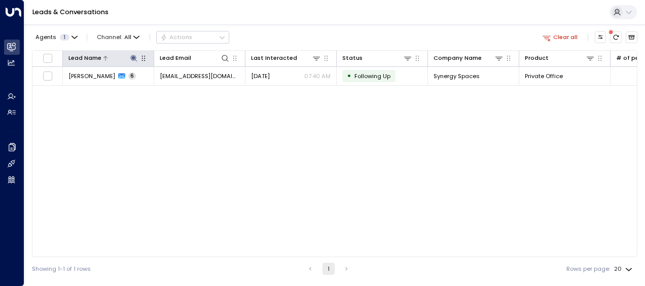
click at [133, 56] on icon at bounding box center [133, 58] width 7 height 7
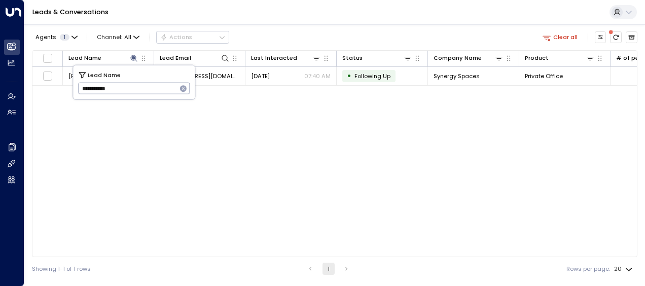
drag, startPoint x: 80, startPoint y: 88, endPoint x: 144, endPoint y: 87, distance: 63.9
click at [144, 87] on input "**********" at bounding box center [127, 88] width 99 height 17
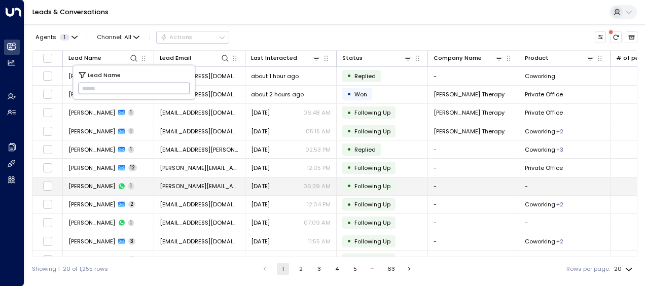
type input "**********"
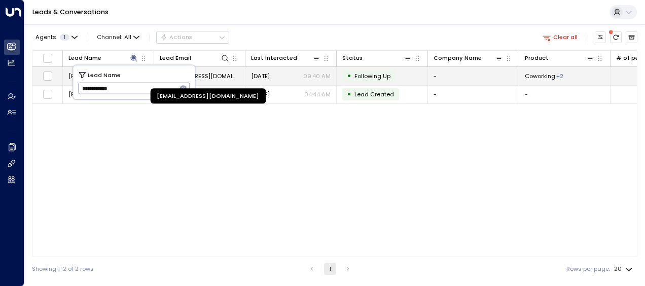
click at [218, 75] on span "[EMAIL_ADDRESS][DOMAIN_NAME]" at bounding box center [200, 76] width 80 height 8
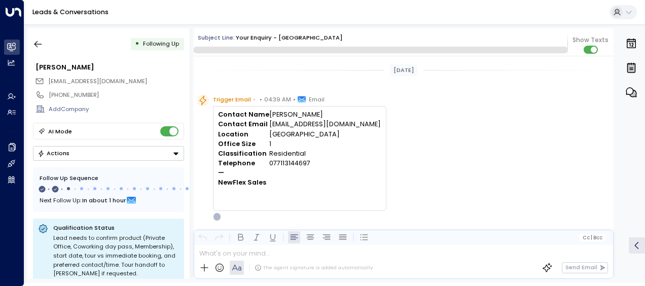
scroll to position [429, 0]
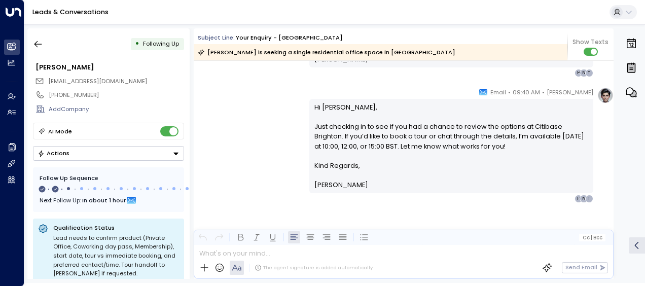
click at [270, 119] on div "[PERSON_NAME] • 09:40 AM • Email Hi [PERSON_NAME], Just checking in to see if y…" at bounding box center [404, 145] width 420 height 116
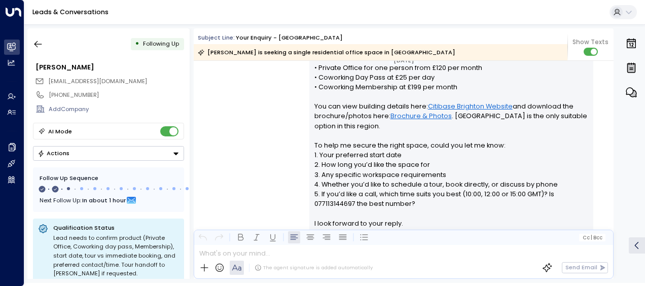
scroll to position [206, 0]
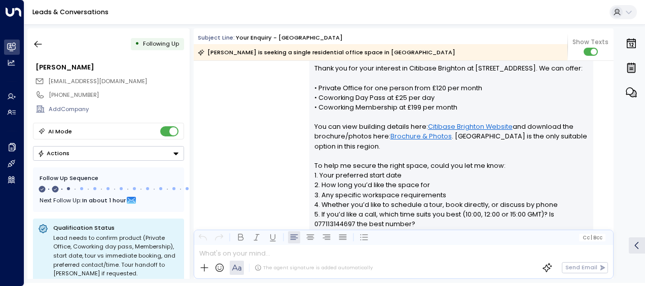
click at [254, 124] on div "[PERSON_NAME] • 04:40 AM • Email Hi [PERSON_NAME], Thank you for your interest …" at bounding box center [404, 164] width 420 height 271
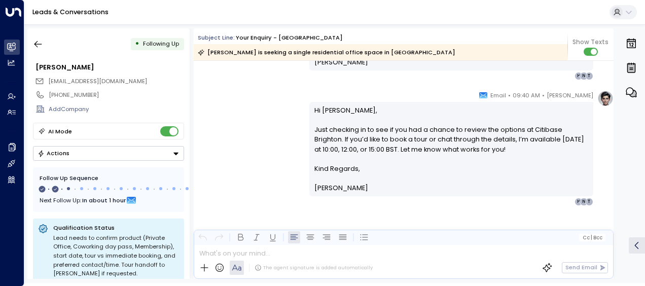
scroll to position [429, 0]
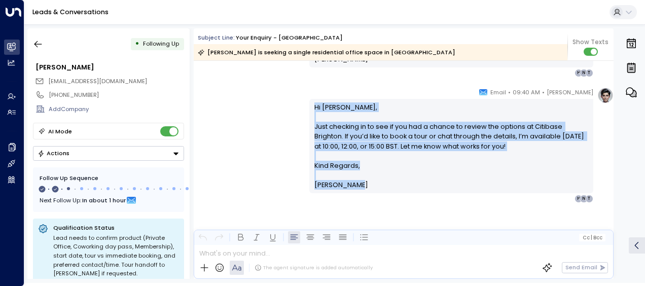
drag, startPoint x: 312, startPoint y: 106, endPoint x: 352, endPoint y: 193, distance: 95.3
click at [352, 193] on div "Hi [PERSON_NAME], Just checking in to see if you had a chance to review the opt…" at bounding box center [451, 146] width 284 height 94
drag, startPoint x: 352, startPoint y: 193, endPoint x: 324, endPoint y: 157, distance: 45.5
click at [38, 42] on icon "button" at bounding box center [38, 44] width 10 height 10
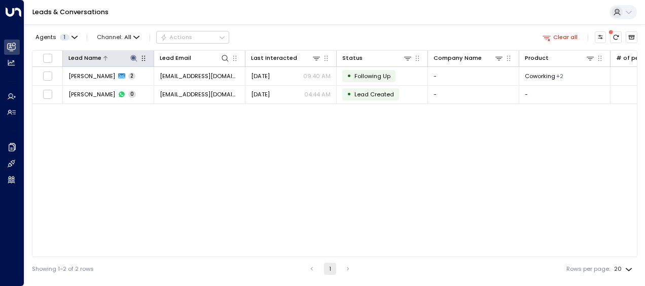
click at [137, 57] on icon at bounding box center [134, 58] width 8 height 8
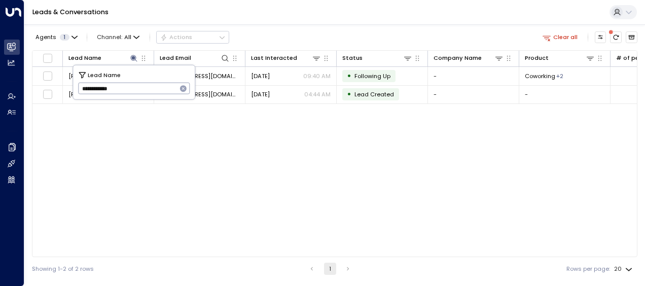
drag, startPoint x: 84, startPoint y: 89, endPoint x: 134, endPoint y: 83, distance: 50.1
click at [134, 83] on input "**********" at bounding box center [127, 88] width 99 height 17
type input "*"
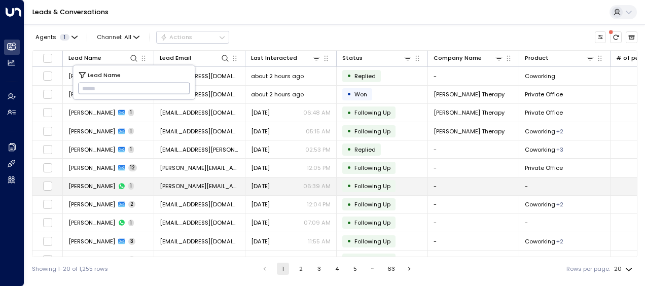
type input "**********"
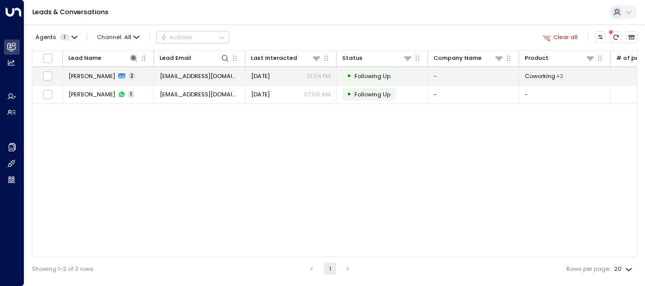
click at [263, 74] on span "[DATE]" at bounding box center [260, 76] width 19 height 8
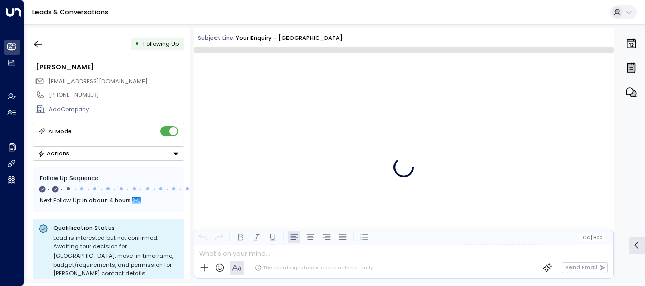
scroll to position [542, 0]
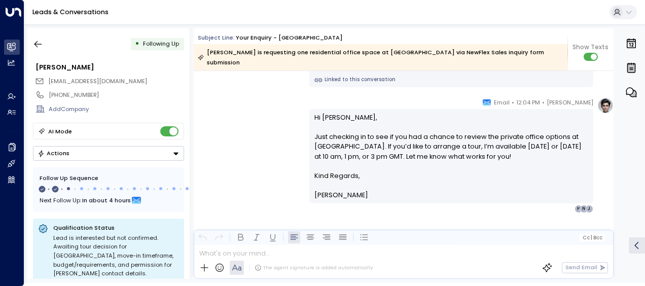
click at [266, 119] on div "[PERSON_NAME] • 12:04 PM • Email Hi [PERSON_NAME], Just checking in to see if y…" at bounding box center [404, 155] width 420 height 116
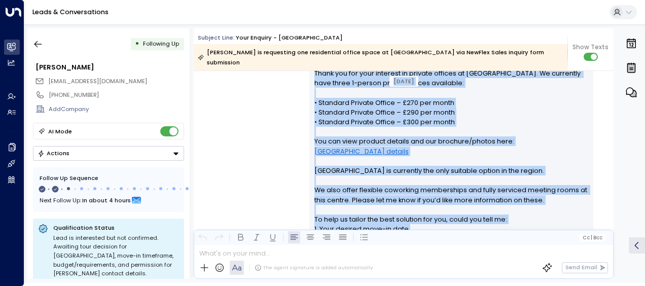
scroll to position [184, 0]
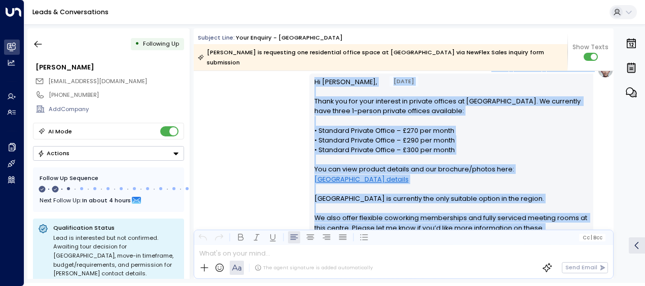
drag, startPoint x: 354, startPoint y: 227, endPoint x: 309, endPoint y: 81, distance: 153.3
click at [309, 81] on div "[DATE] [DATE] Trigger Email • • 07:03 AM • Email Contact Name [PERSON_NAME] Con…" at bounding box center [404, 269] width 420 height 765
drag, startPoint x: 309, startPoint y: 81, endPoint x: 335, endPoint y: 105, distance: 35.5
click at [255, 133] on div "[PERSON_NAME] • 07:05 AM • Email Hi [PERSON_NAME], Thank you for your interest …" at bounding box center [404, 212] width 420 height 301
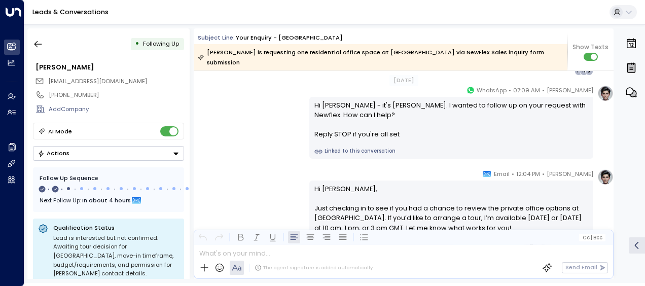
scroll to position [456, 0]
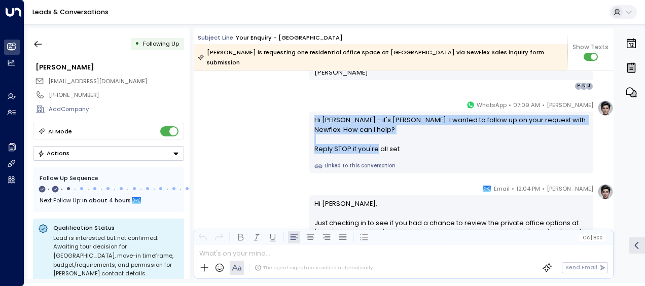
drag, startPoint x: 312, startPoint y: 119, endPoint x: 401, endPoint y: 150, distance: 93.3
click at [401, 150] on div "Hi [PERSON_NAME] - it's [PERSON_NAME]. I wanted to follow up on your request wi…" at bounding box center [451, 134] width 274 height 39
drag, startPoint x: 401, startPoint y: 150, endPoint x: 316, endPoint y: 120, distance: 89.8
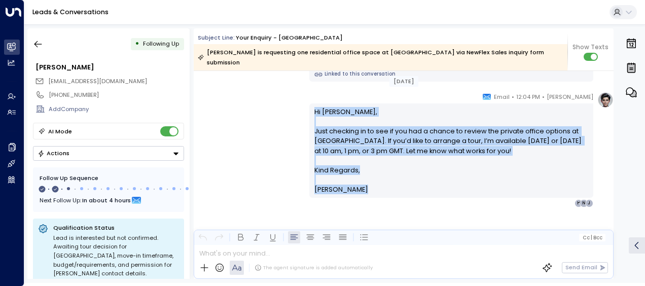
scroll to position [557, 0]
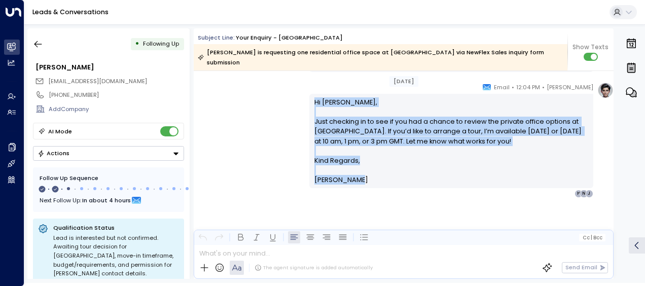
drag, startPoint x: 312, startPoint y: 196, endPoint x: 364, endPoint y: 181, distance: 54.1
click at [364, 181] on div "Hi [PERSON_NAME], Just checking in to see if you had a chance to review the pri…" at bounding box center [451, 141] width 284 height 94
drag, startPoint x: 364, startPoint y: 181, endPoint x: 320, endPoint y: 144, distance: 56.9
click at [40, 40] on icon "button" at bounding box center [38, 44] width 10 height 10
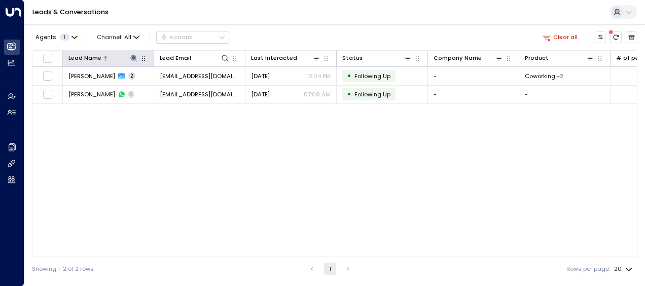
click at [134, 56] on icon at bounding box center [134, 58] width 8 height 8
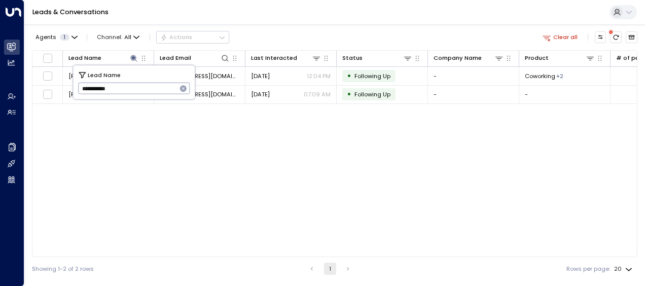
drag, startPoint x: 82, startPoint y: 87, endPoint x: 132, endPoint y: 90, distance: 49.8
click at [132, 90] on input "**********" at bounding box center [127, 88] width 99 height 17
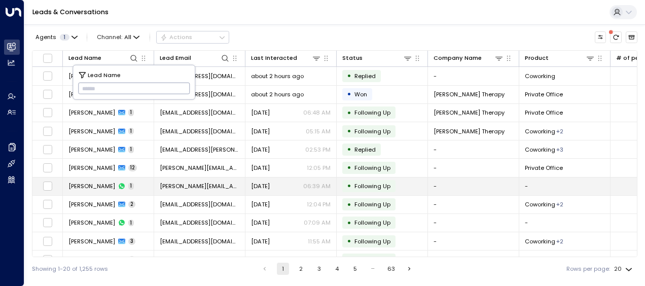
type input "**********"
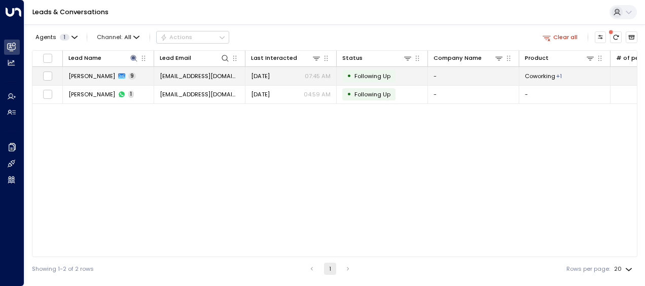
click at [259, 73] on span "[DATE]" at bounding box center [260, 76] width 19 height 8
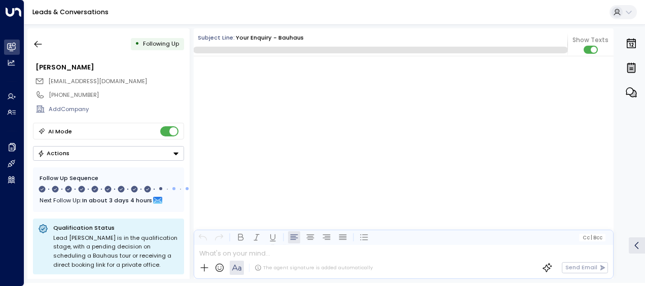
scroll to position [3628, 0]
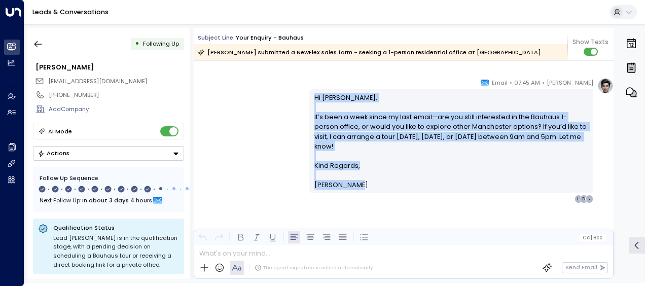
drag, startPoint x: 313, startPoint y: 96, endPoint x: 370, endPoint y: 185, distance: 104.9
click at [370, 185] on div "Hi [PERSON_NAME], It’s been a week since my last email—are you still interested…" at bounding box center [451, 141] width 274 height 97
drag, startPoint x: 370, startPoint y: 185, endPoint x: 331, endPoint y: 149, distance: 53.1
click at [37, 41] on icon "button" at bounding box center [38, 44] width 8 height 7
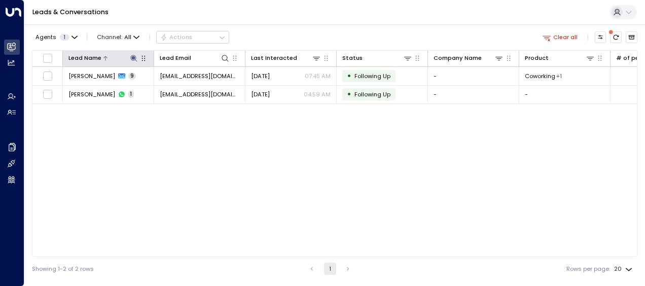
click at [132, 56] on icon at bounding box center [133, 58] width 7 height 7
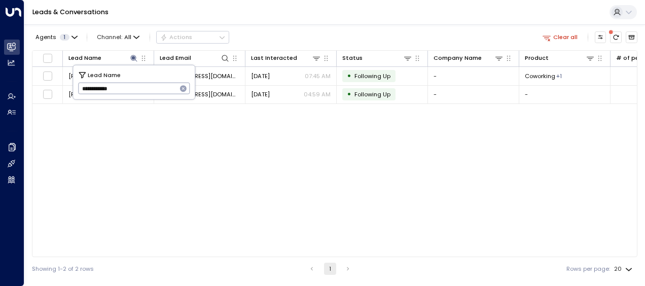
drag, startPoint x: 81, startPoint y: 85, endPoint x: 130, endPoint y: 85, distance: 49.2
click at [130, 85] on input "**********" at bounding box center [127, 88] width 99 height 17
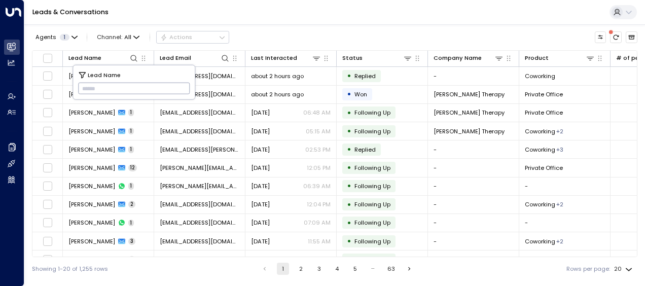
type input "**********"
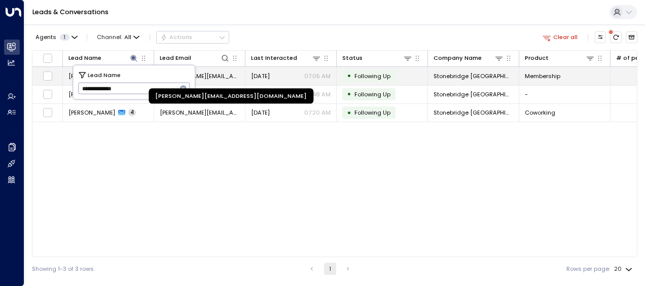
click at [217, 74] on span "[PERSON_NAME][EMAIL_ADDRESS][DOMAIN_NAME]" at bounding box center [200, 76] width 80 height 8
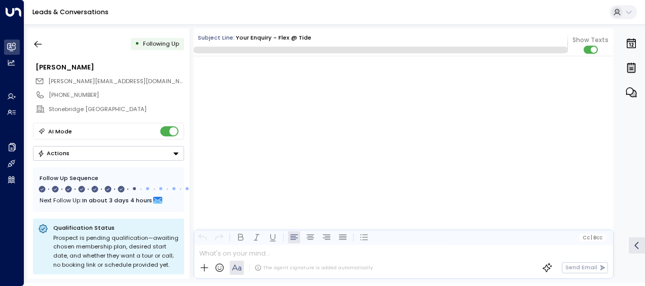
scroll to position [2809, 0]
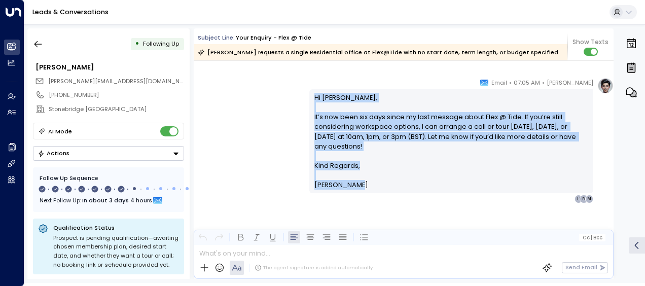
drag, startPoint x: 311, startPoint y: 94, endPoint x: 364, endPoint y: 185, distance: 104.5
click at [364, 185] on div "Hi [PERSON_NAME], It’s now been six days since my last message about Flex @ Tid…" at bounding box center [451, 141] width 284 height 104
drag, startPoint x: 364, startPoint y: 185, endPoint x: 325, endPoint y: 140, distance: 59.6
click at [39, 42] on icon "button" at bounding box center [38, 44] width 10 height 10
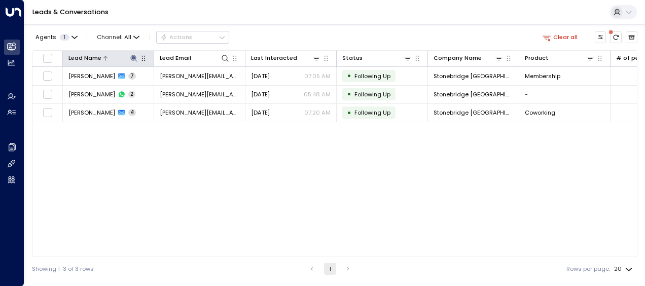
click at [134, 57] on icon at bounding box center [133, 58] width 7 height 7
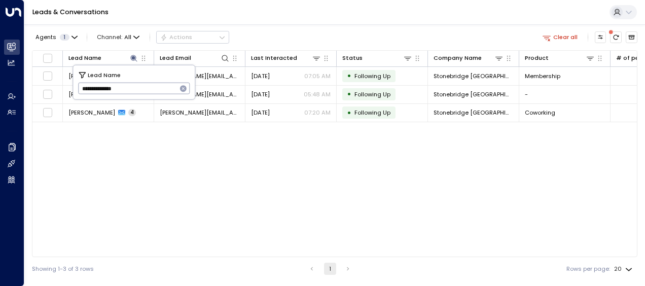
drag, startPoint x: 80, startPoint y: 88, endPoint x: 154, endPoint y: 84, distance: 73.7
click at [154, 84] on input "**********" at bounding box center [127, 88] width 99 height 17
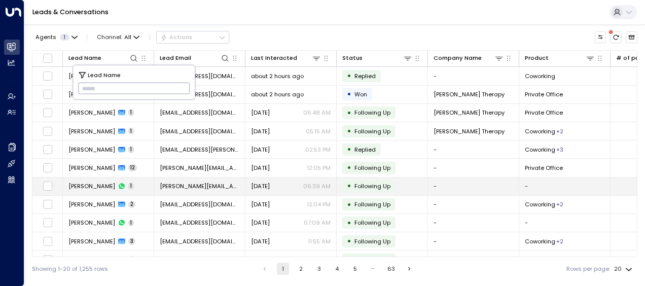
type input "*********"
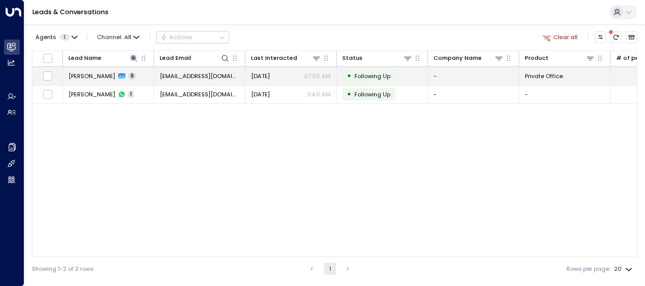
click at [261, 74] on span "[DATE]" at bounding box center [260, 76] width 19 height 8
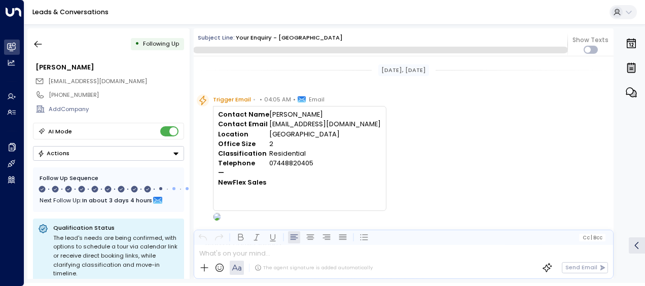
scroll to position [3706, 0]
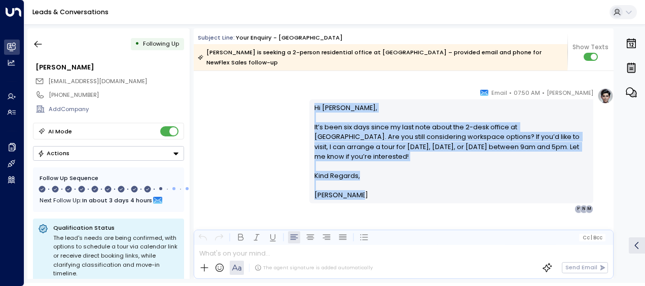
drag, startPoint x: 312, startPoint y: 104, endPoint x: 356, endPoint y: 201, distance: 106.6
click at [356, 201] on div "Hi [PERSON_NAME], It’s been six days since my last note about the 2-desk office…" at bounding box center [451, 151] width 284 height 104
drag, startPoint x: 356, startPoint y: 201, endPoint x: 322, endPoint y: 132, distance: 77.3
click at [38, 42] on icon "button" at bounding box center [38, 44] width 10 height 10
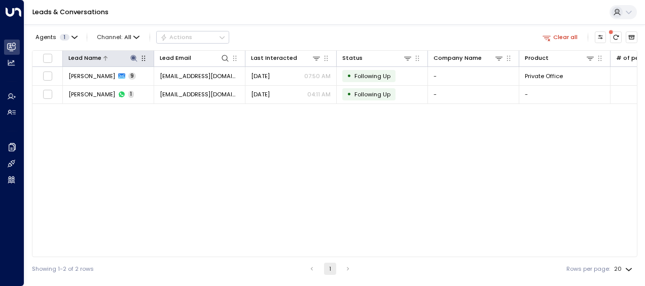
click at [134, 56] on icon at bounding box center [134, 58] width 8 height 8
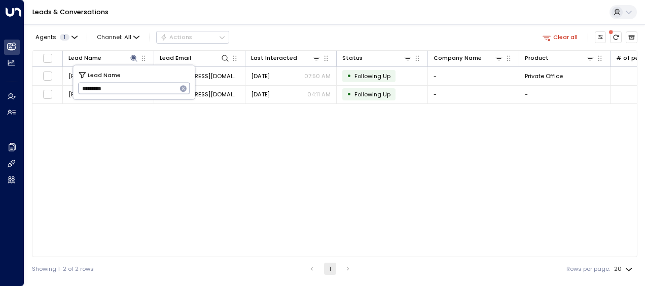
drag, startPoint x: 80, startPoint y: 87, endPoint x: 130, endPoint y: 92, distance: 50.0
click at [130, 92] on input "*********" at bounding box center [127, 88] width 99 height 17
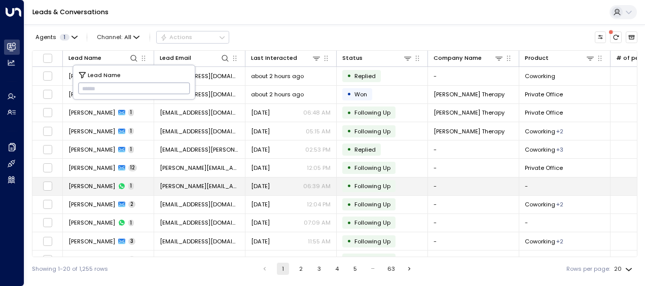
type input "**********"
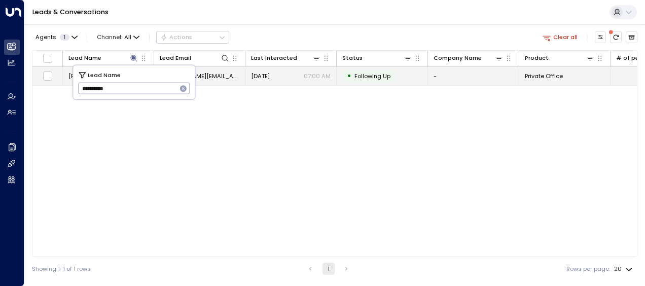
click at [205, 73] on span "[PERSON_NAME][EMAIL_ADDRESS][DOMAIN_NAME]" at bounding box center [200, 76] width 80 height 8
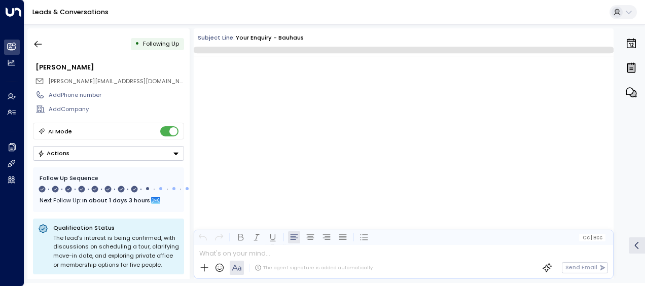
scroll to position [3355, 0]
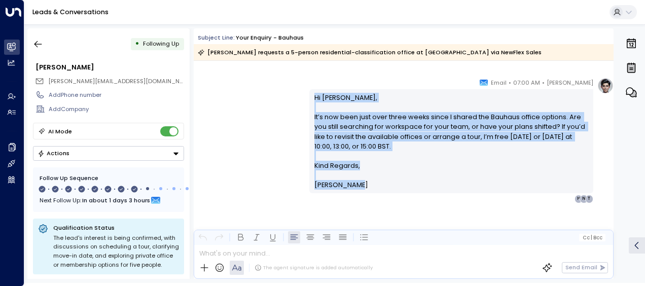
drag, startPoint x: 311, startPoint y: 95, endPoint x: 362, endPoint y: 184, distance: 101.5
click at [362, 184] on div "Hi [PERSON_NAME], It’s now been just over three weeks since I shared the Bauhau…" at bounding box center [451, 141] width 274 height 97
drag, startPoint x: 362, startPoint y: 184, endPoint x: 321, endPoint y: 129, distance: 68.1
click at [40, 45] on icon "button" at bounding box center [38, 44] width 10 height 10
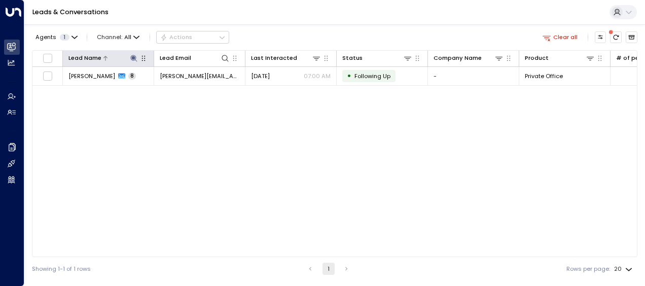
click at [133, 57] on icon at bounding box center [133, 58] width 7 height 7
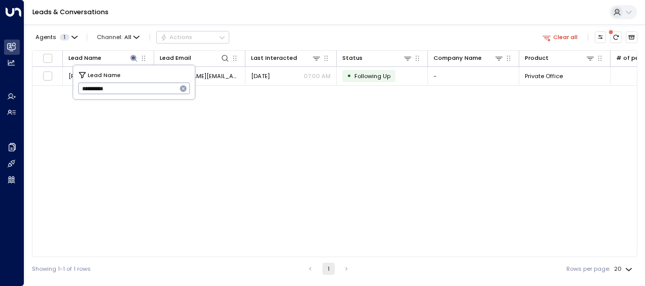
drag, startPoint x: 80, startPoint y: 89, endPoint x: 136, endPoint y: 93, distance: 56.0
click at [136, 93] on input "**********" at bounding box center [127, 88] width 99 height 17
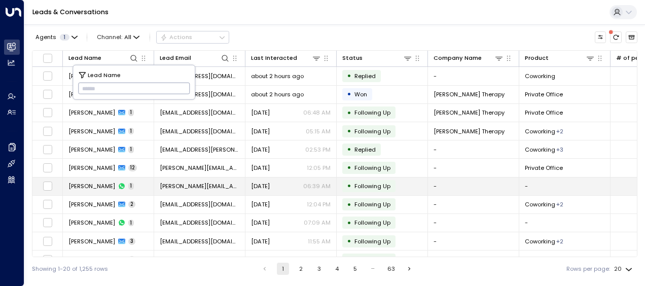
type input "**********"
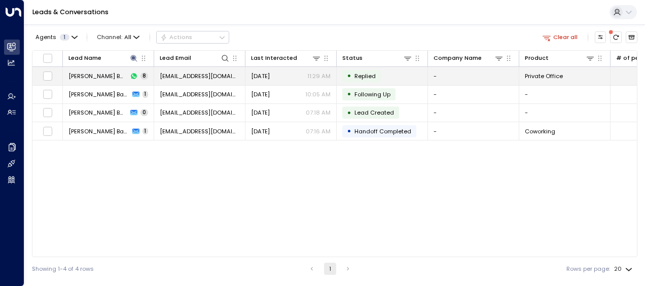
click at [217, 72] on span "[EMAIL_ADDRESS][DOMAIN_NAME]" at bounding box center [200, 76] width 80 height 8
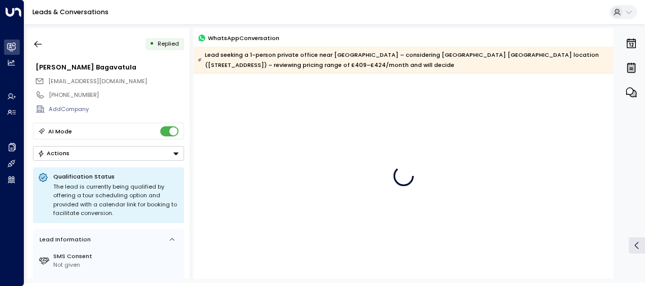
scroll to position [326, 0]
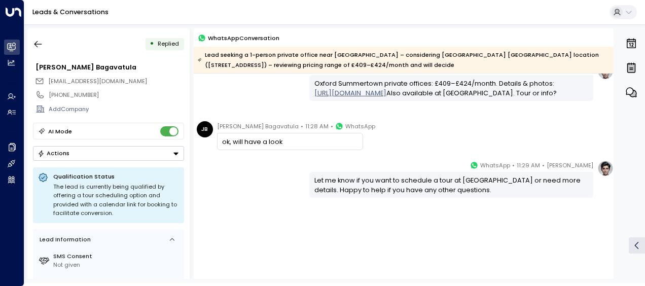
click at [256, 186] on div "[PERSON_NAME] • 11:29 AM • WhatsApp Let me know if you want to schedule a tour …" at bounding box center [404, 179] width 420 height 38
drag, startPoint x: 312, startPoint y: 179, endPoint x: 507, endPoint y: 185, distance: 194.3
click at [507, 185] on div "Let me know if you want to schedule a tour at [GEOGRAPHIC_DATA] or need more de…" at bounding box center [451, 184] width 274 height 19
drag, startPoint x: 507, startPoint y: 185, endPoint x: 422, endPoint y: 217, distance: 90.5
click at [422, 217] on div "[PERSON_NAME] • 11:29 AM • WhatsApp Let me know if you want to schedule a tour …" at bounding box center [404, 219] width 420 height 119
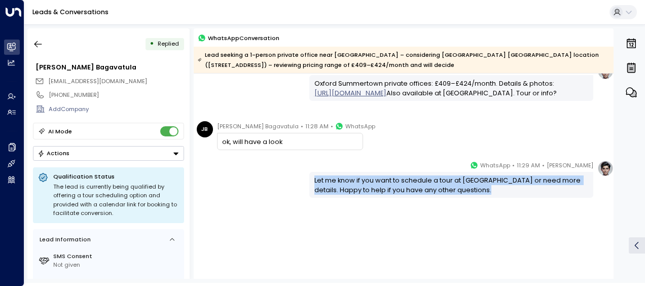
drag, startPoint x: 312, startPoint y: 177, endPoint x: 523, endPoint y: 189, distance: 211.7
click at [523, 189] on div "Let me know if you want to schedule a tour at [GEOGRAPHIC_DATA] or need more de…" at bounding box center [451, 184] width 274 height 19
click at [38, 45] on icon "button" at bounding box center [38, 44] width 10 height 10
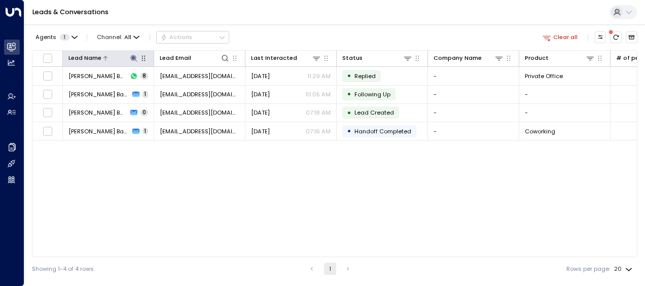
click at [133, 57] on icon at bounding box center [133, 58] width 7 height 7
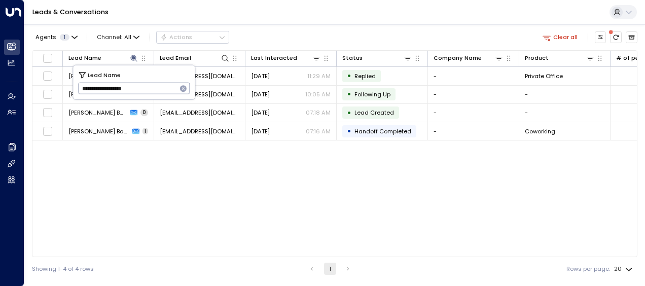
drag, startPoint x: 80, startPoint y: 88, endPoint x: 173, endPoint y: 89, distance: 93.3
click at [173, 89] on input "**********" at bounding box center [127, 88] width 99 height 17
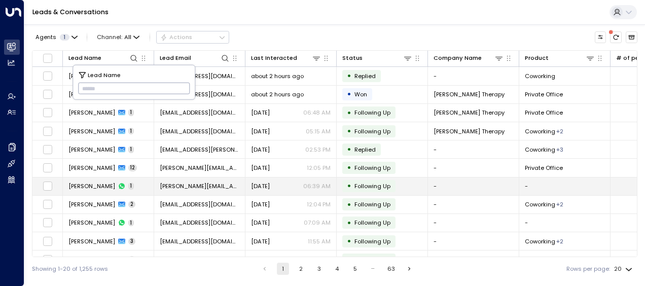
type input "**********"
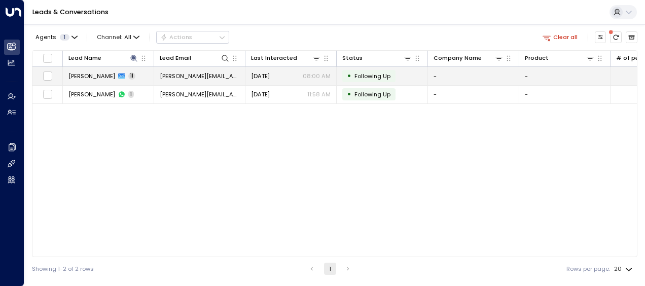
click at [266, 73] on span "[DATE]" at bounding box center [260, 76] width 19 height 8
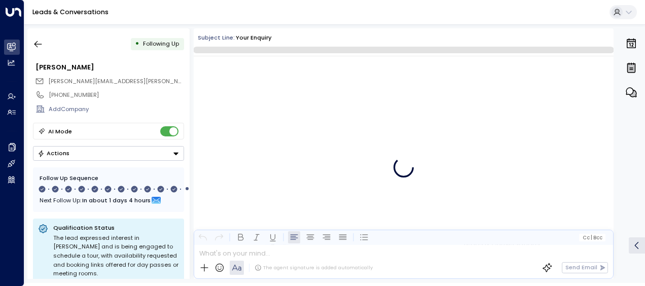
scroll to position [4829, 0]
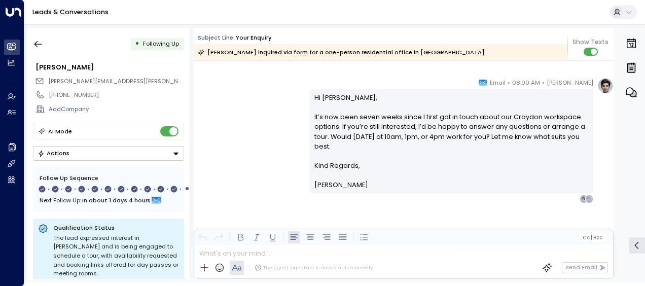
click at [249, 110] on div "[PERSON_NAME] • 08:00 AM • Email Hi [PERSON_NAME], It’s now been seven weeks si…" at bounding box center [404, 140] width 420 height 125
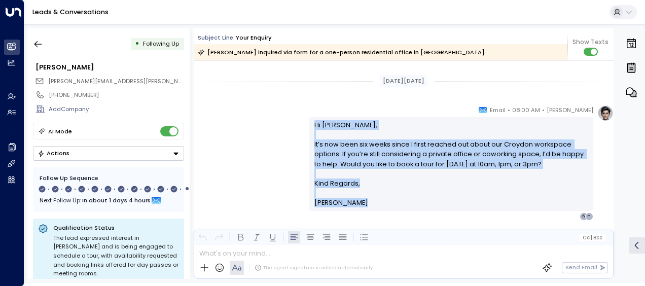
scroll to position [4471, 0]
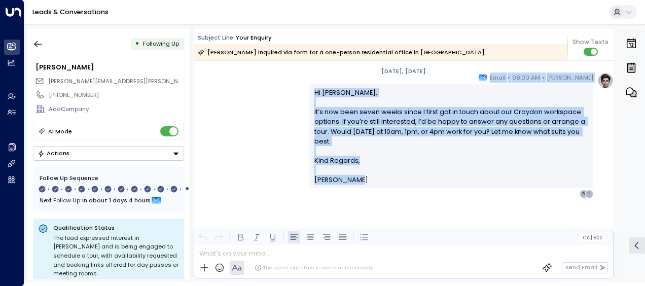
drag, startPoint x: 312, startPoint y: 154, endPoint x: 395, endPoint y: 182, distance: 87.7
click at [39, 41] on icon "button" at bounding box center [38, 44] width 10 height 10
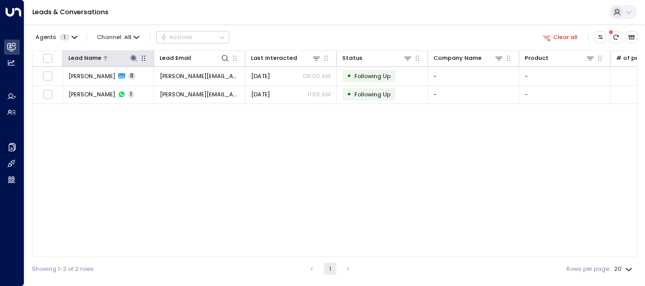
click at [132, 56] on icon at bounding box center [134, 58] width 8 height 8
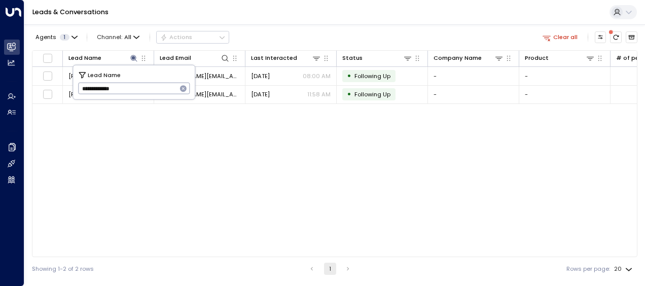
drag, startPoint x: 80, startPoint y: 89, endPoint x: 148, endPoint y: 89, distance: 67.9
click at [148, 89] on input "**********" at bounding box center [127, 88] width 99 height 17
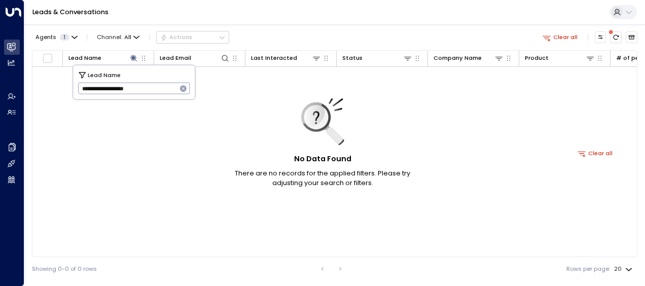
type input "**********"
drag, startPoint x: 80, startPoint y: 87, endPoint x: 158, endPoint y: 85, distance: 78.1
click at [158, 85] on input "**********" at bounding box center [127, 88] width 99 height 17
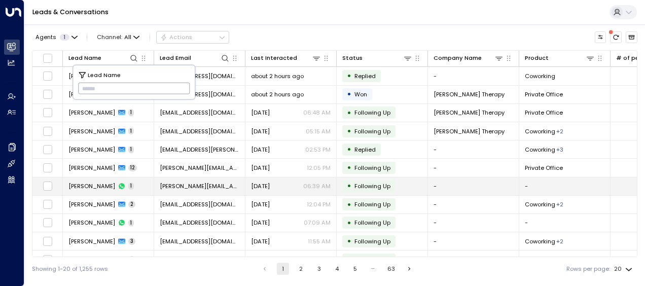
type input "**********"
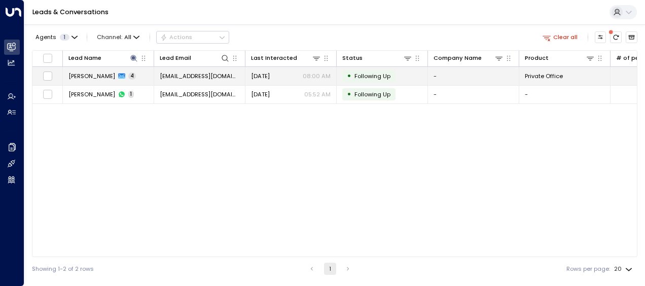
click at [270, 75] on span "[DATE]" at bounding box center [260, 76] width 19 height 8
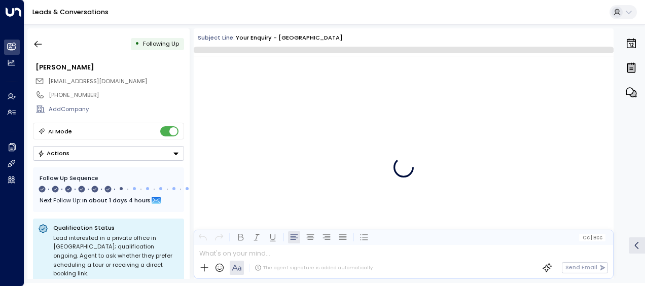
scroll to position [1255, 0]
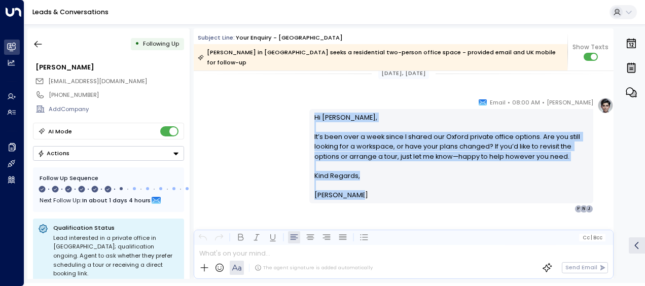
drag, startPoint x: 312, startPoint y: 108, endPoint x: 353, endPoint y: 191, distance: 92.7
click at [353, 191] on div "Hi [PERSON_NAME], It’s been over a week since I shared our Oxford private offic…" at bounding box center [451, 156] width 284 height 94
drag, startPoint x: 353, startPoint y: 191, endPoint x: 333, endPoint y: 152, distance: 44.0
click at [37, 44] on icon "button" at bounding box center [38, 44] width 8 height 7
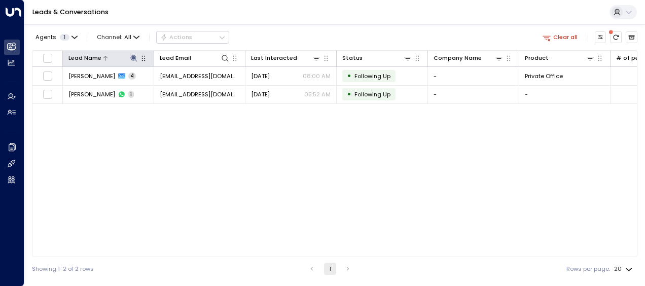
click at [133, 55] on icon at bounding box center [133, 58] width 7 height 7
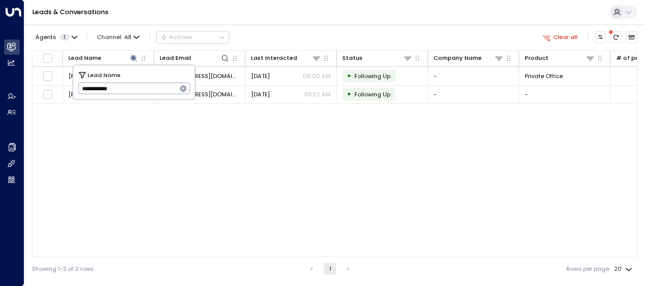
drag, startPoint x: 81, startPoint y: 89, endPoint x: 147, endPoint y: 86, distance: 66.0
click at [147, 86] on input "**********" at bounding box center [127, 88] width 99 height 17
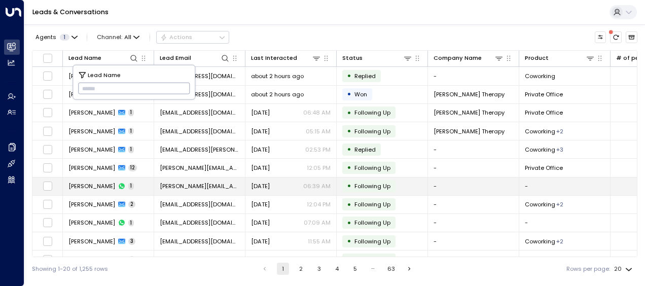
type input "**********"
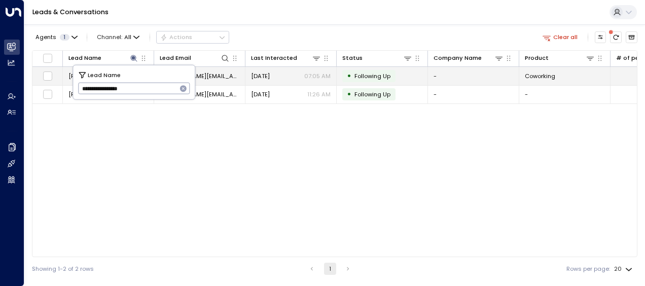
click at [261, 73] on span "[DATE]" at bounding box center [260, 76] width 19 height 8
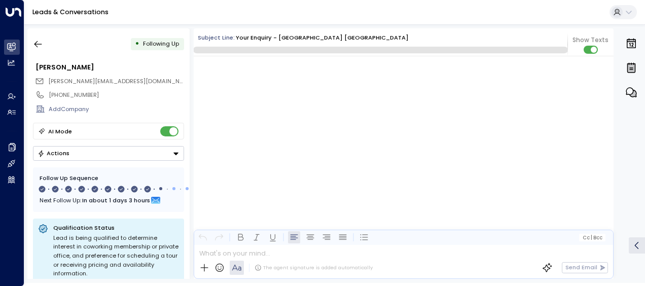
scroll to position [3853, 0]
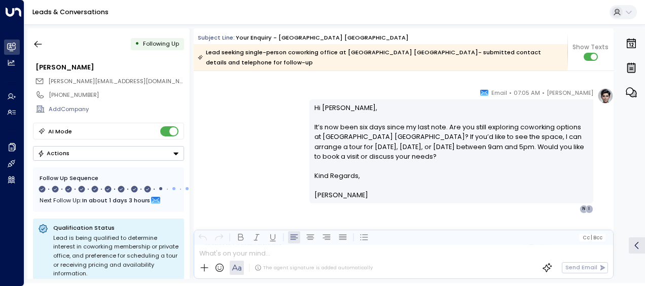
click at [242, 126] on div "[PERSON_NAME] • 07:05 AM • Email Hi [PERSON_NAME], It’s now been six days since…" at bounding box center [404, 150] width 420 height 125
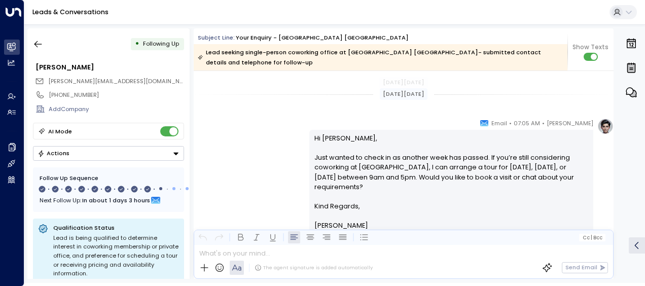
scroll to position [2942, 0]
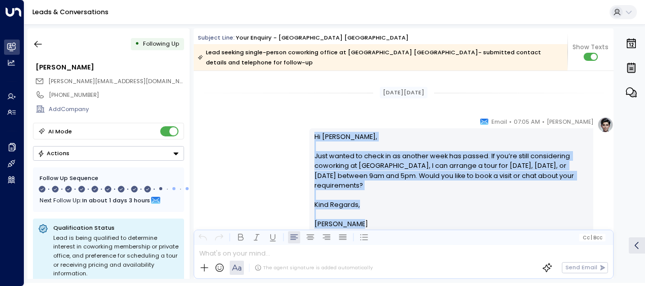
drag, startPoint x: 311, startPoint y: 121, endPoint x: 368, endPoint y: 213, distance: 107.9
click at [368, 213] on div "Hi [PERSON_NAME], Just wanted to check in as another week has passed. If you’re…" at bounding box center [451, 180] width 284 height 104
drag, startPoint x: 368, startPoint y: 213, endPoint x: 331, endPoint y: 162, distance: 63.1
click at [259, 161] on div "[PERSON_NAME] • 07:05 AM • Email Hi [PERSON_NAME], Just wanted to check in as a…" at bounding box center [404, 179] width 420 height 125
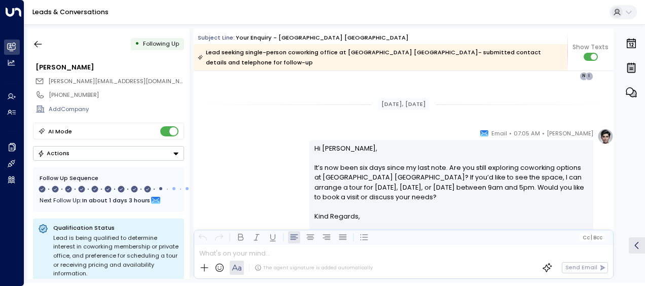
scroll to position [3105, 0]
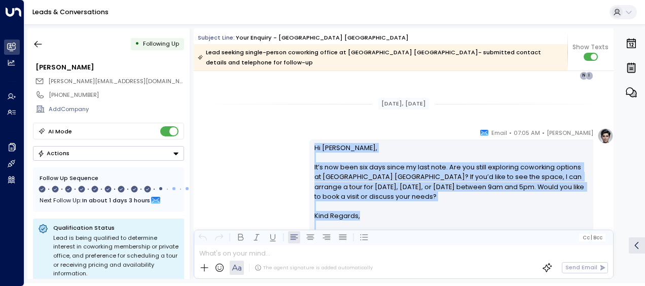
drag, startPoint x: 313, startPoint y: 135, endPoint x: 349, endPoint y: 244, distance: 115.3
click at [349, 244] on div "Subject Line: Your enquiry - [GEOGRAPHIC_DATA] Summertown Lead seeking single-p…" at bounding box center [404, 153] width 420 height 250
drag, startPoint x: 349, startPoint y: 244, endPoint x: 331, endPoint y: 170, distance: 76.9
click at [38, 42] on icon "button" at bounding box center [38, 44] width 10 height 10
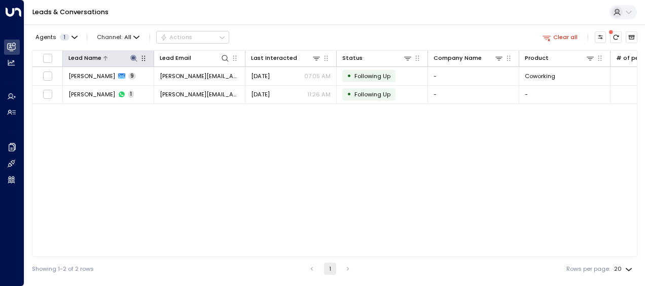
click at [135, 57] on icon at bounding box center [134, 58] width 8 height 8
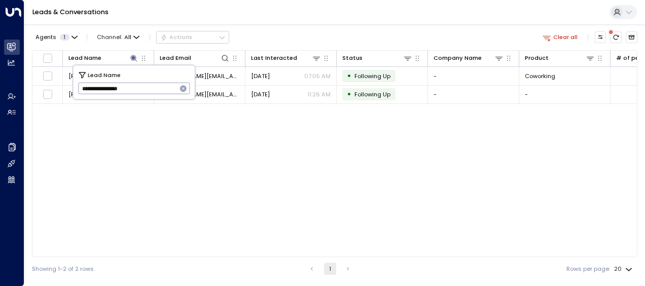
drag, startPoint x: 79, startPoint y: 90, endPoint x: 168, endPoint y: 87, distance: 89.3
click at [168, 87] on input "**********" at bounding box center [127, 88] width 99 height 17
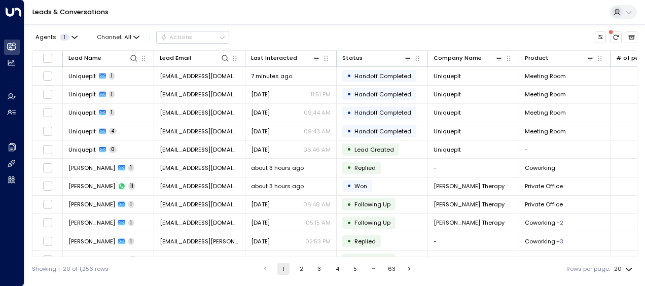
click at [154, 275] on div "Showing 1-20 of 1,256 rows 1 2 3 4 5 … 63 Rows per page: 20 **" at bounding box center [334, 268] width 605 height 23
click at [134, 58] on icon at bounding box center [134, 58] width 8 height 8
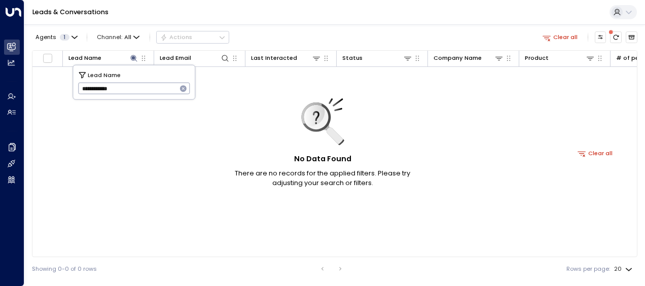
type input "**********"
drag, startPoint x: 81, startPoint y: 86, endPoint x: 169, endPoint y: 70, distance: 89.6
click at [169, 70] on div "**********" at bounding box center [134, 82] width 122 height 34
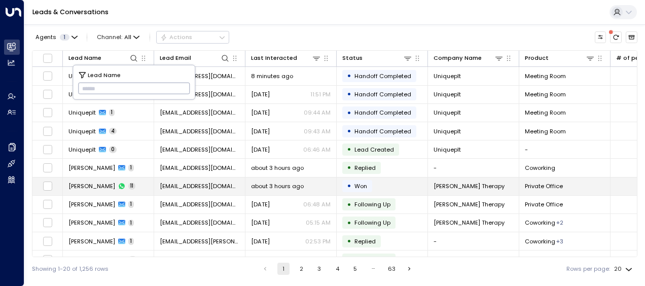
type input "**********"
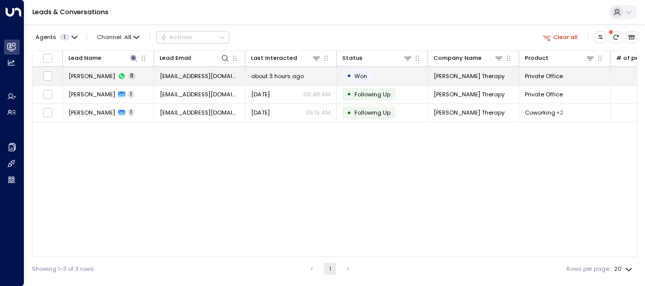
click at [273, 73] on span "about 3 hours ago" at bounding box center [277, 76] width 53 height 8
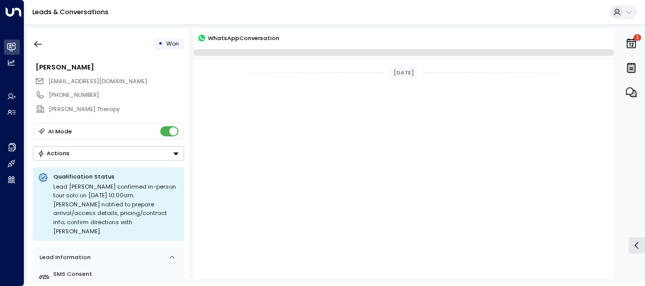
scroll to position [1000, 0]
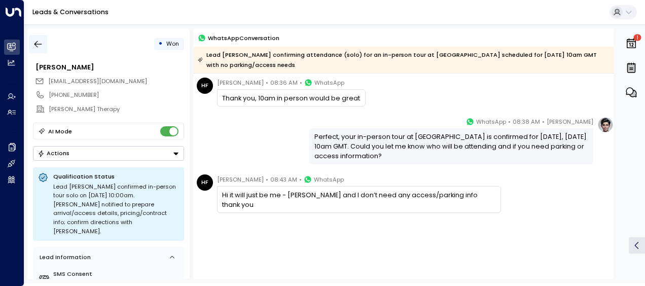
click at [41, 44] on icon "button" at bounding box center [38, 44] width 8 height 7
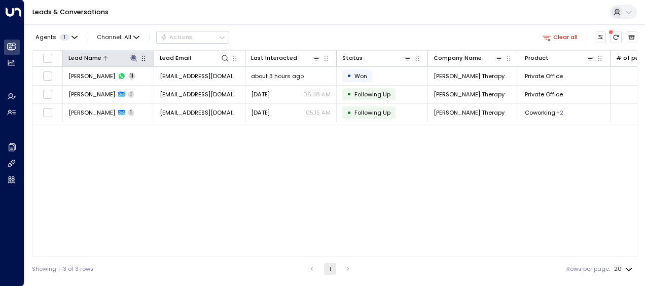
click at [130, 58] on icon at bounding box center [134, 58] width 8 height 8
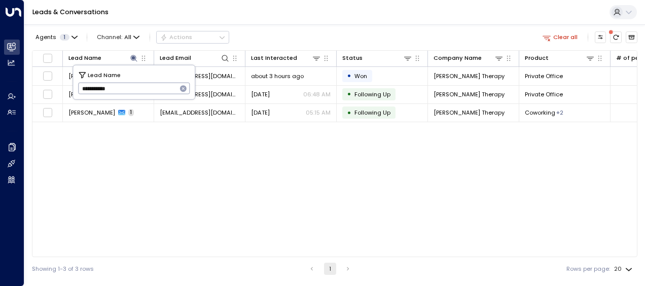
drag, startPoint x: 81, startPoint y: 90, endPoint x: 129, endPoint y: 94, distance: 48.4
click at [129, 94] on input "**********" at bounding box center [127, 88] width 99 height 17
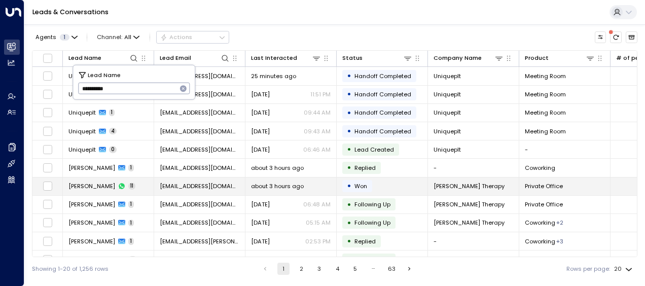
type input "**********"
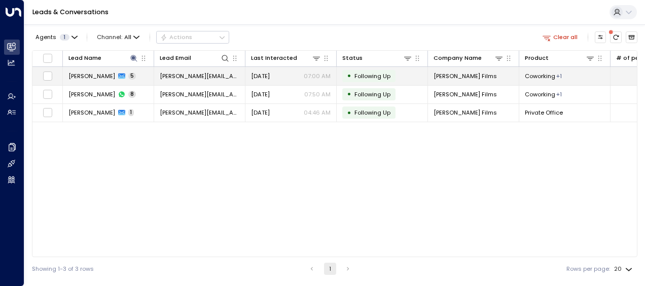
click at [219, 75] on span "[PERSON_NAME][EMAIL_ADDRESS][DOMAIN_NAME]" at bounding box center [200, 76] width 80 height 8
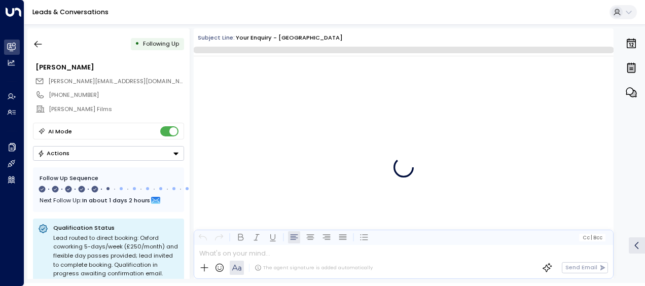
scroll to position [4059, 0]
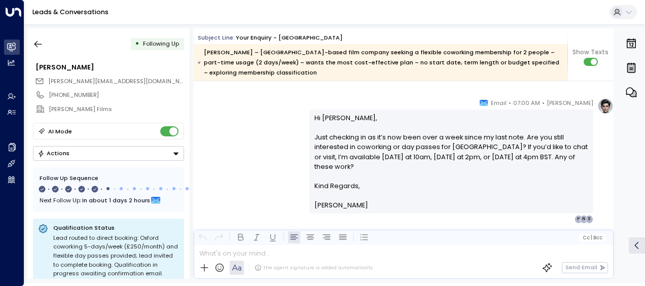
click at [242, 142] on div "[PERSON_NAME] • 07:00 AM • Email Hi [PERSON_NAME], Just checking in as it’s now…" at bounding box center [404, 160] width 420 height 125
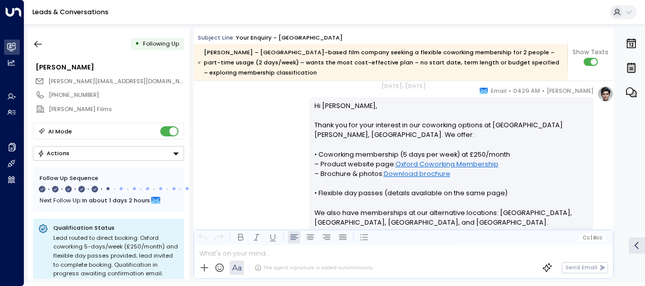
scroll to position [1689, 0]
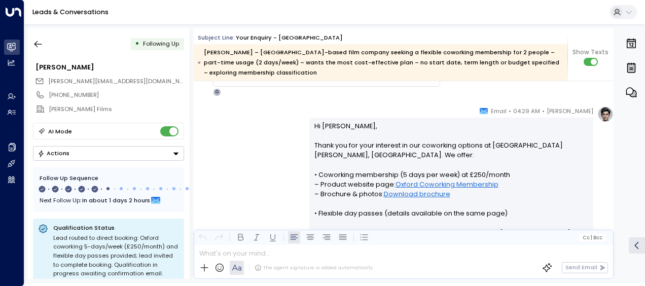
click at [248, 122] on div "[PERSON_NAME] • 04:29 AM • Email Hi [PERSON_NAME], Thank you for your interest …" at bounding box center [404, 237] width 420 height 262
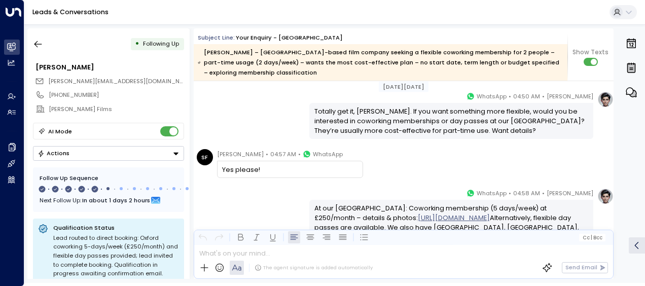
scroll to position [522, 0]
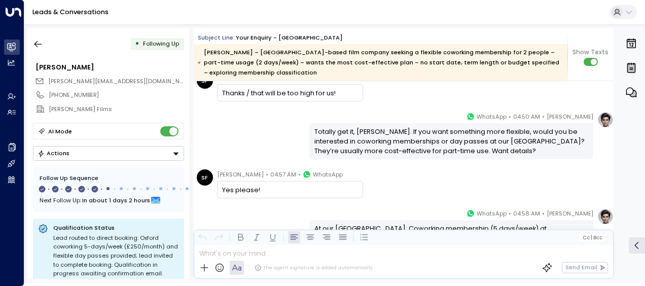
click at [242, 121] on div "[PERSON_NAME] • 04:50 AM • WhatsApp Totally get it, [PERSON_NAME]. If you want …" at bounding box center [404, 136] width 420 height 48
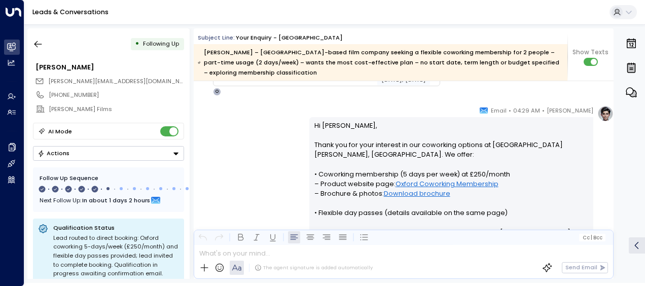
scroll to position [887, 0]
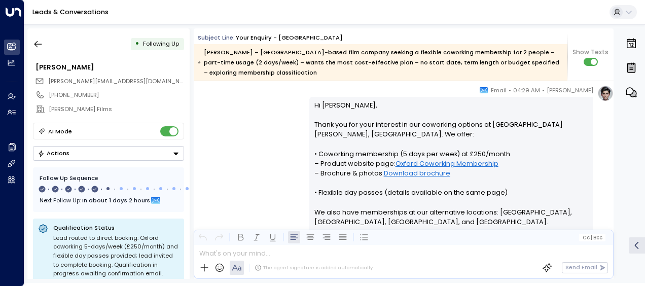
drag, startPoint x: 118, startPoint y: 1, endPoint x: 260, endPoint y: 148, distance: 205.1
click at [260, 148] on div "[PERSON_NAME] • 04:29 AM • Email Hi [PERSON_NAME], Thank you for your interest …" at bounding box center [404, 216] width 420 height 262
click at [231, 154] on div "[PERSON_NAME] • 04:29 AM • Email Hi [PERSON_NAME], Thank you for your interest …" at bounding box center [404, 216] width 420 height 262
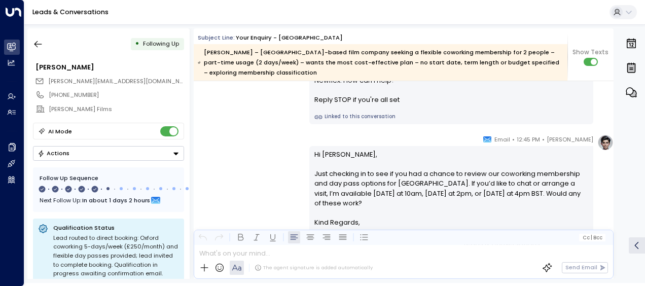
scroll to position [1232, 0]
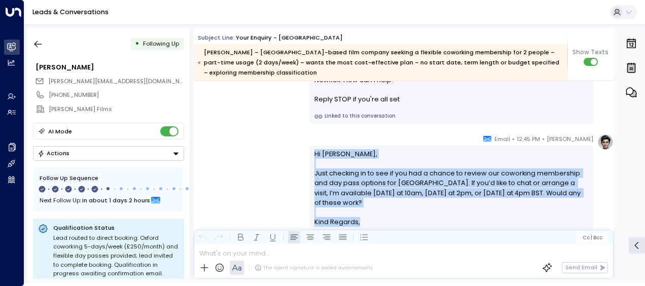
drag, startPoint x: 311, startPoint y: 151, endPoint x: 356, endPoint y: 221, distance: 83.0
click at [356, 221] on div "Hi [PERSON_NAME], Just checking in to see if you had a chance to review our cow…" at bounding box center [451, 198] width 284 height 104
drag, startPoint x: 356, startPoint y: 221, endPoint x: 333, endPoint y: 193, distance: 36.0
click at [333, 193] on p "Hi [PERSON_NAME], Just checking in to see if you had a chance to review our cow…" at bounding box center [451, 183] width 274 height 68
click at [232, 152] on div "[PERSON_NAME] • 12:45 PM • Email Hi [PERSON_NAME], Just checking in to see if y…" at bounding box center [404, 196] width 420 height 125
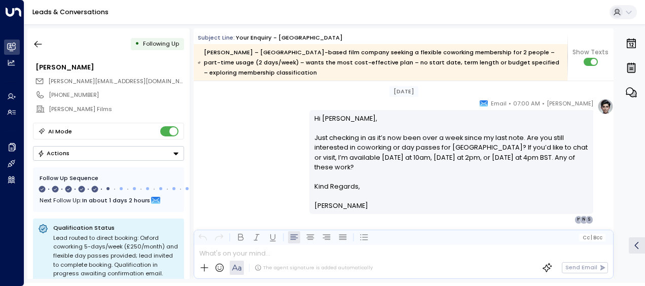
scroll to position [1804, 0]
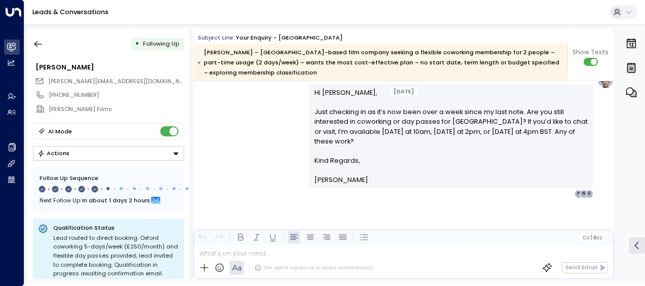
drag, startPoint x: 312, startPoint y: 142, endPoint x: 364, endPoint y: 274, distance: 141.6
drag, startPoint x: 364, startPoint y: 274, endPoint x: 309, endPoint y: 151, distance: 134.8
